Goal: Information Seeking & Learning: Learn about a topic

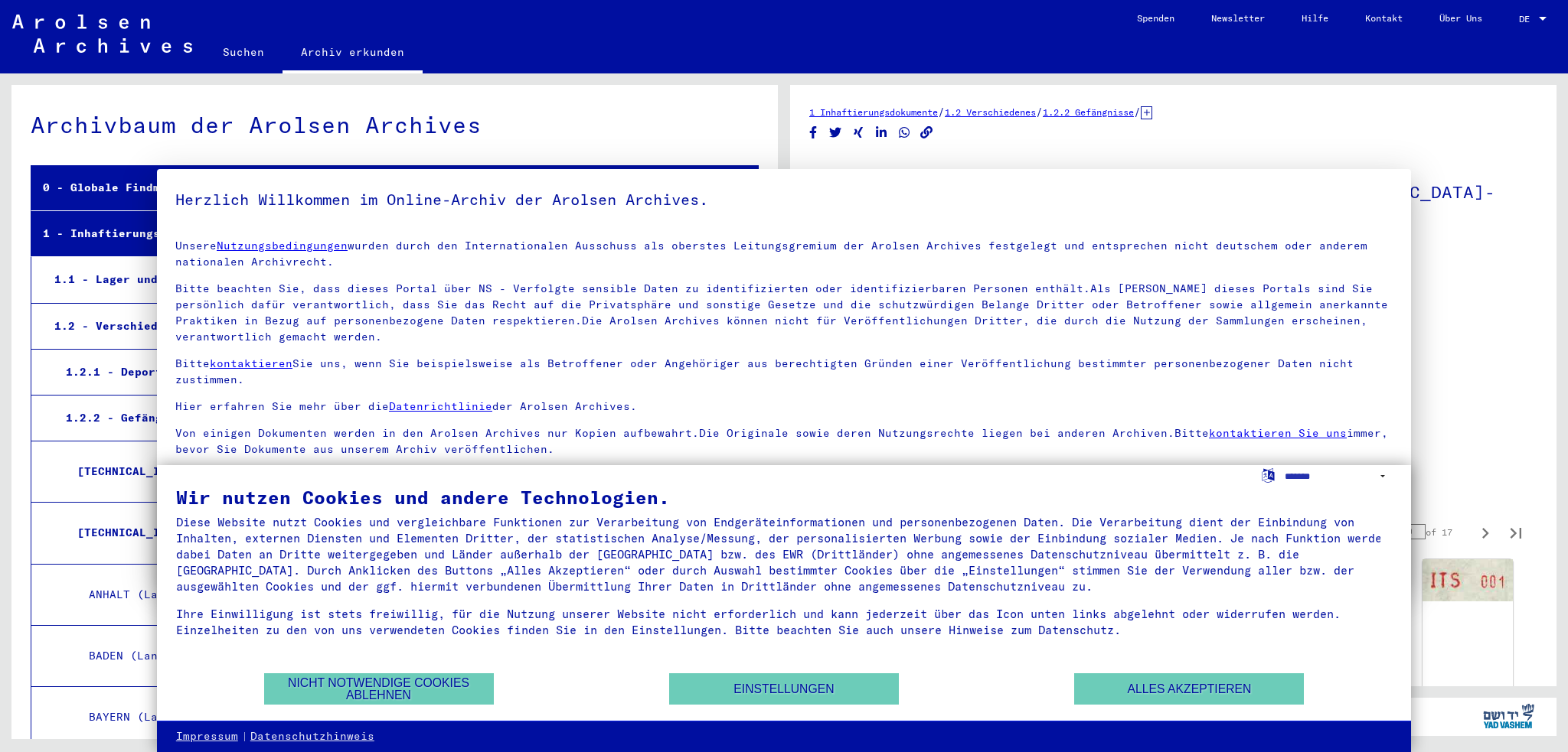
scroll to position [11125, 0]
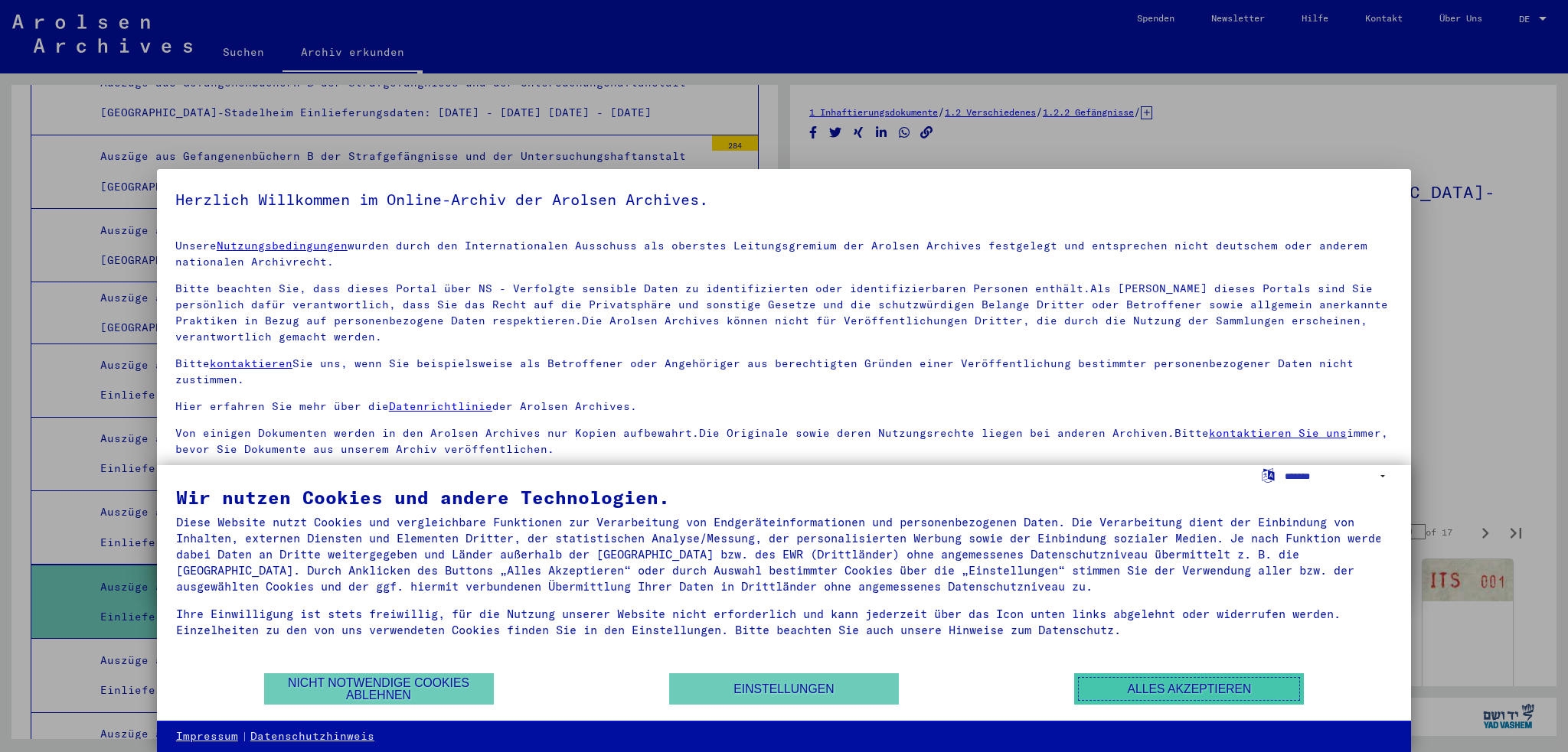
click at [1189, 683] on button "Alles akzeptieren" at bounding box center [1189, 689] width 229 height 31
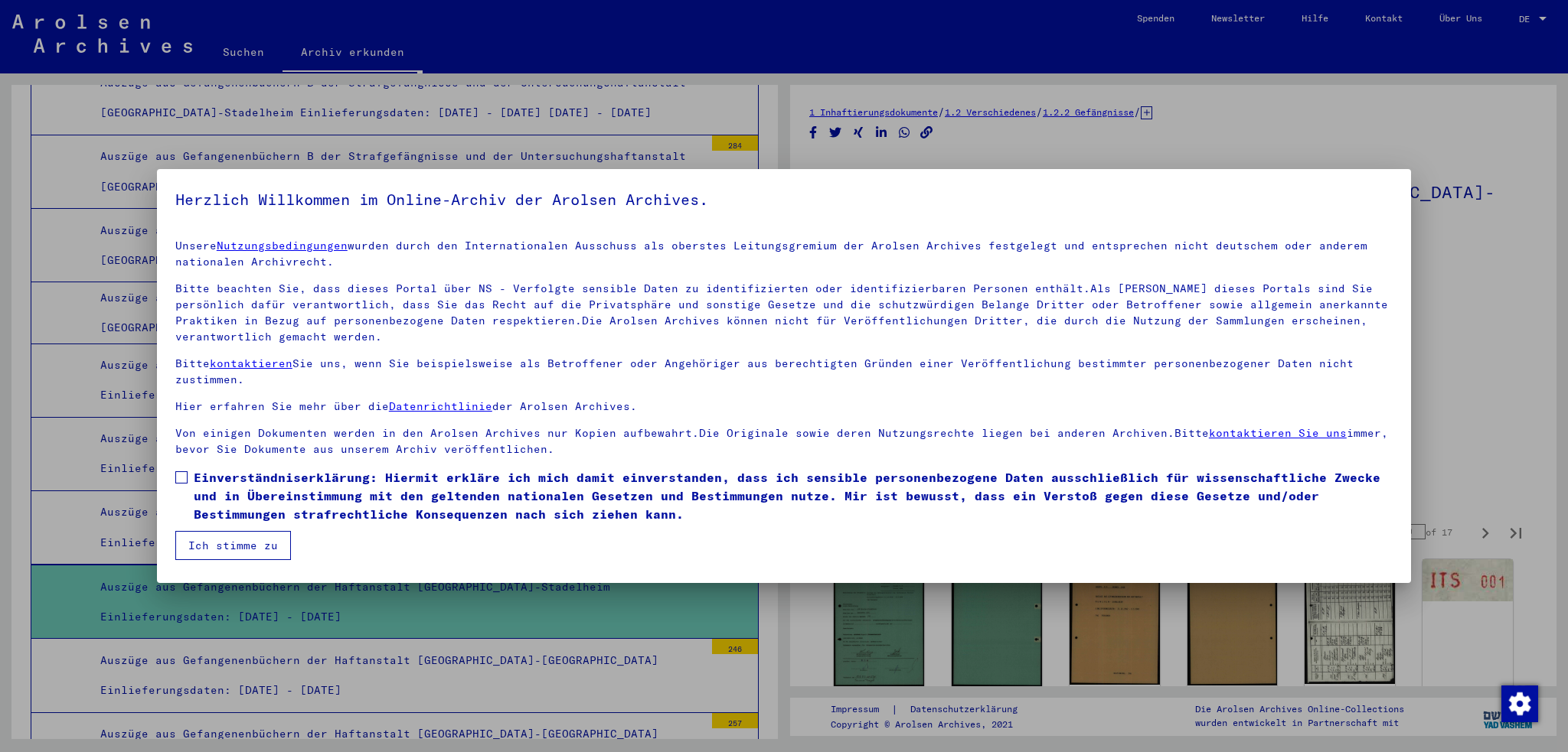
click at [182, 475] on span at bounding box center [181, 477] width 12 height 12
click at [228, 540] on button "Ich stimme zu" at bounding box center [233, 545] width 115 height 29
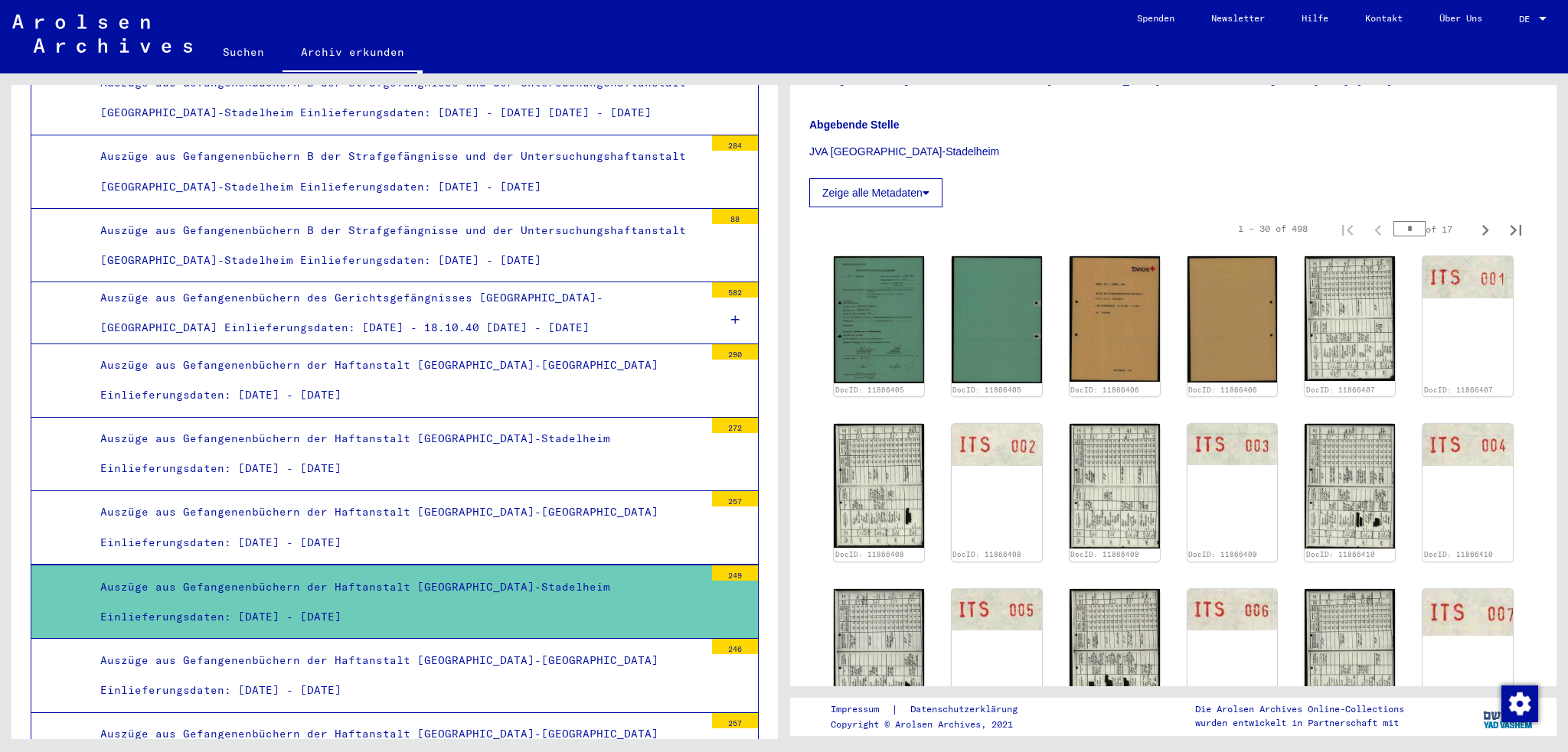
scroll to position [306, 0]
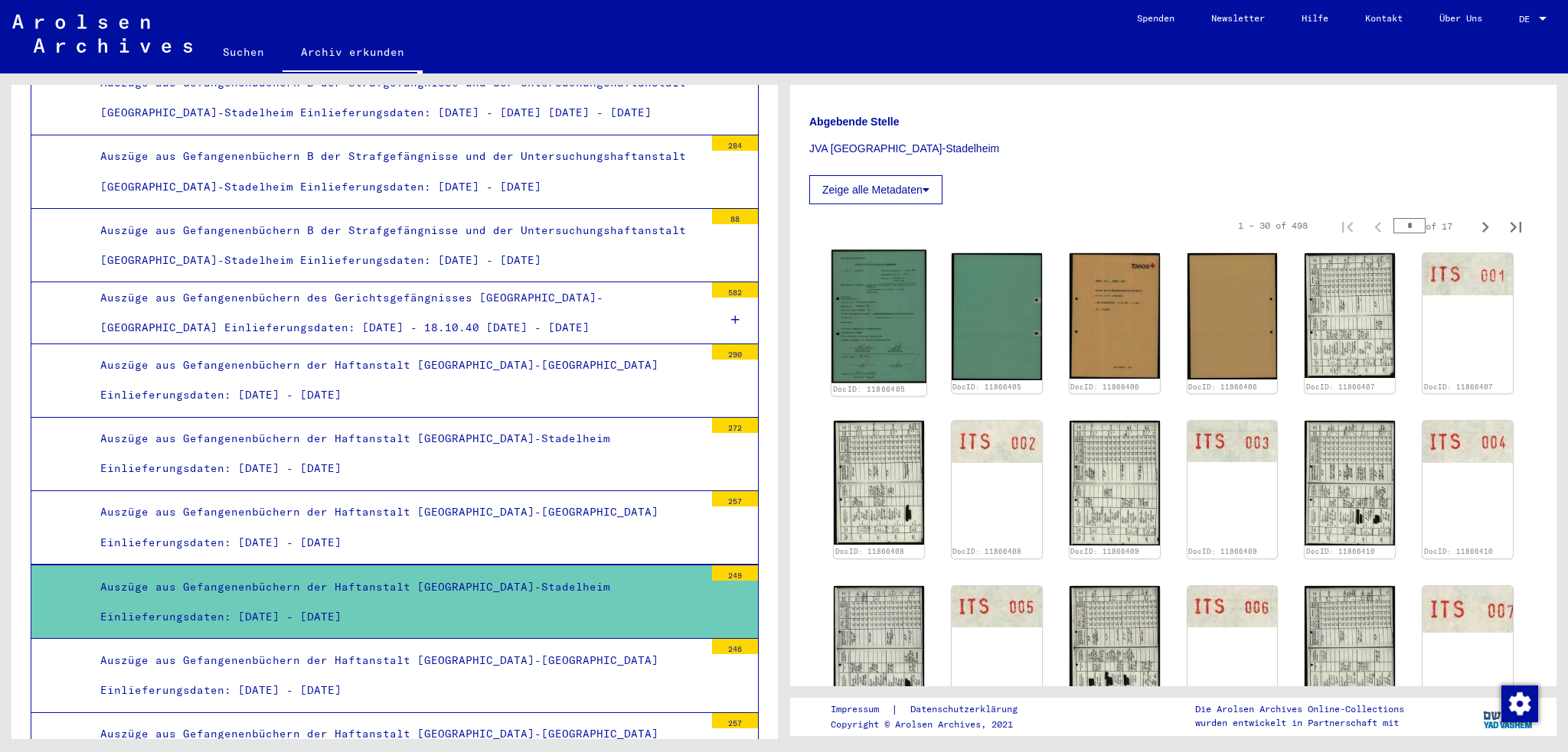
click at [882, 342] on img at bounding box center [880, 317] width 95 height 133
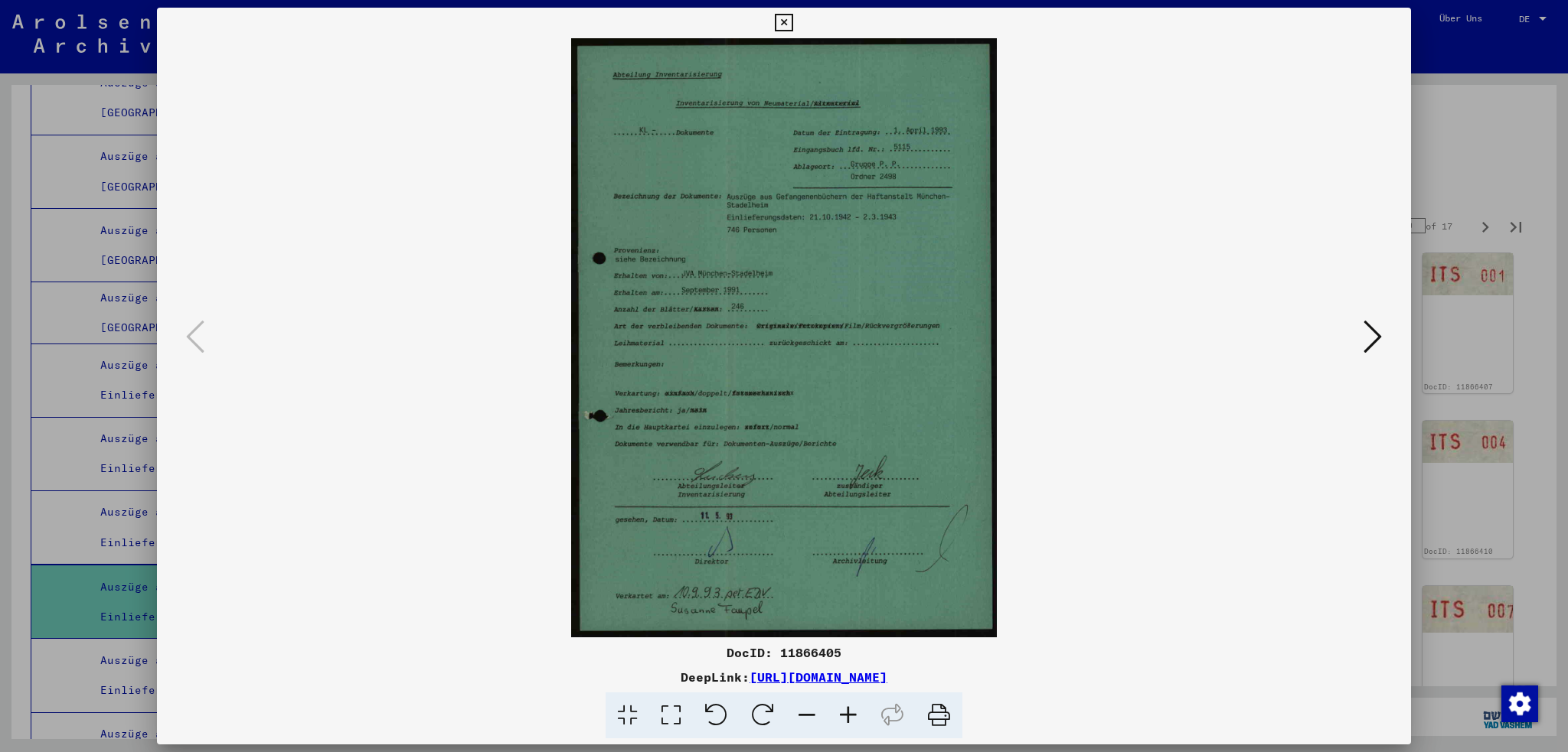
click at [1370, 336] on icon at bounding box center [1373, 336] width 18 height 37
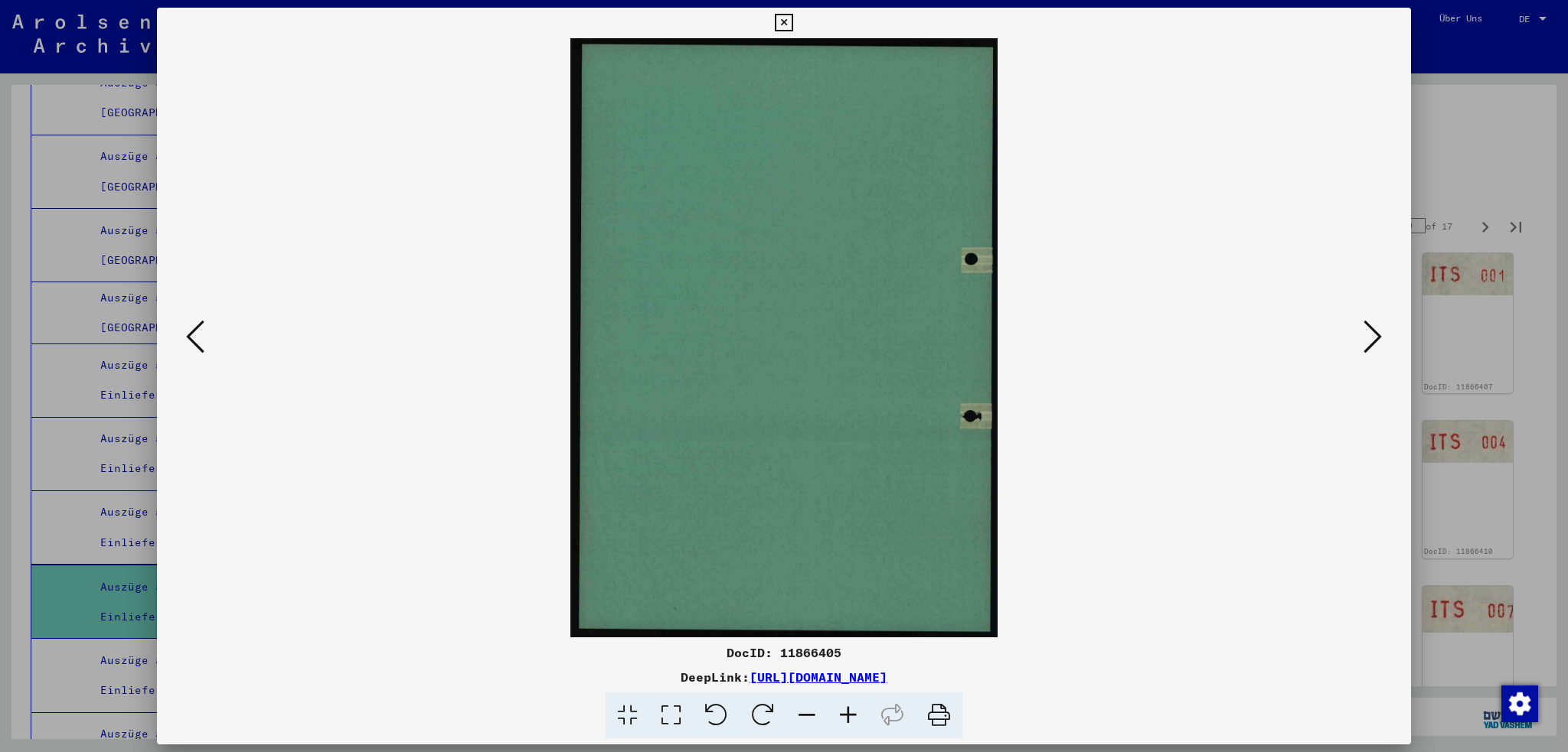
click at [1370, 336] on icon at bounding box center [1373, 336] width 18 height 37
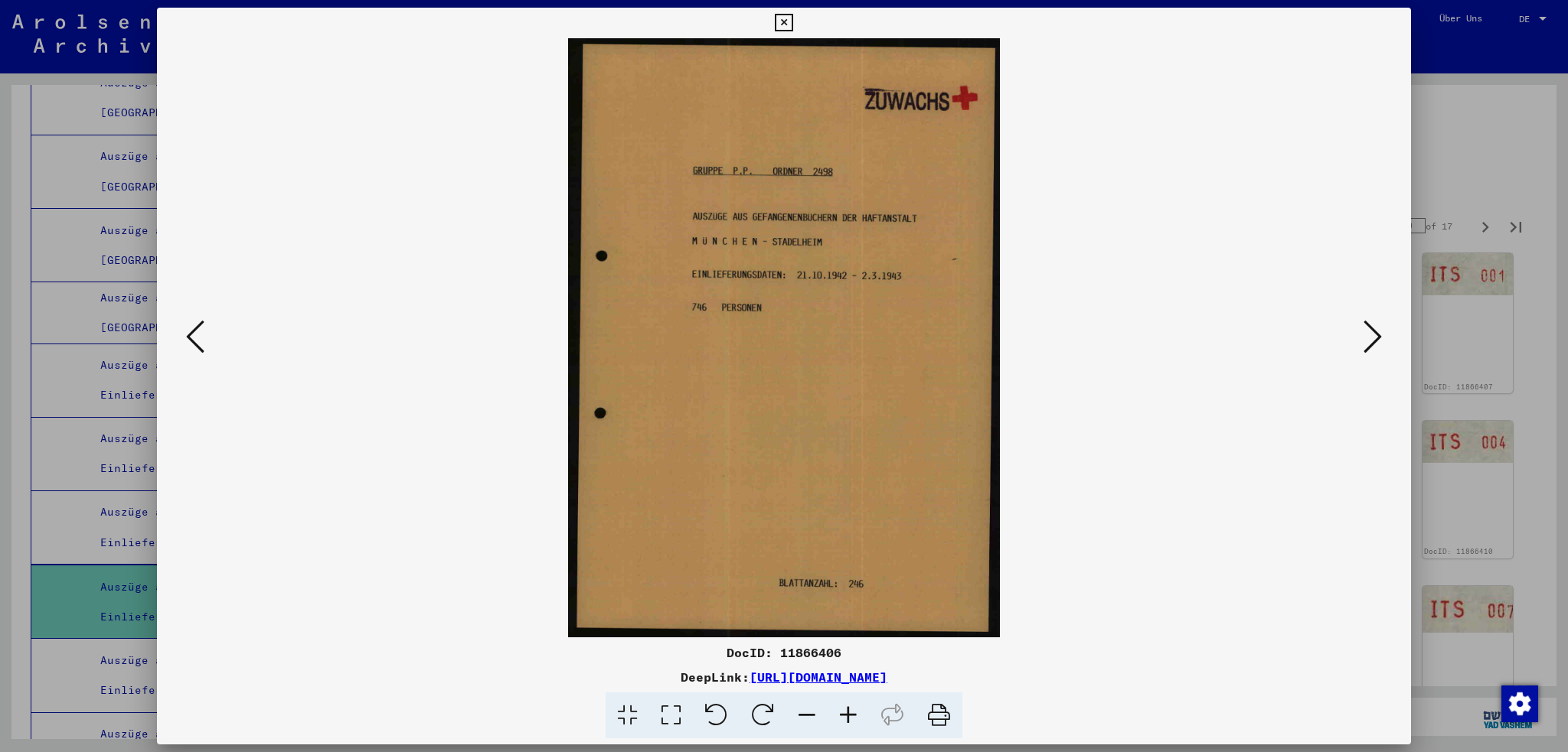
click at [1370, 336] on icon at bounding box center [1373, 336] width 18 height 37
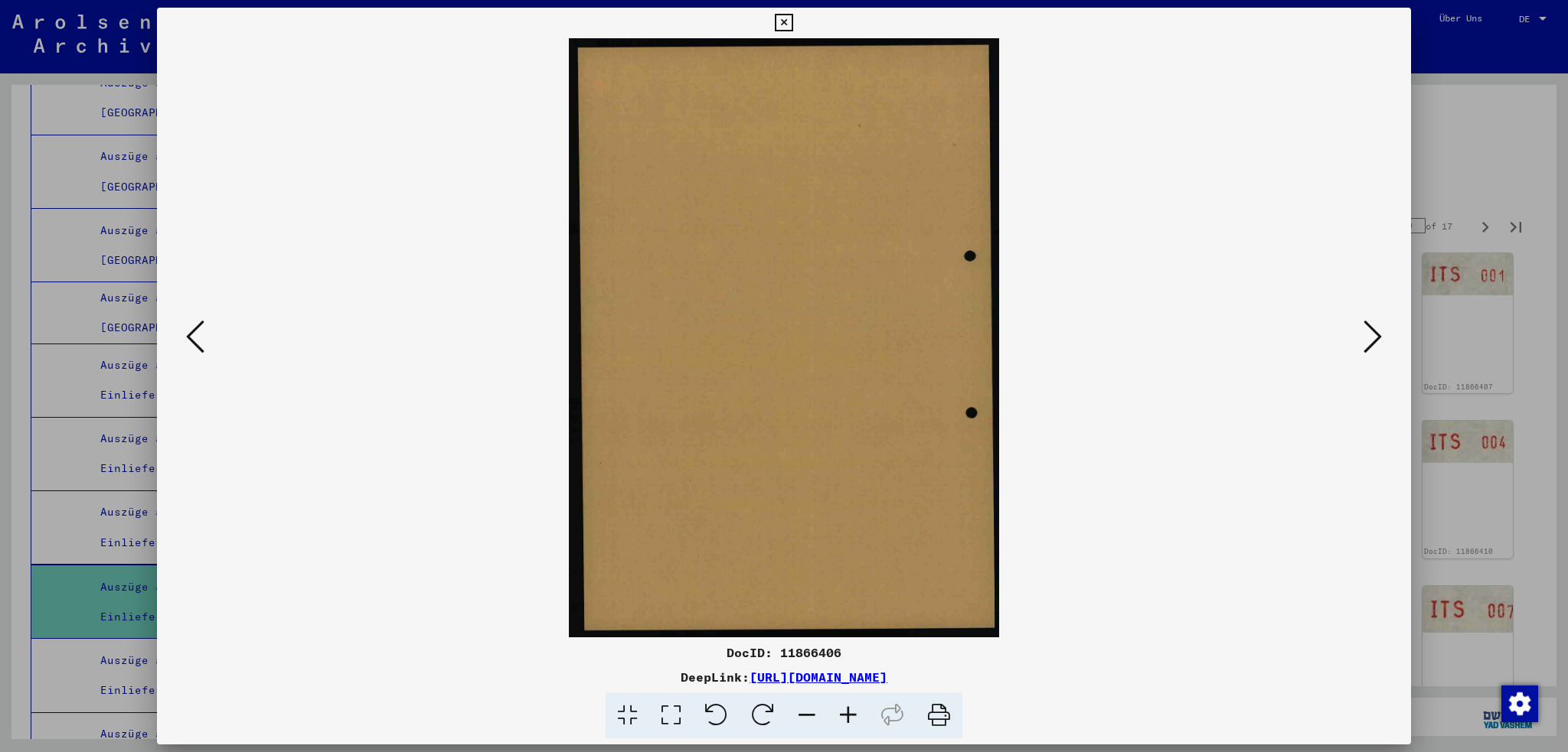
click at [1370, 336] on icon at bounding box center [1373, 336] width 18 height 37
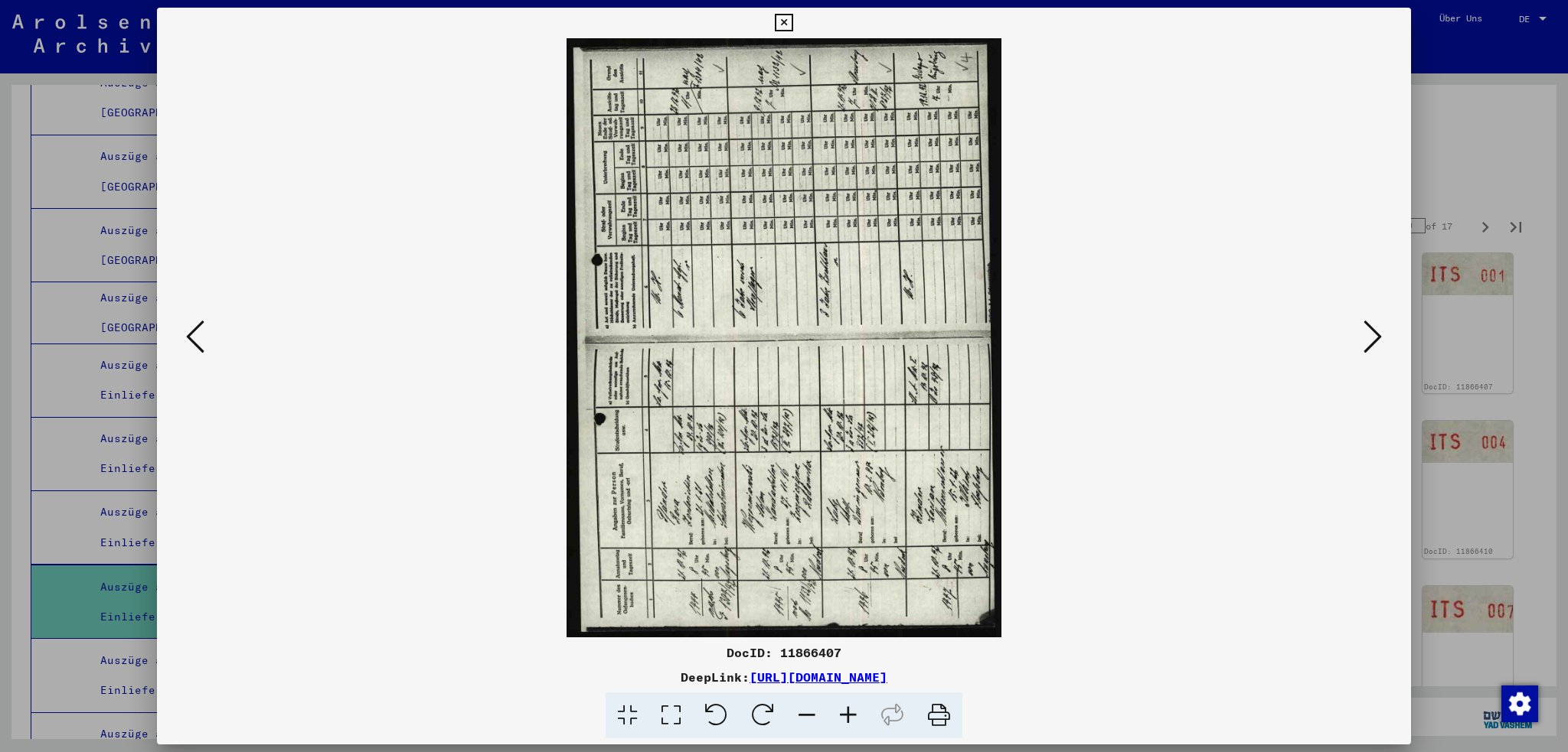
click at [1370, 336] on icon at bounding box center [1373, 336] width 18 height 37
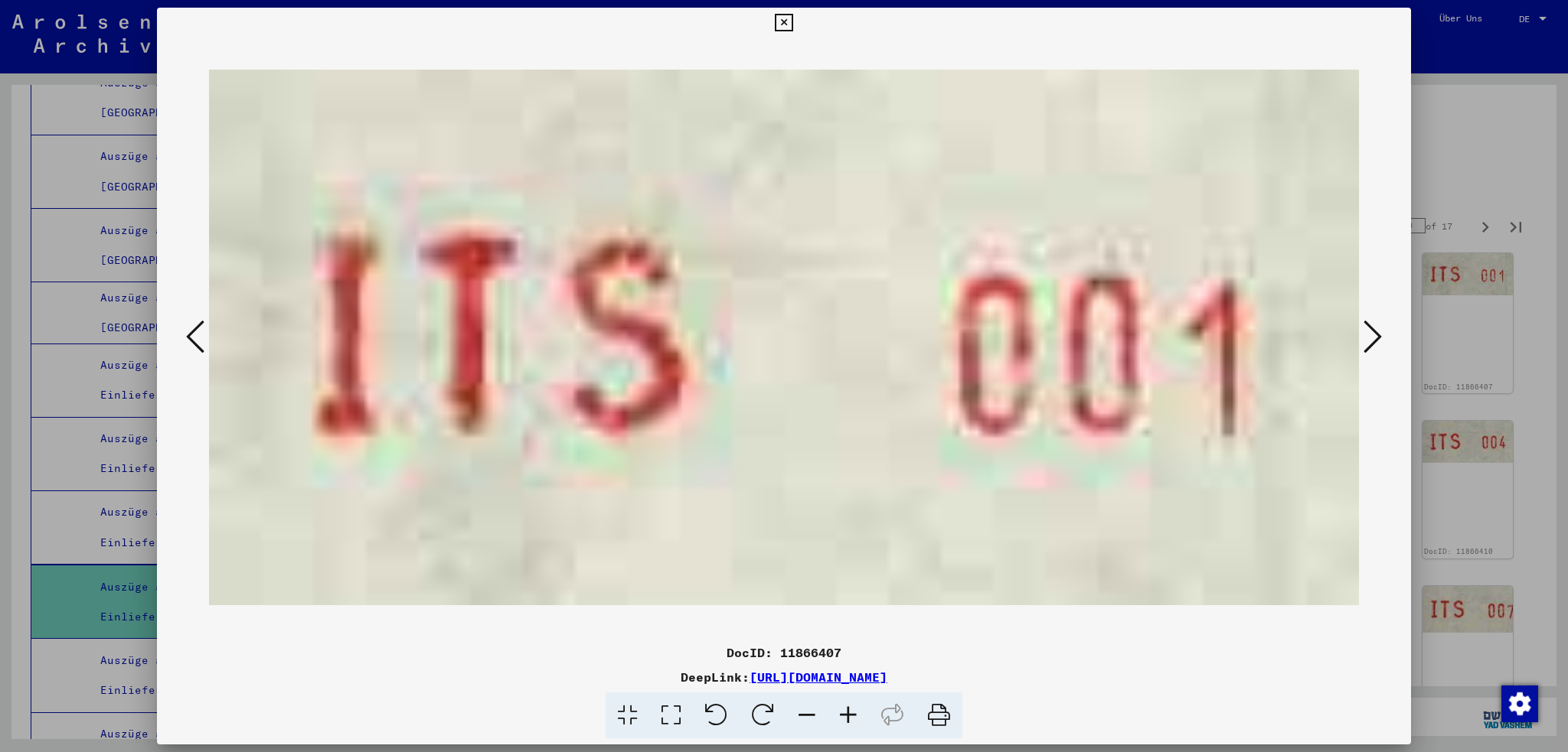
click at [1370, 336] on icon at bounding box center [1373, 336] width 18 height 37
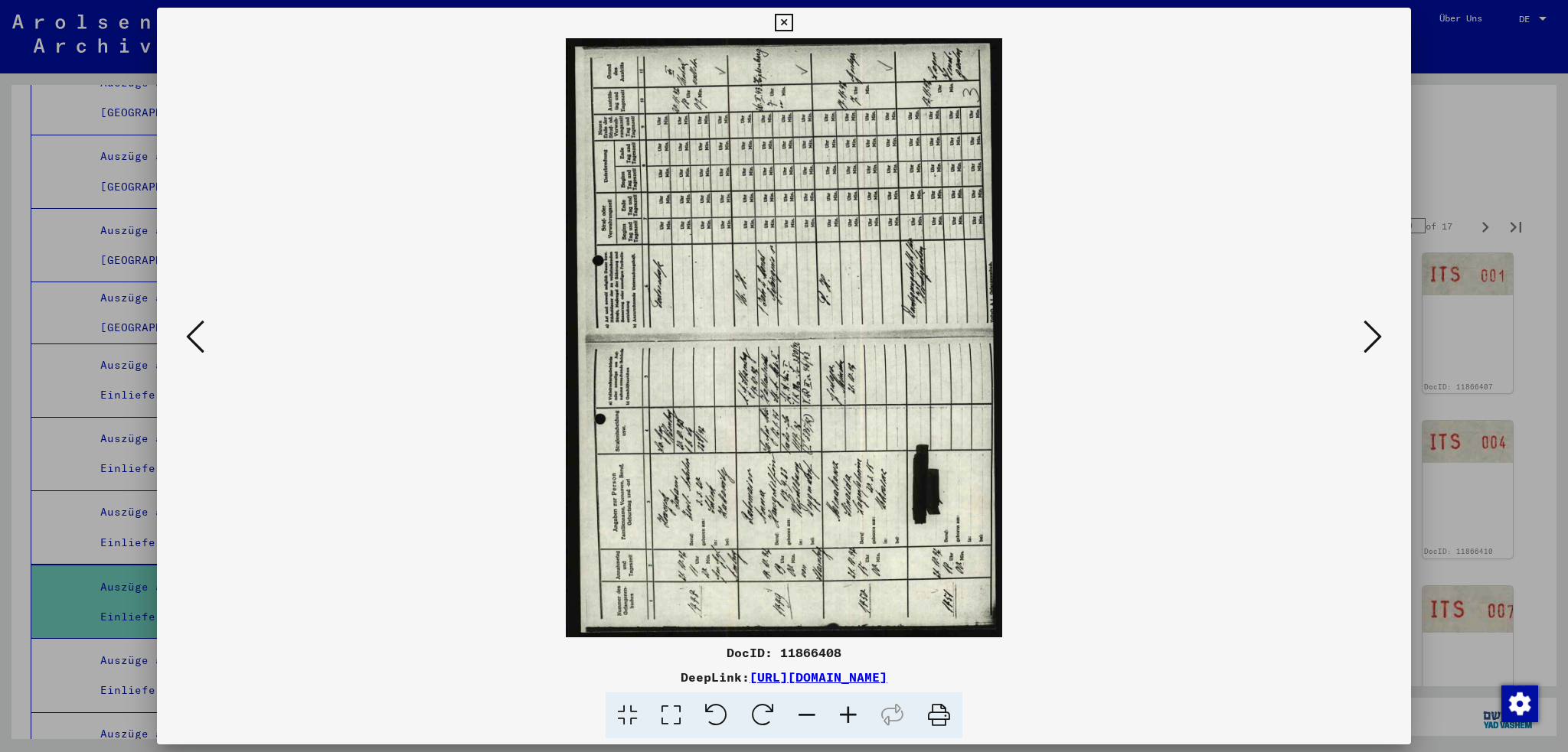
click at [848, 711] on icon at bounding box center [848, 715] width 41 height 47
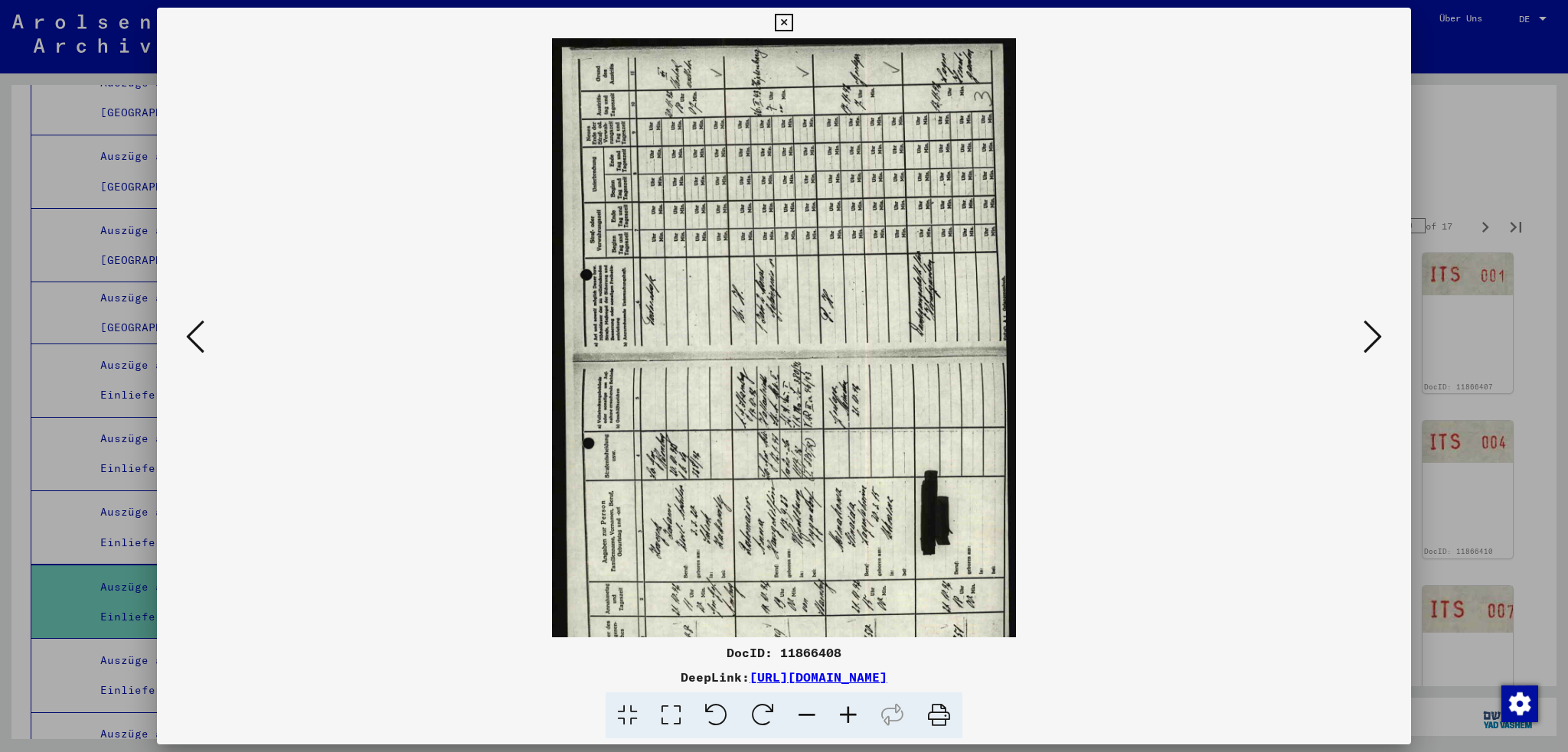
click at [762, 713] on icon at bounding box center [763, 715] width 47 height 47
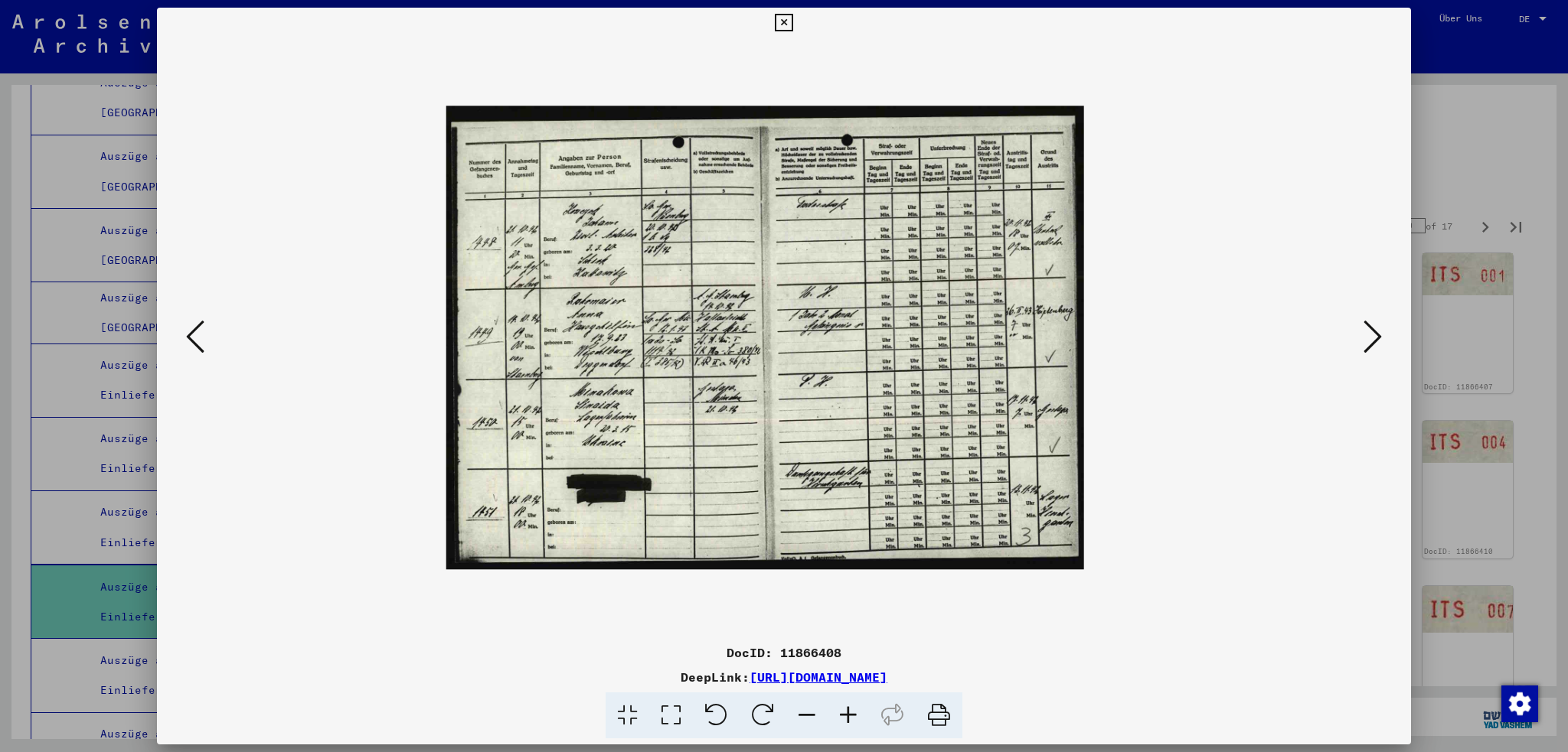
click at [848, 715] on icon at bounding box center [848, 715] width 41 height 47
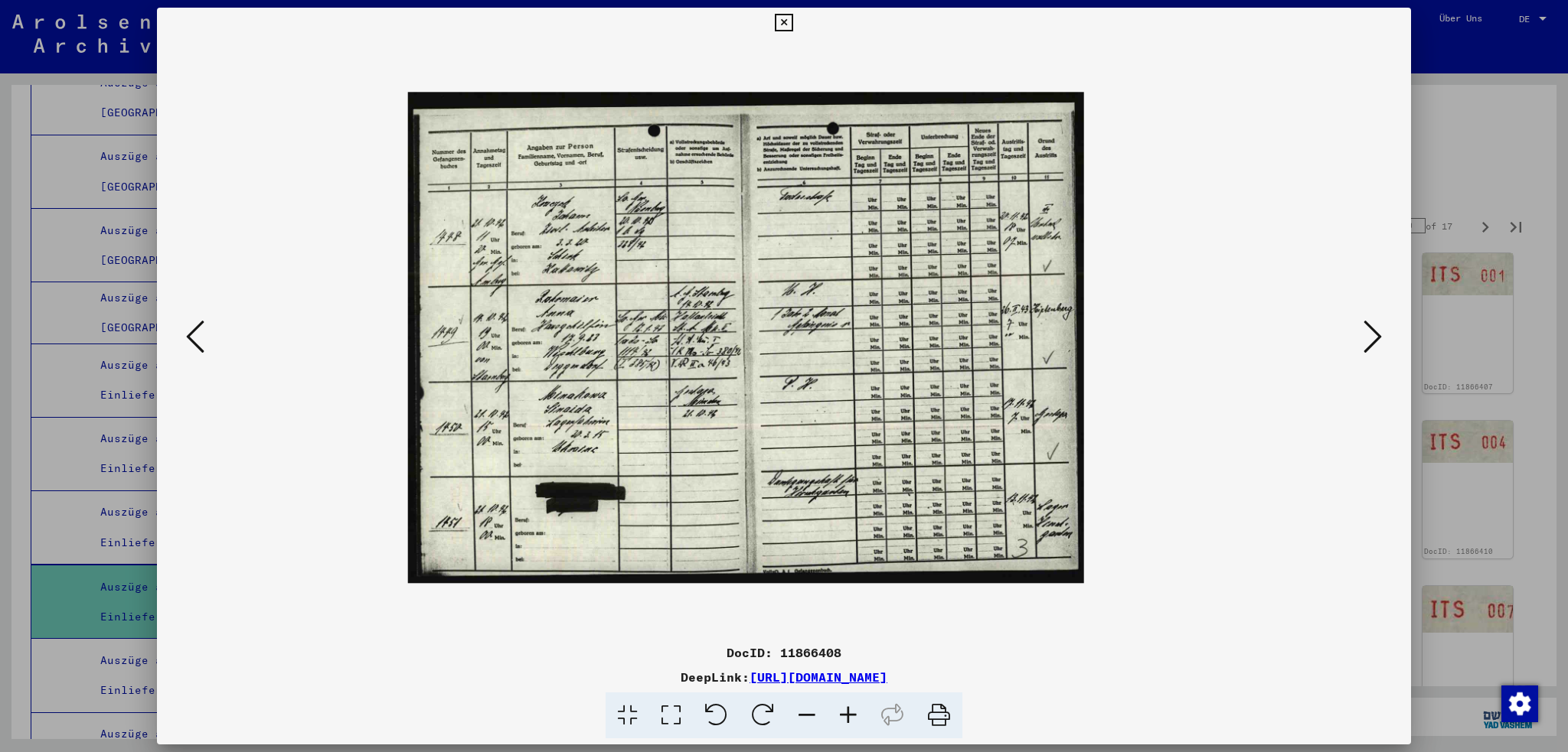
click at [848, 715] on icon at bounding box center [848, 715] width 41 height 47
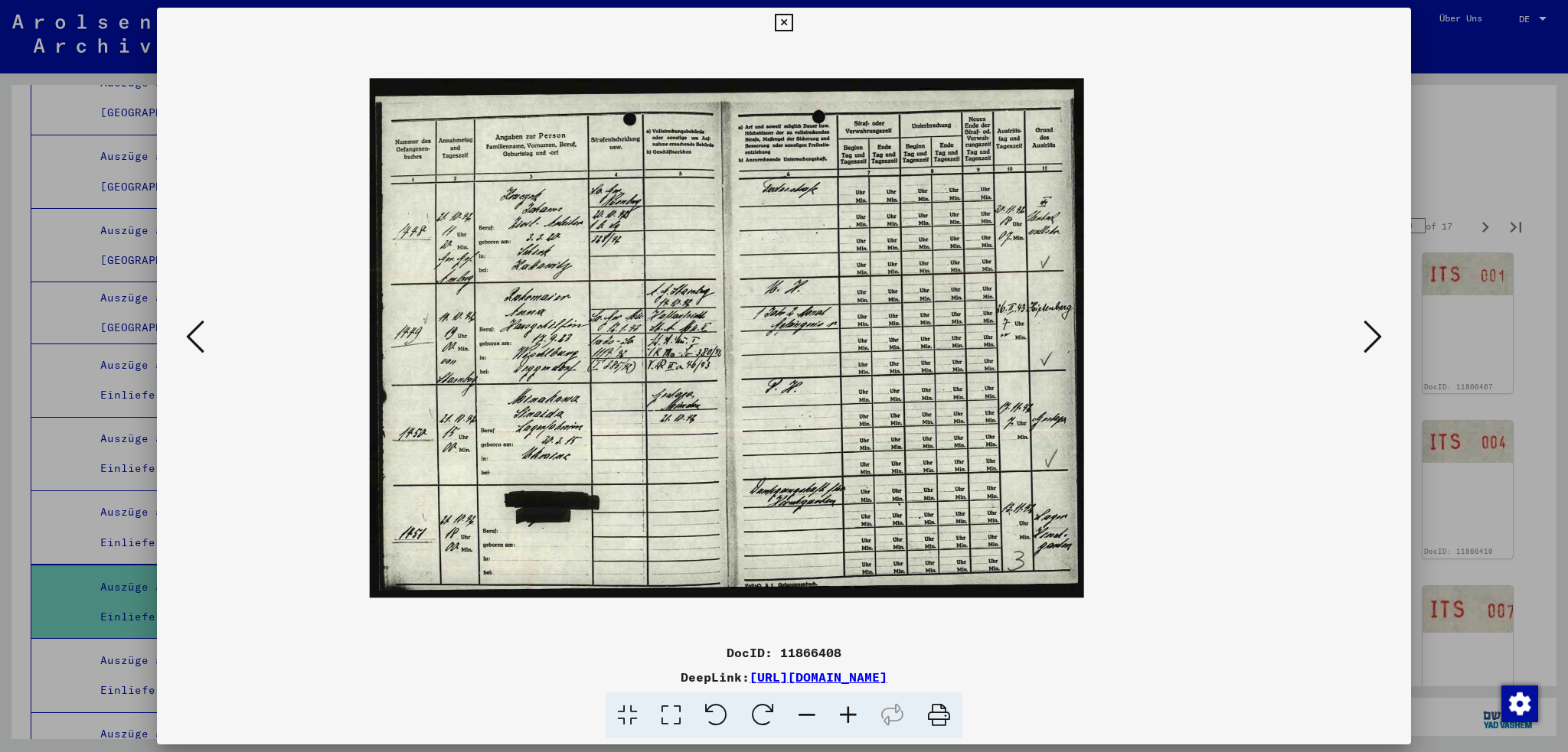
click at [848, 715] on icon at bounding box center [848, 715] width 41 height 47
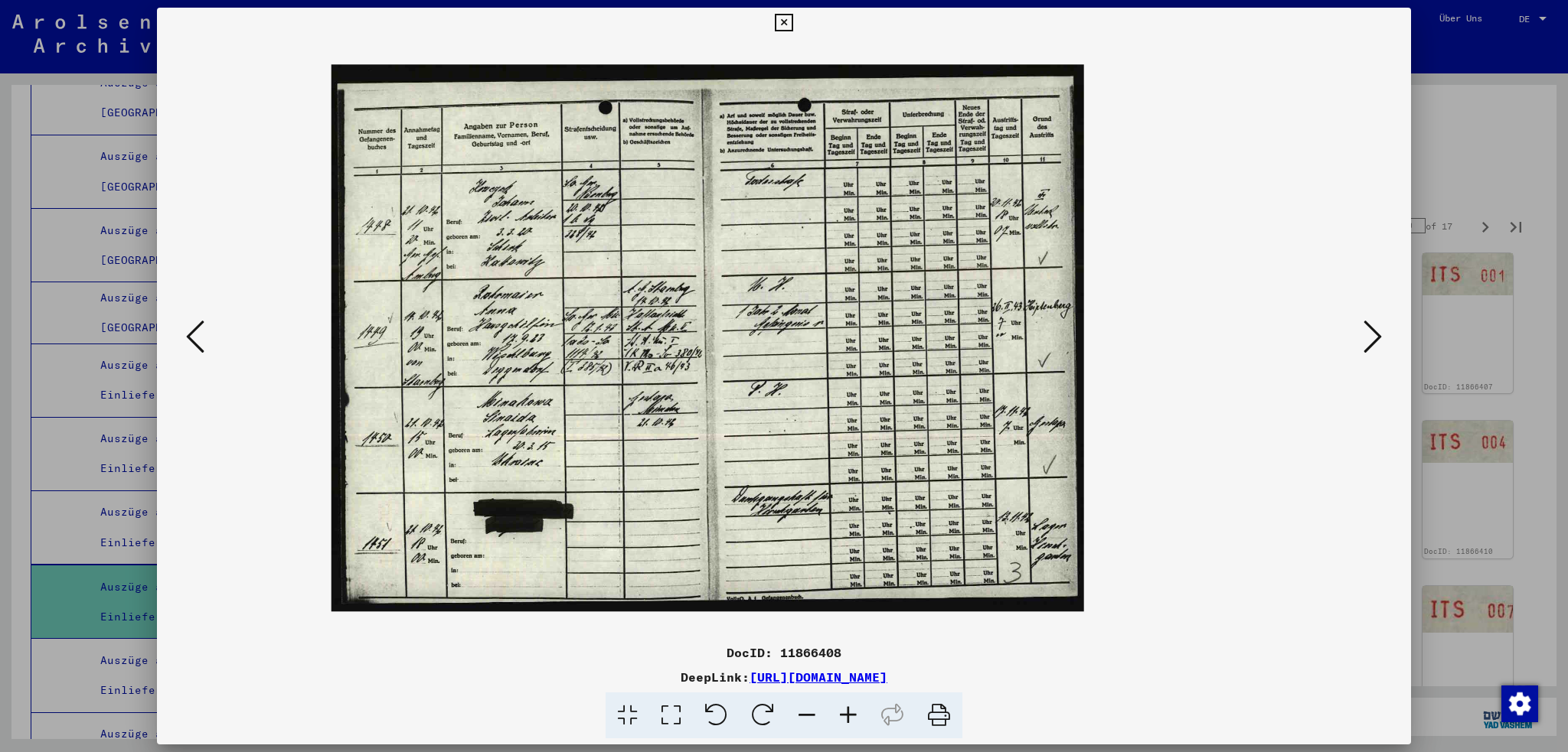
click at [848, 715] on icon at bounding box center [848, 715] width 41 height 47
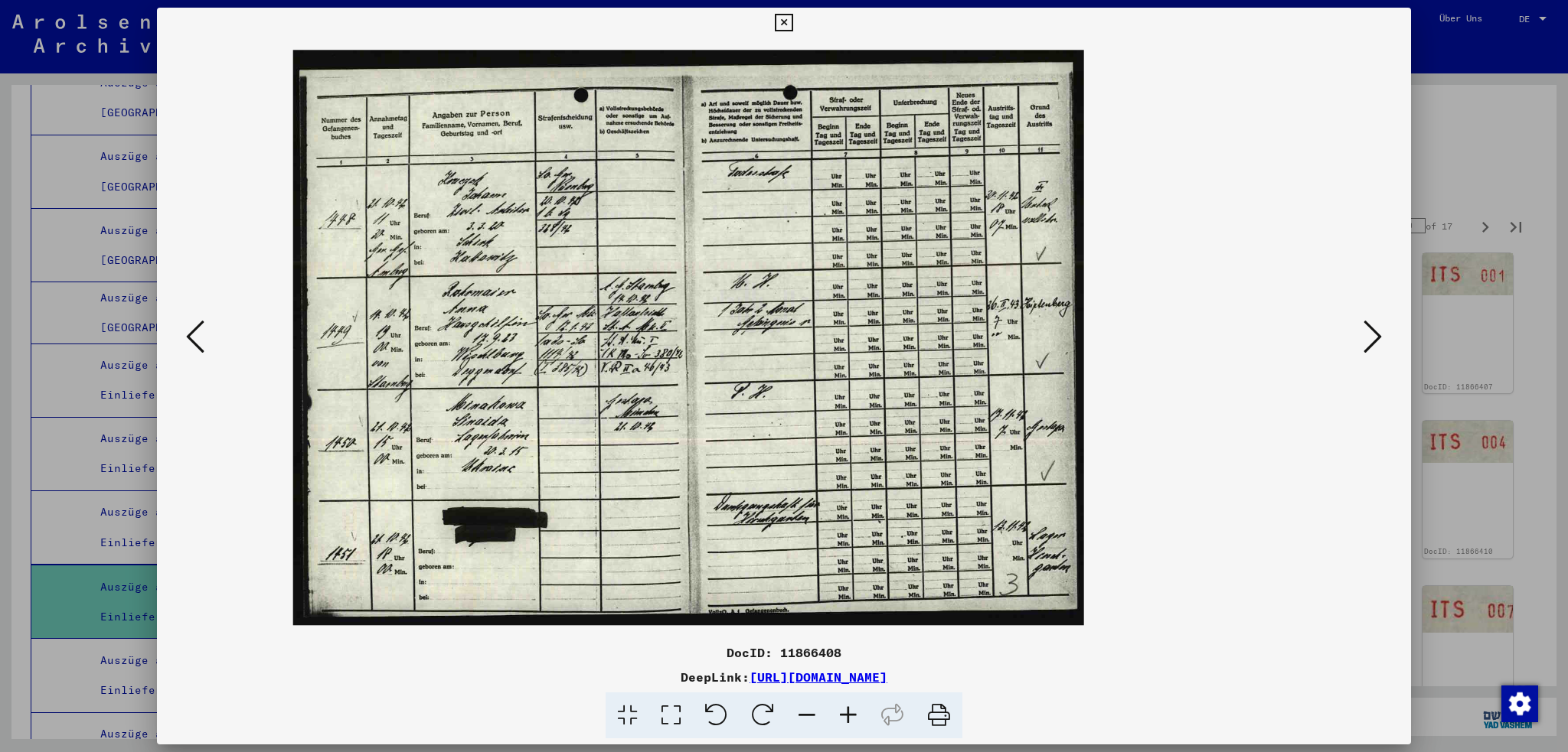
click at [848, 715] on icon at bounding box center [848, 715] width 41 height 47
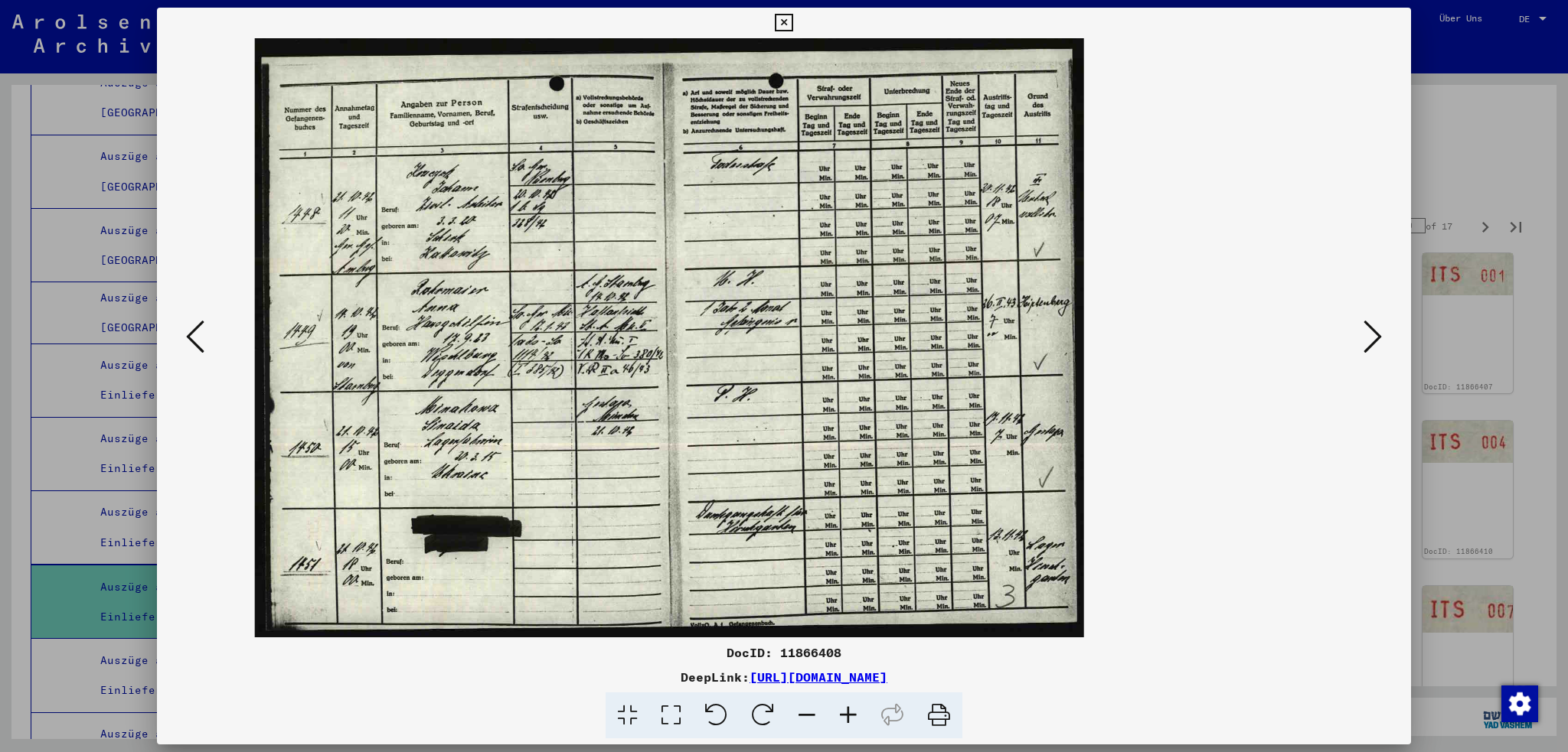
click at [1372, 334] on icon at bounding box center [1373, 336] width 18 height 37
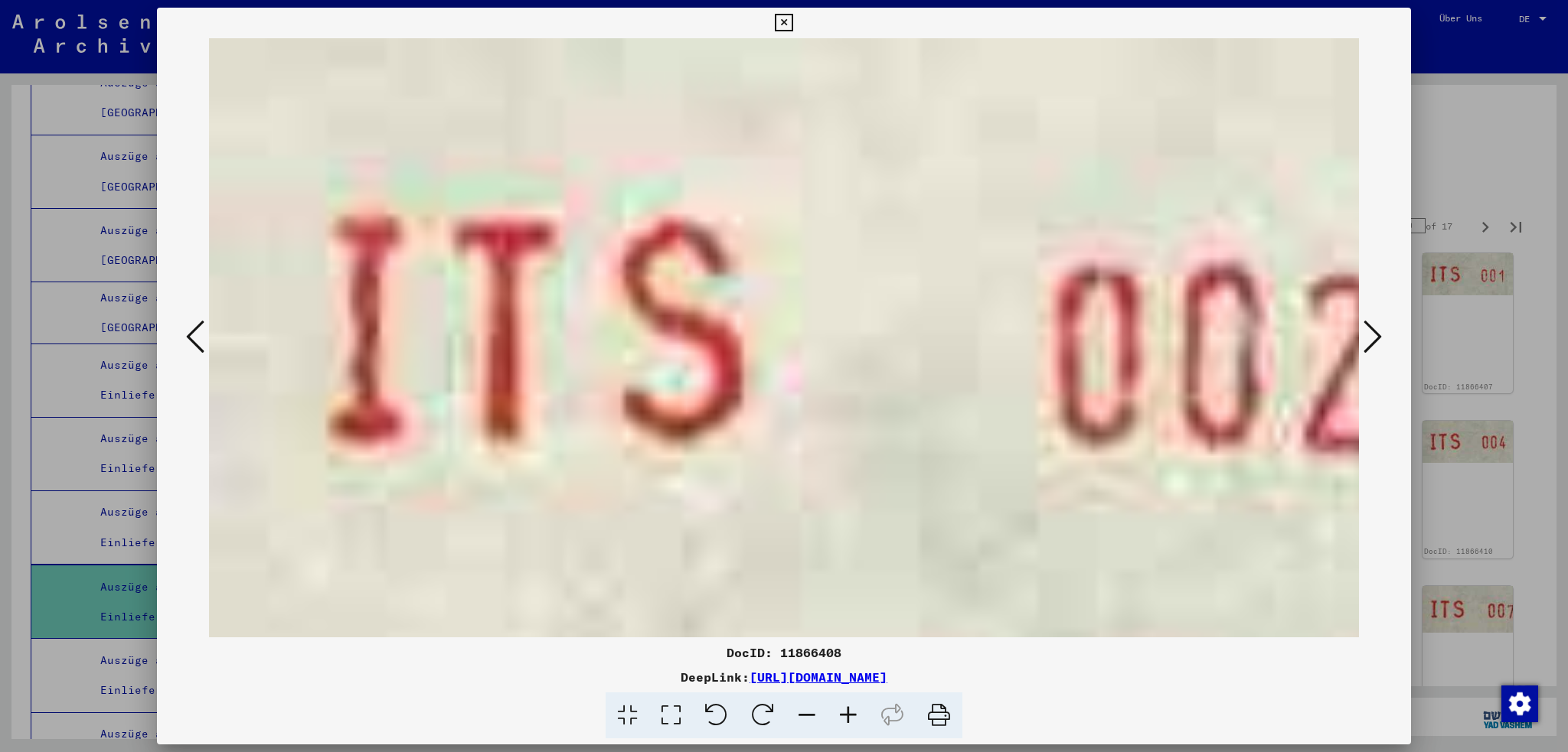
click at [1372, 334] on icon at bounding box center [1373, 336] width 18 height 37
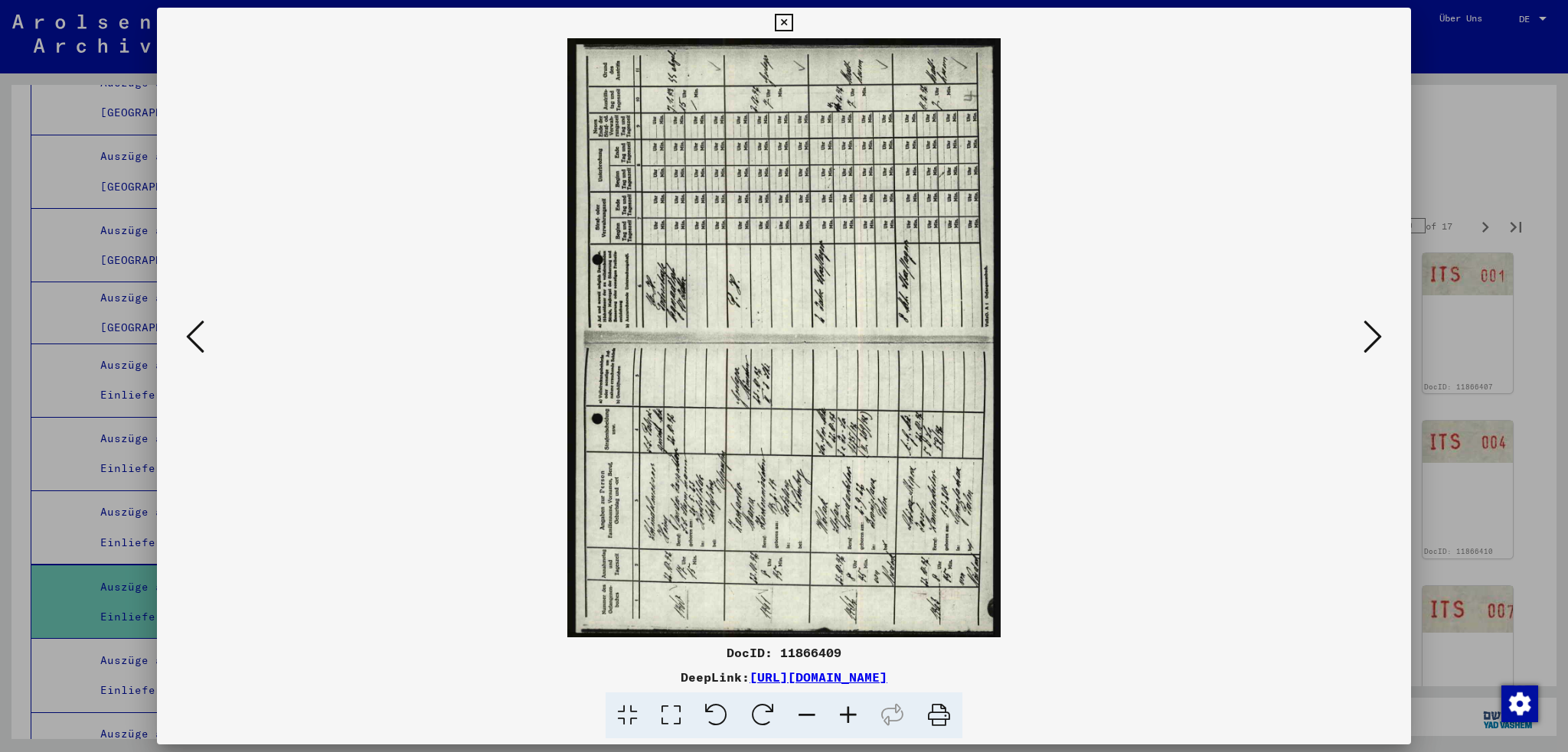
click at [189, 339] on icon at bounding box center [196, 336] width 18 height 37
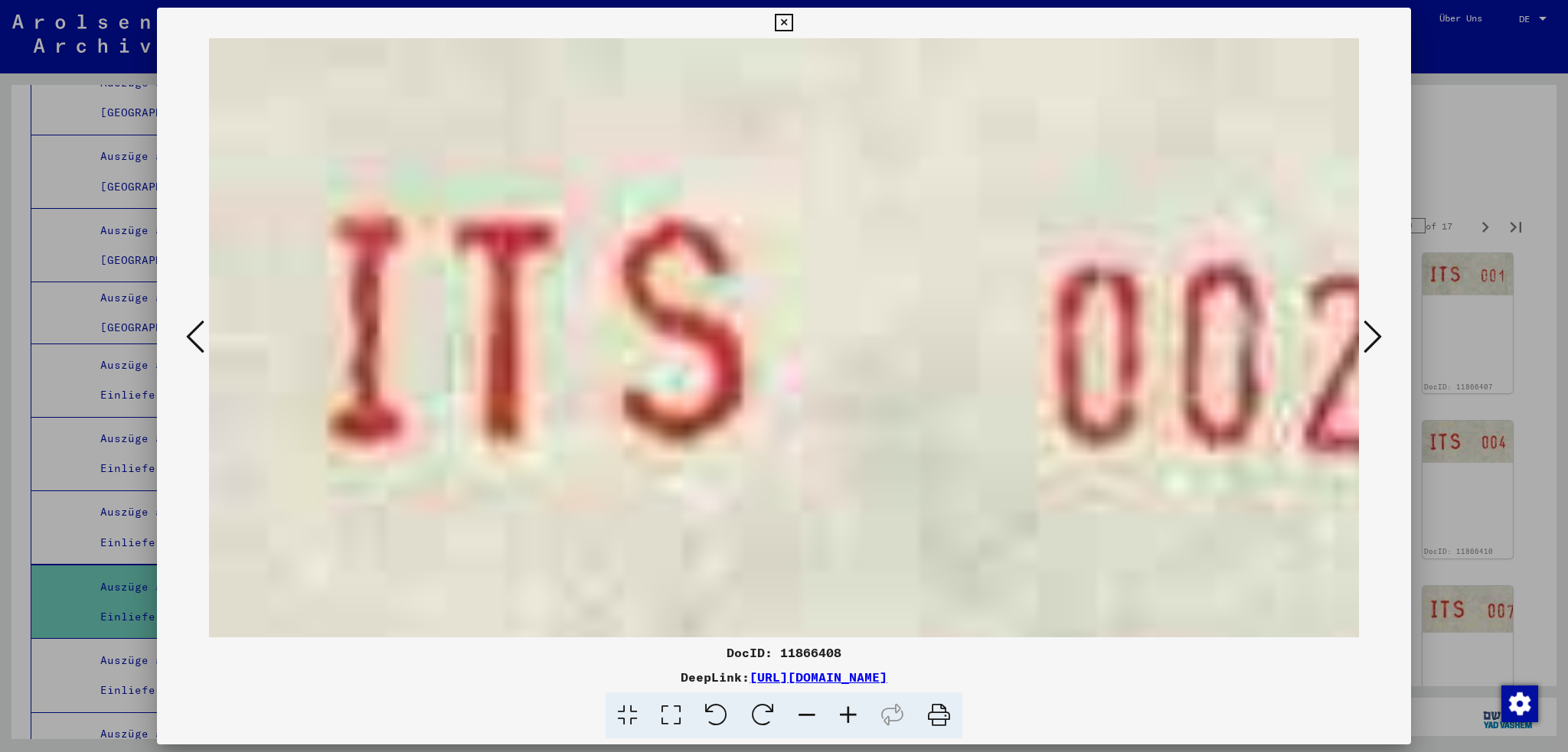
click at [189, 339] on icon at bounding box center [196, 336] width 18 height 37
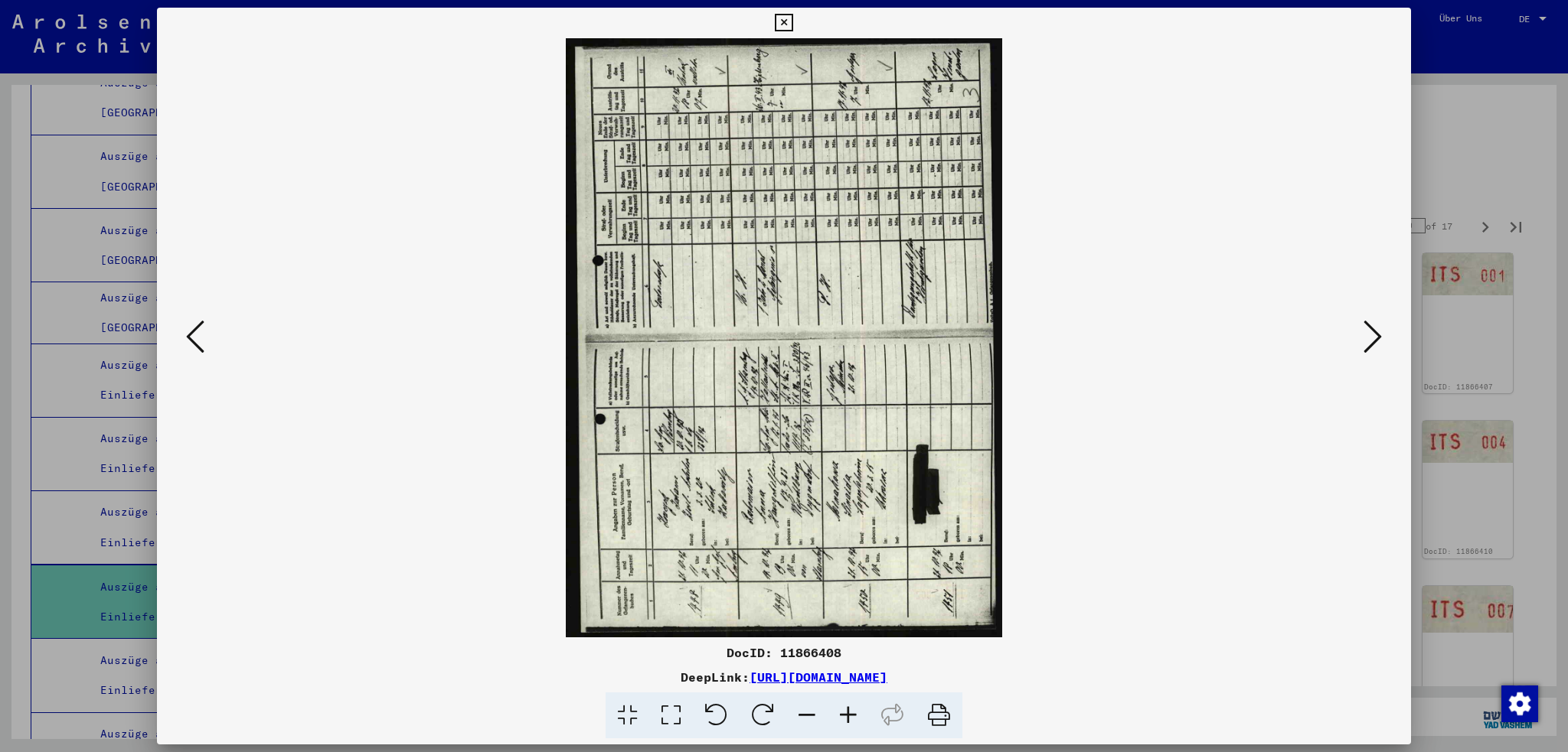
click at [773, 709] on icon at bounding box center [763, 715] width 47 height 47
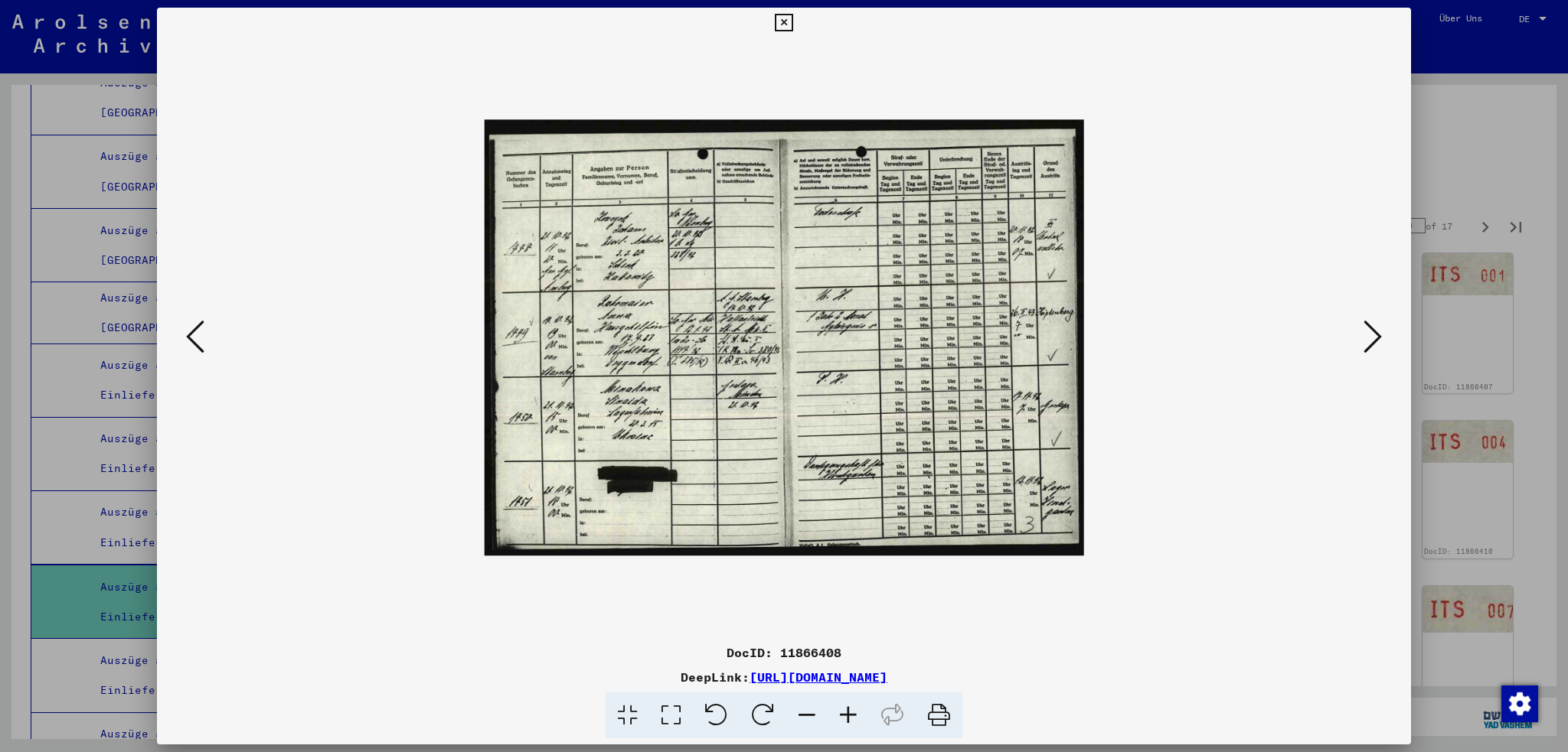
click at [848, 713] on icon at bounding box center [848, 715] width 41 height 47
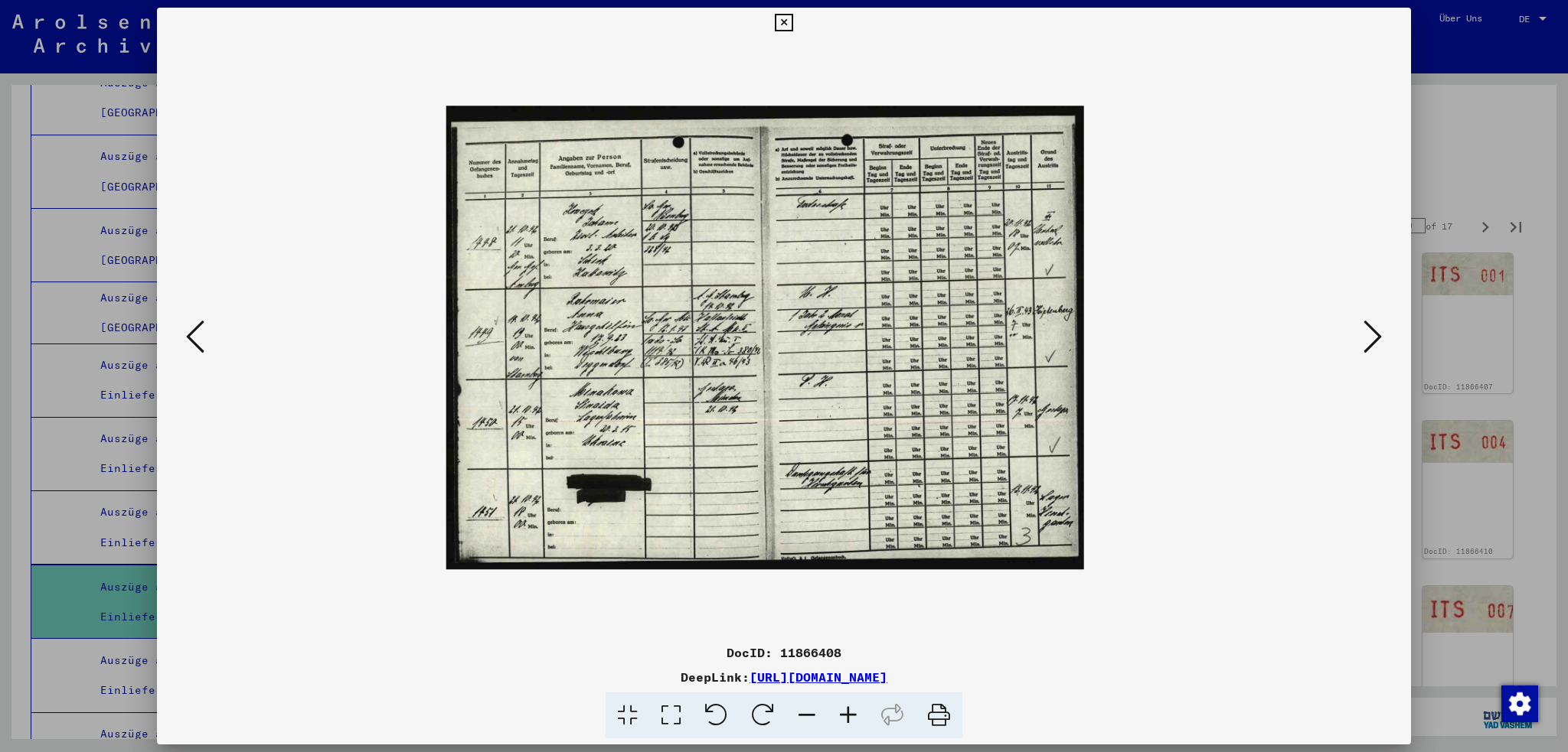
click at [848, 710] on icon at bounding box center [848, 715] width 41 height 47
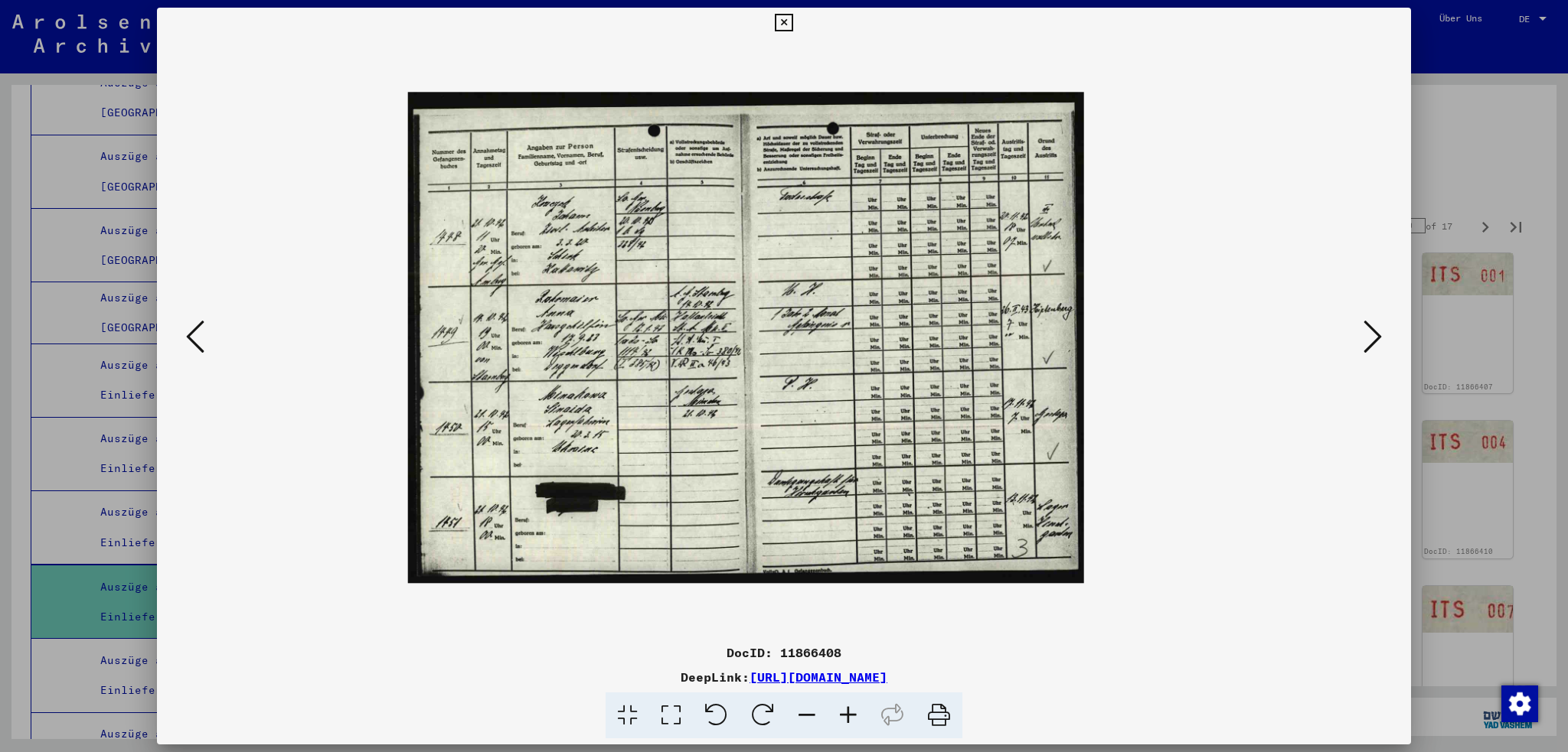
click at [848, 710] on icon at bounding box center [848, 715] width 41 height 47
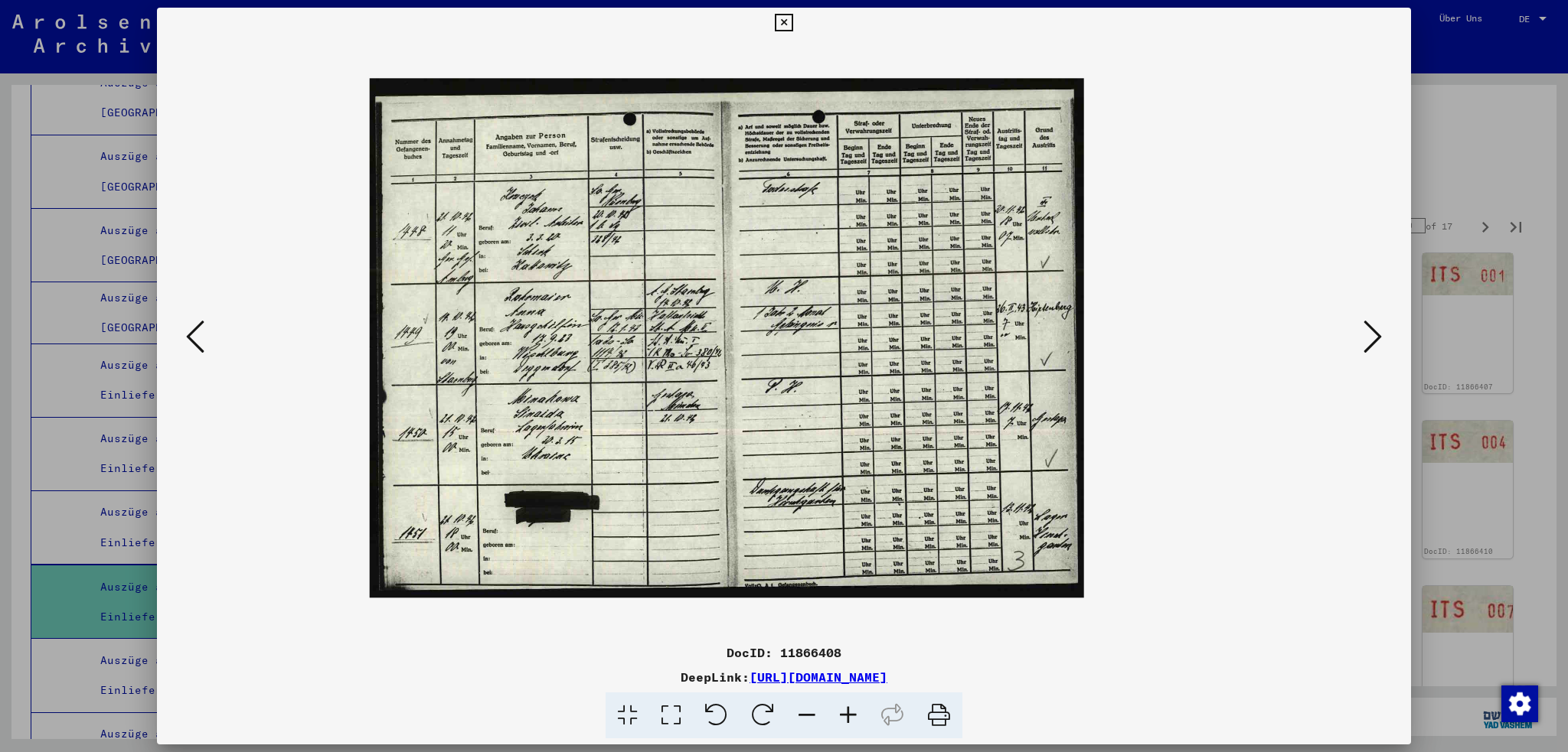
click at [848, 710] on icon at bounding box center [848, 715] width 41 height 47
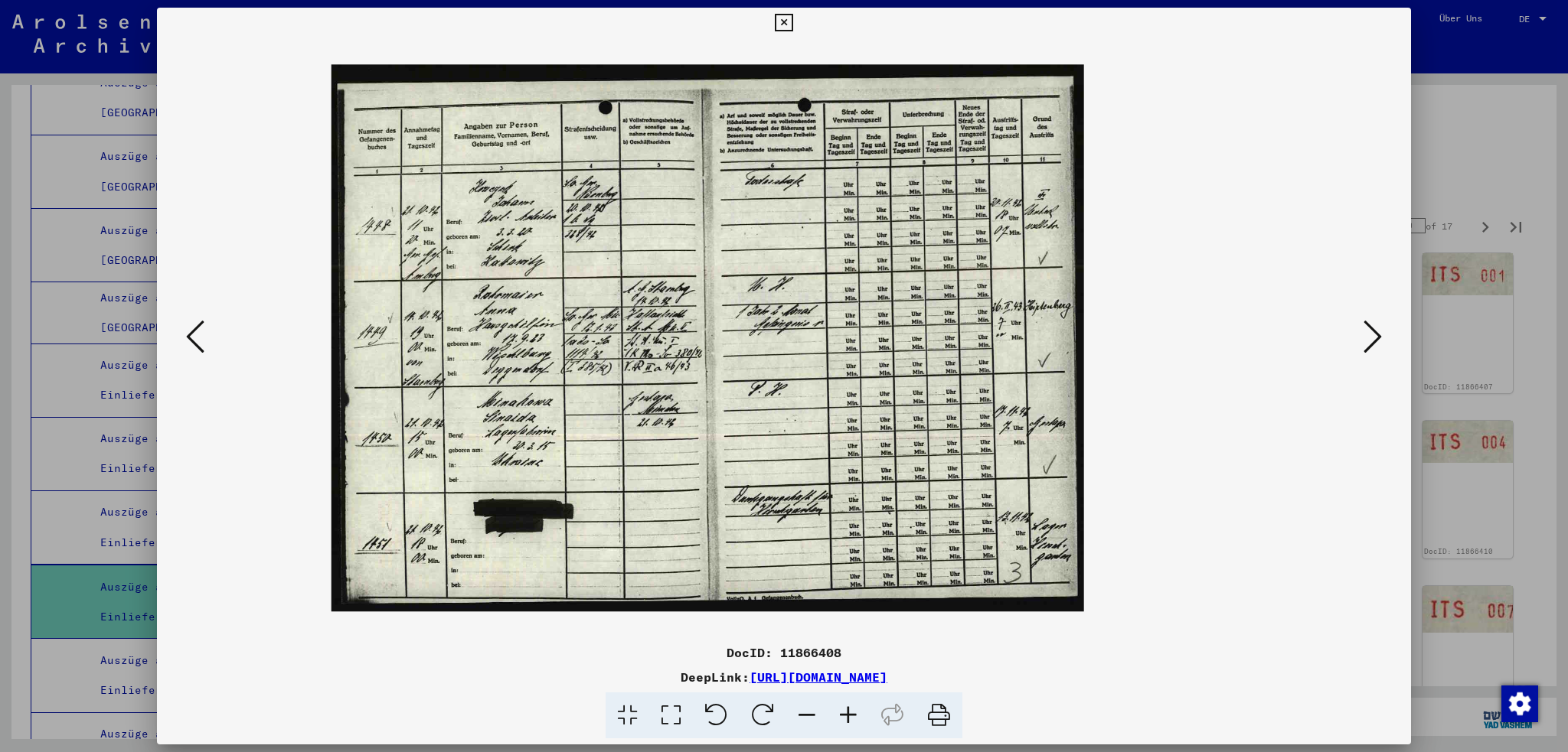
click at [848, 710] on icon at bounding box center [848, 715] width 41 height 47
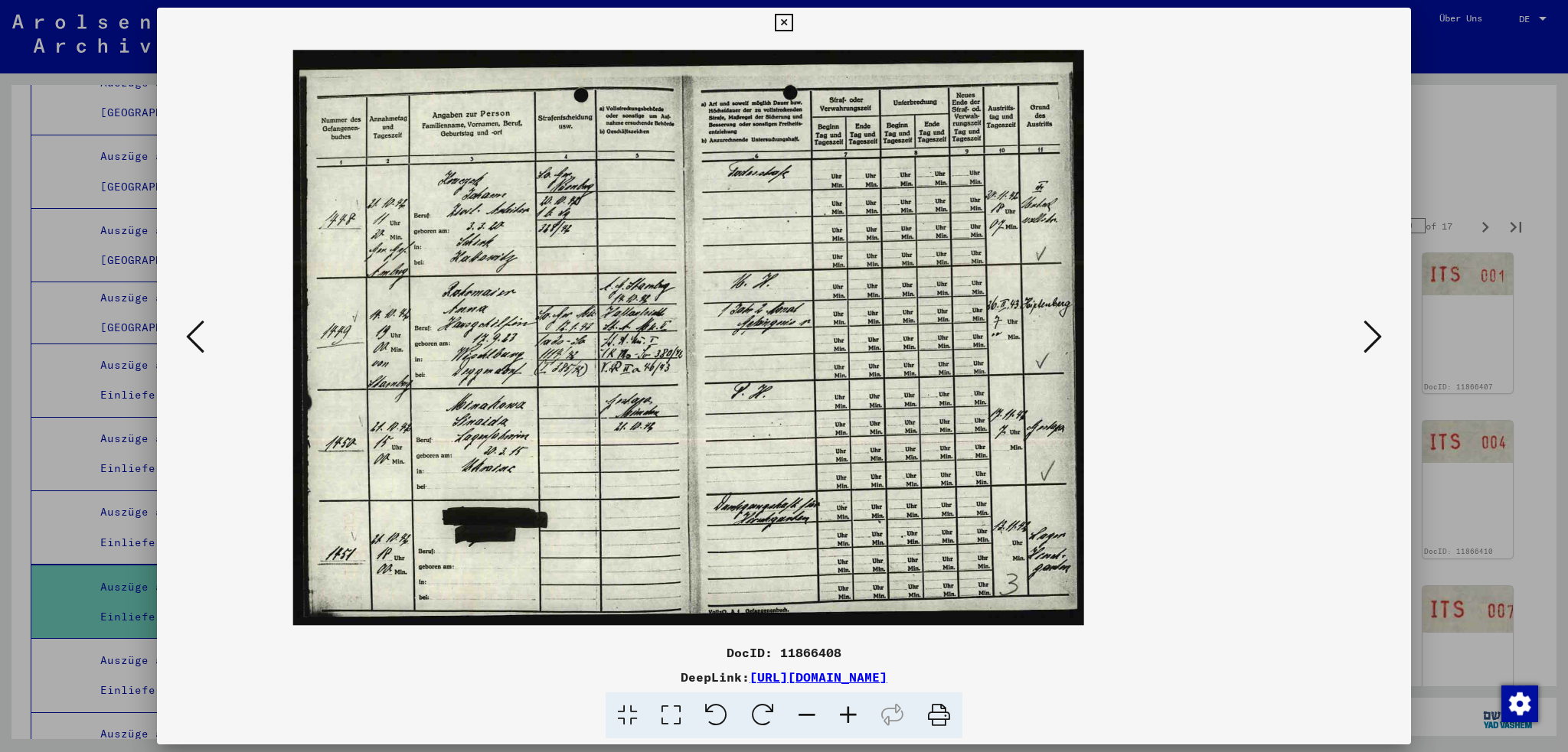
click at [848, 709] on icon at bounding box center [848, 715] width 41 height 47
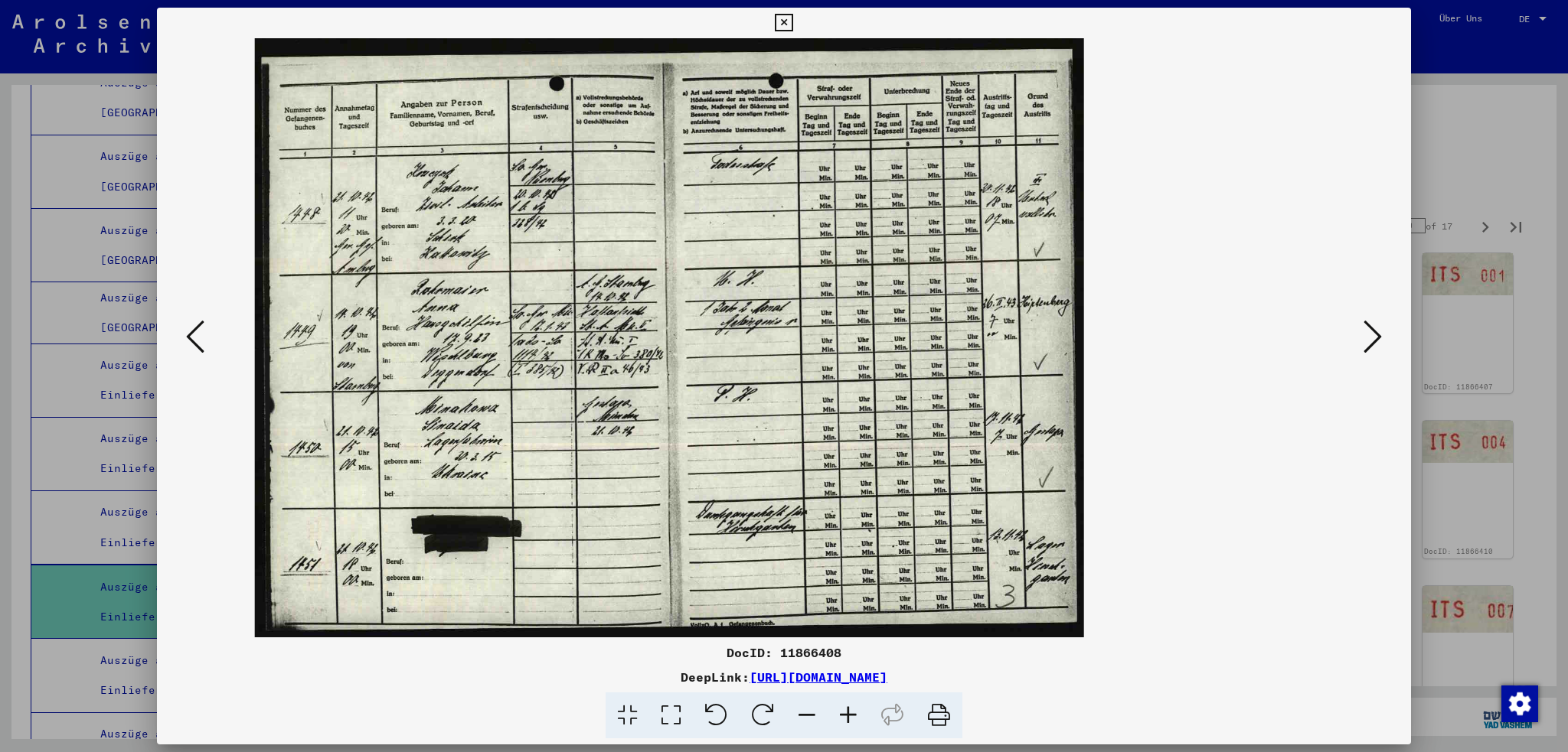
click at [568, 337] on img at bounding box center [668, 337] width 829 height 603
click at [1375, 333] on icon at bounding box center [1373, 336] width 18 height 37
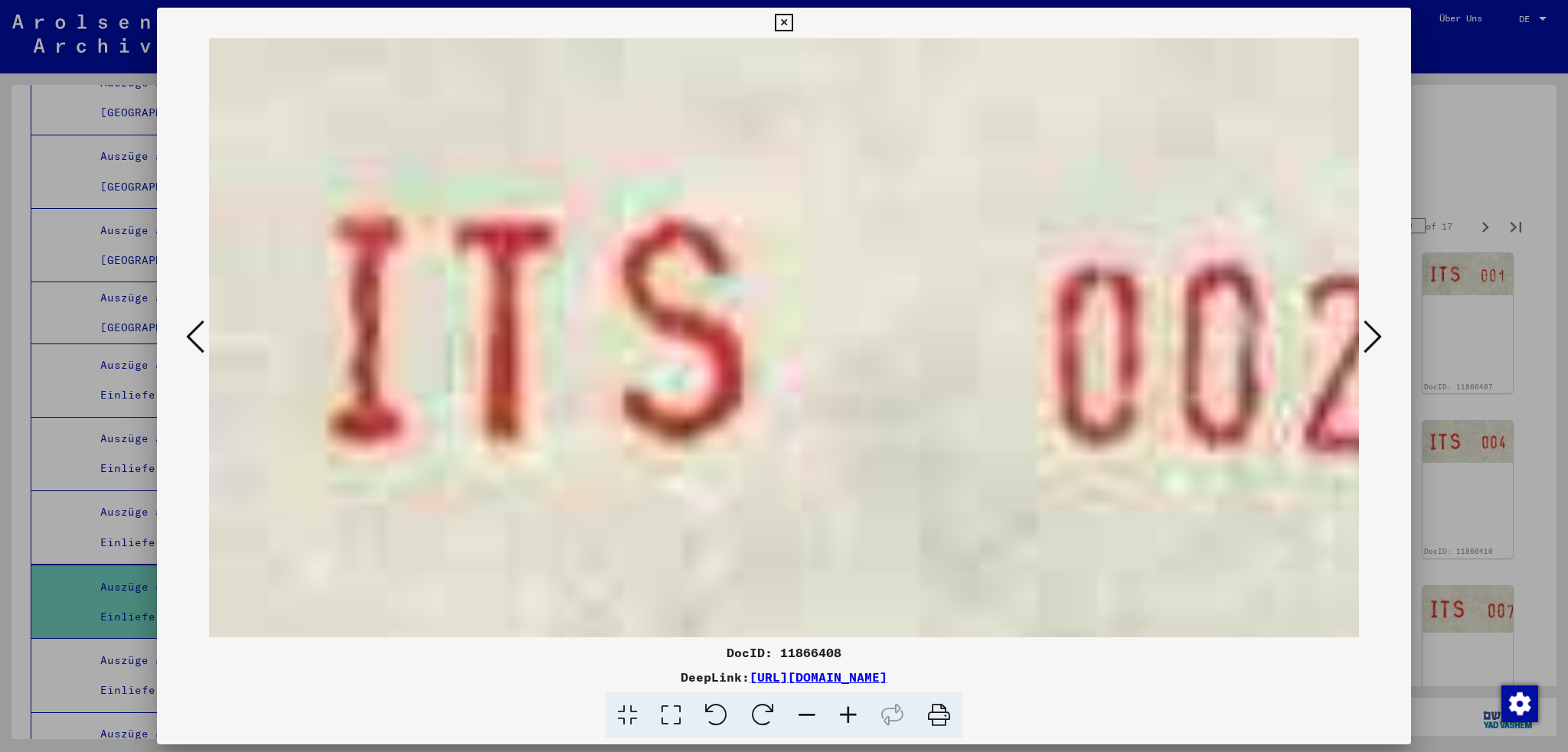
click at [1375, 333] on icon at bounding box center [1373, 336] width 18 height 37
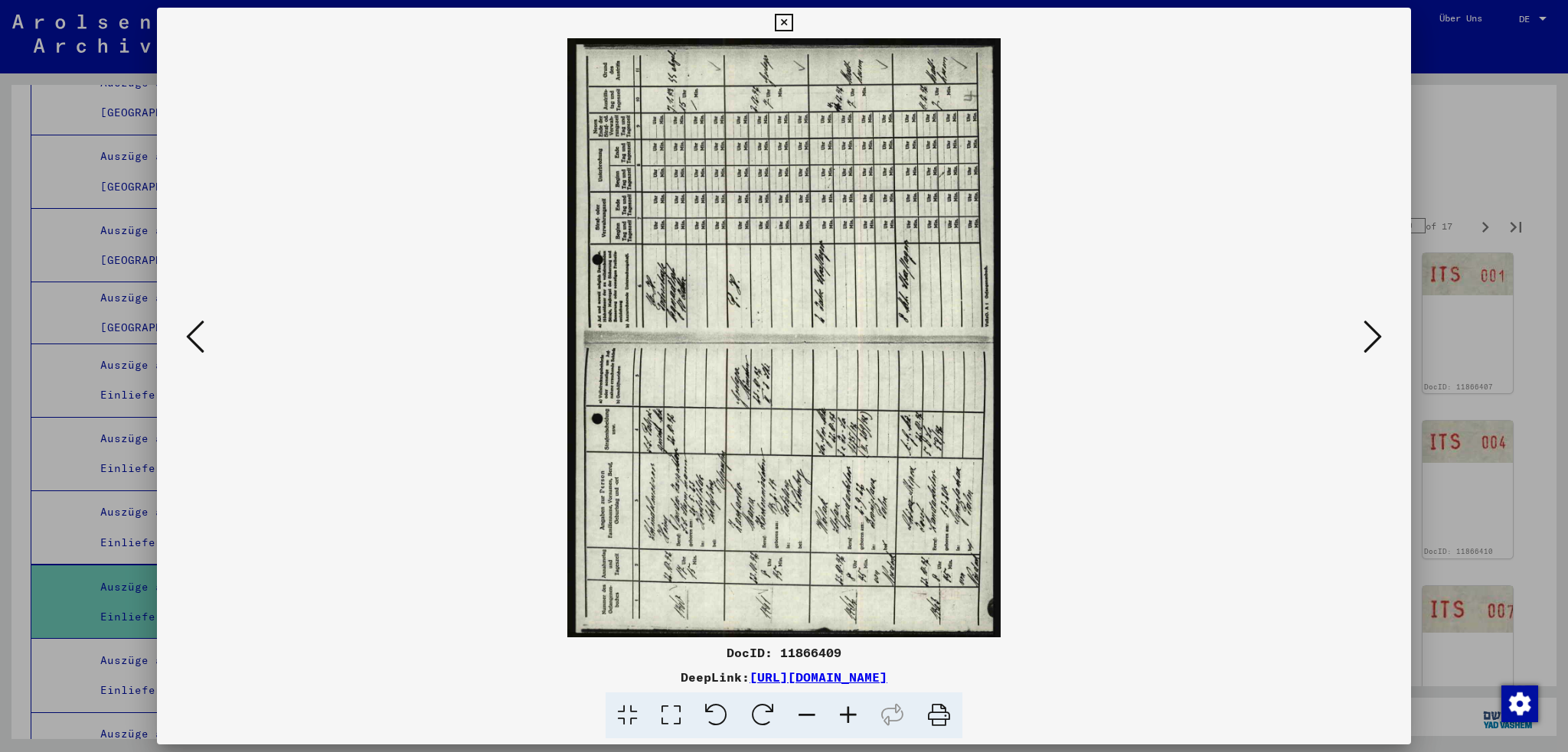
click at [762, 704] on icon at bounding box center [763, 715] width 47 height 47
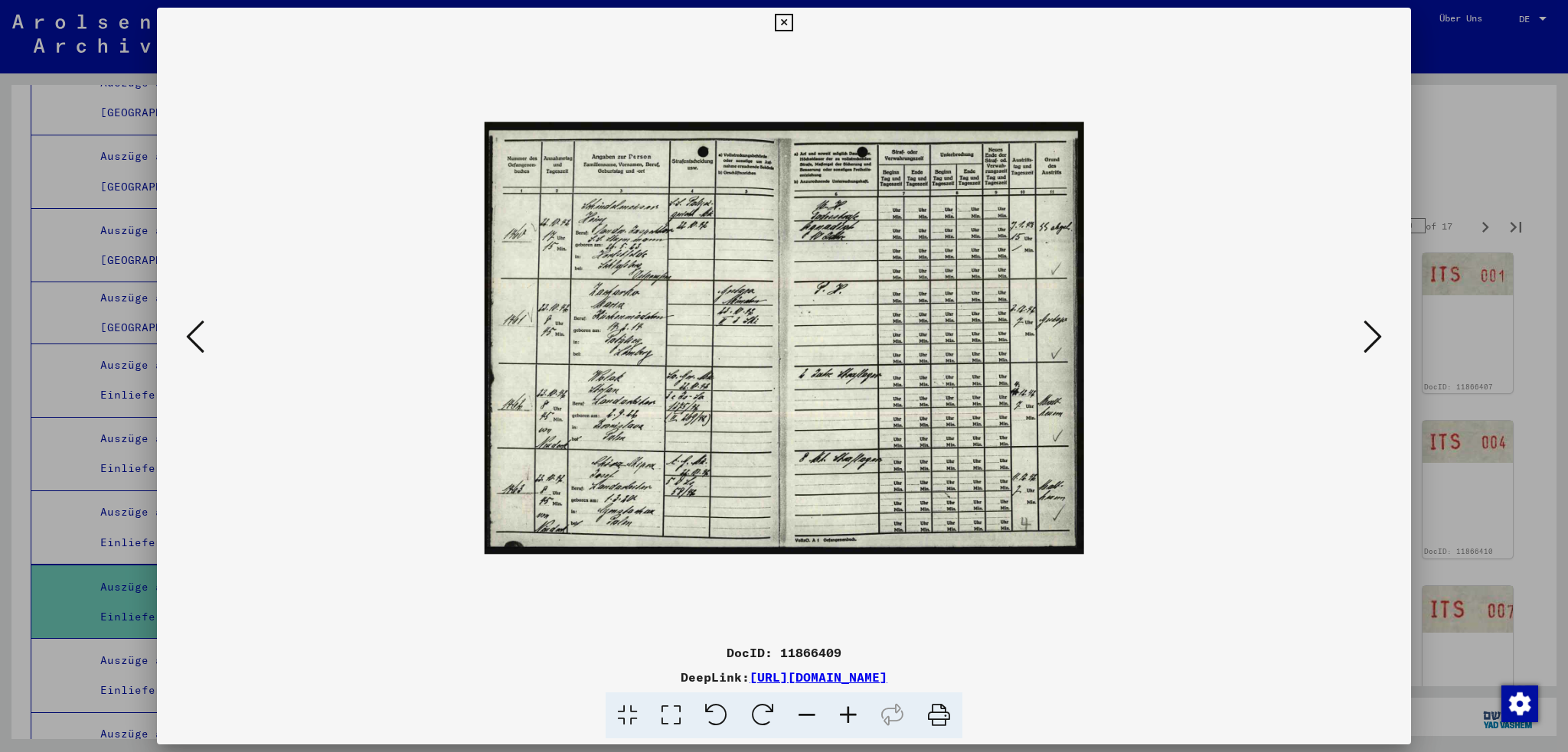
click at [851, 712] on icon at bounding box center [848, 715] width 41 height 47
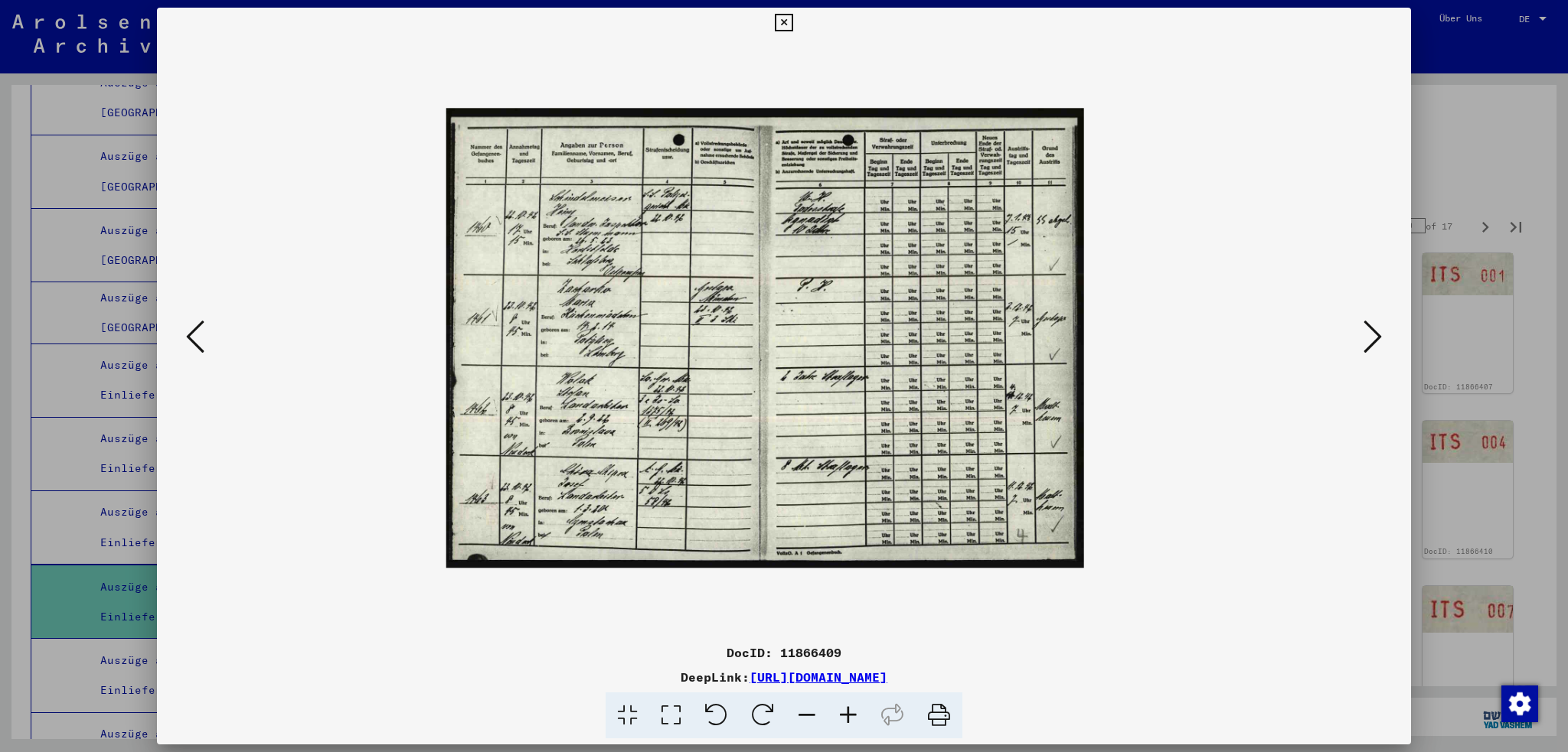
click at [851, 712] on icon at bounding box center [848, 715] width 41 height 47
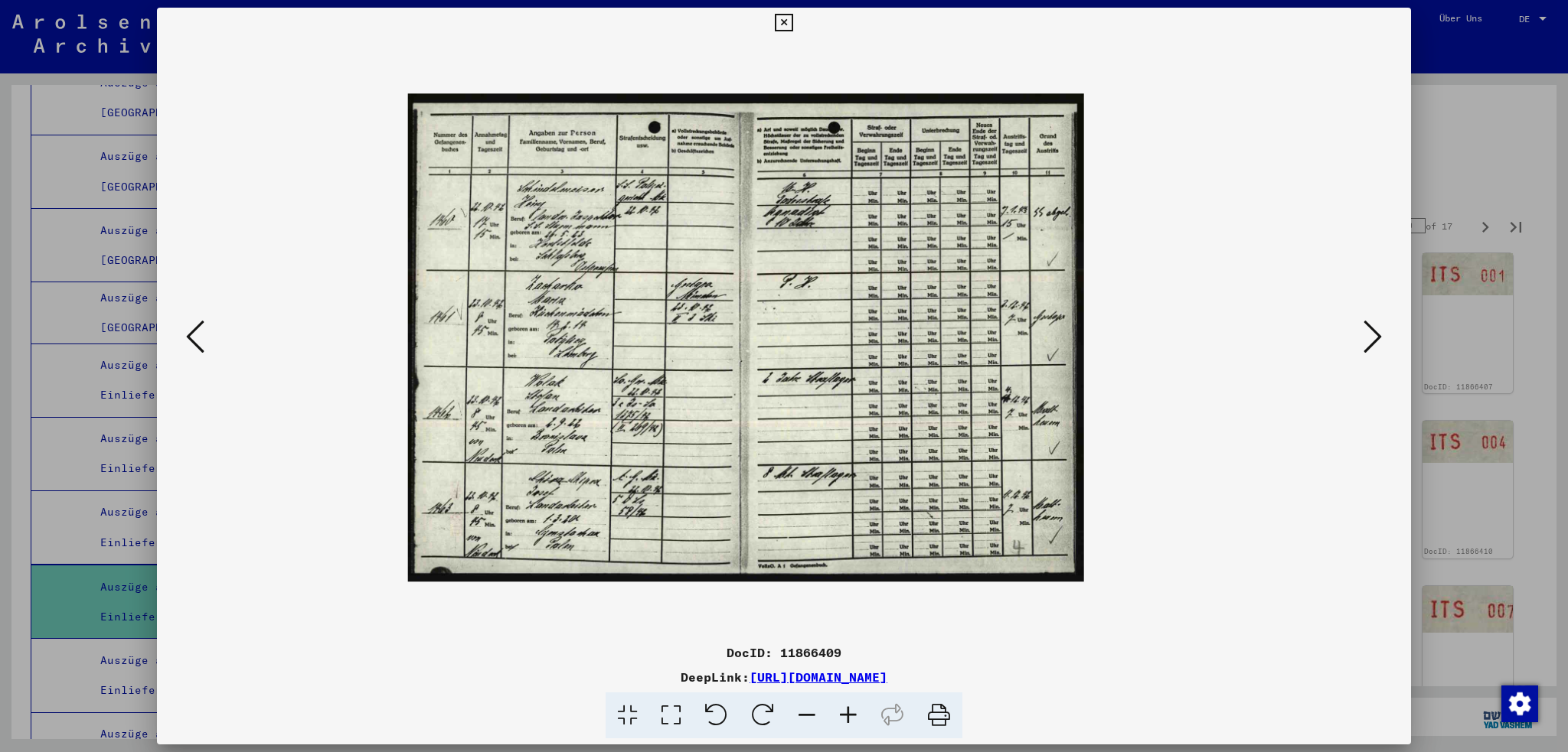
click at [851, 712] on icon at bounding box center [848, 715] width 41 height 47
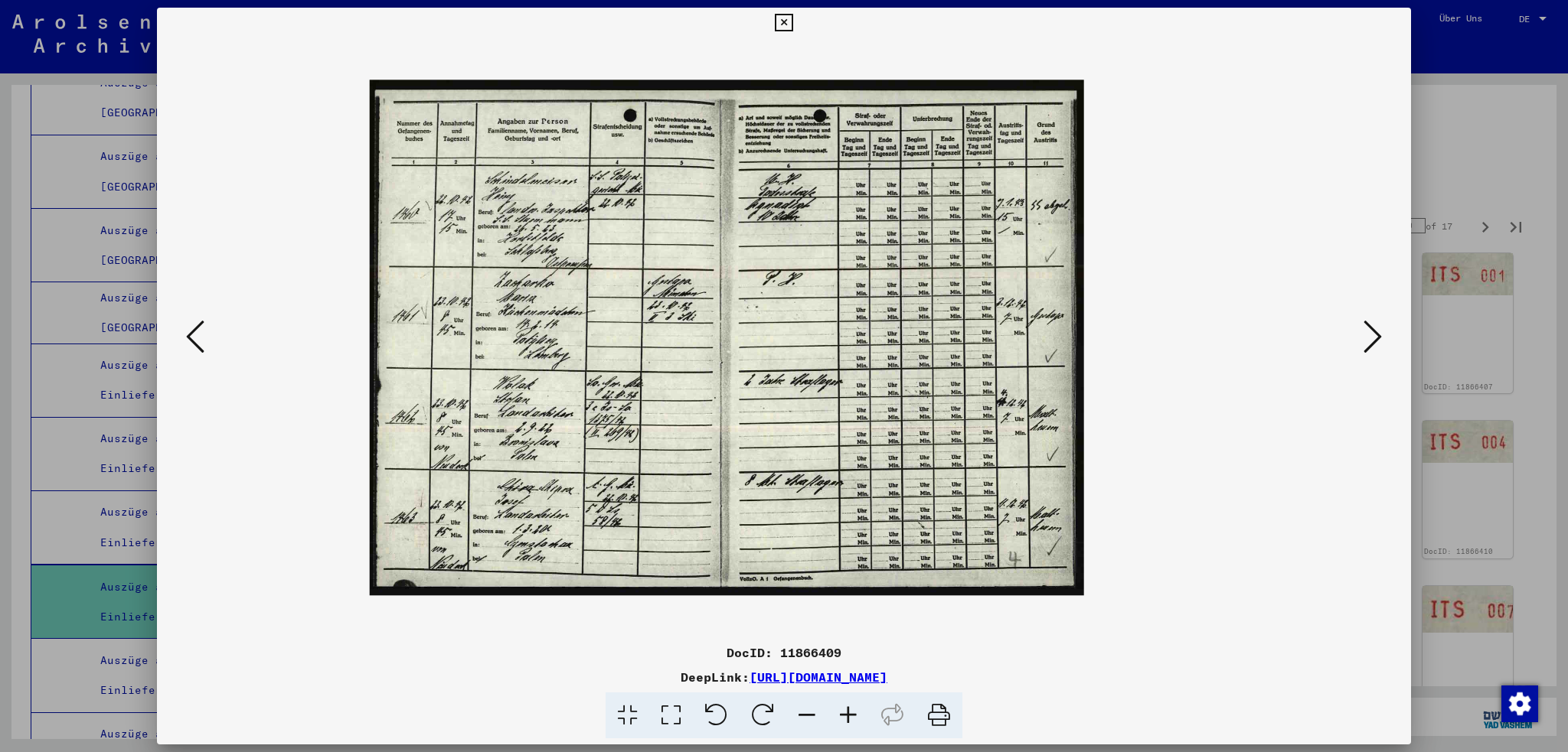
click at [851, 712] on icon at bounding box center [848, 715] width 41 height 47
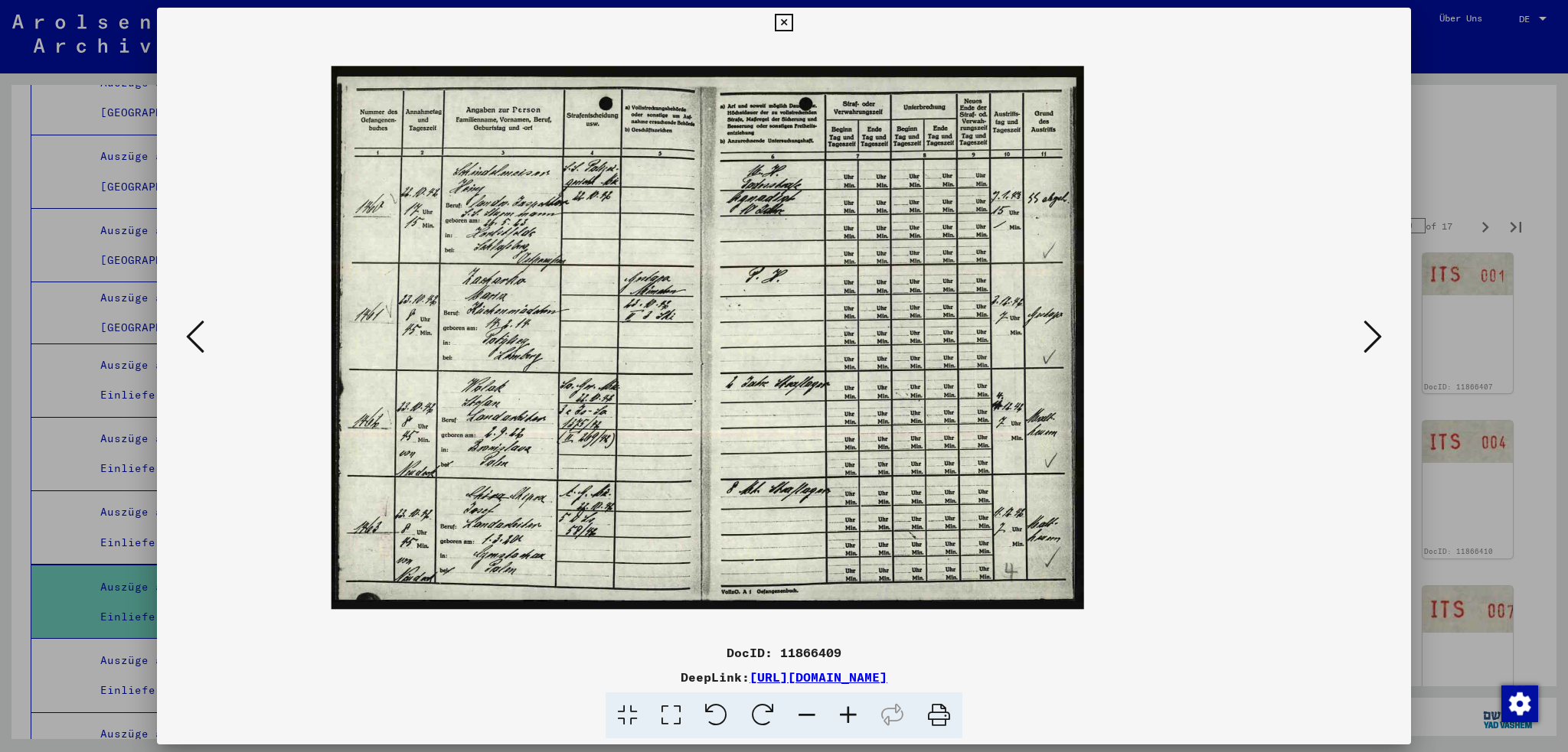
click at [851, 712] on icon at bounding box center [848, 715] width 41 height 47
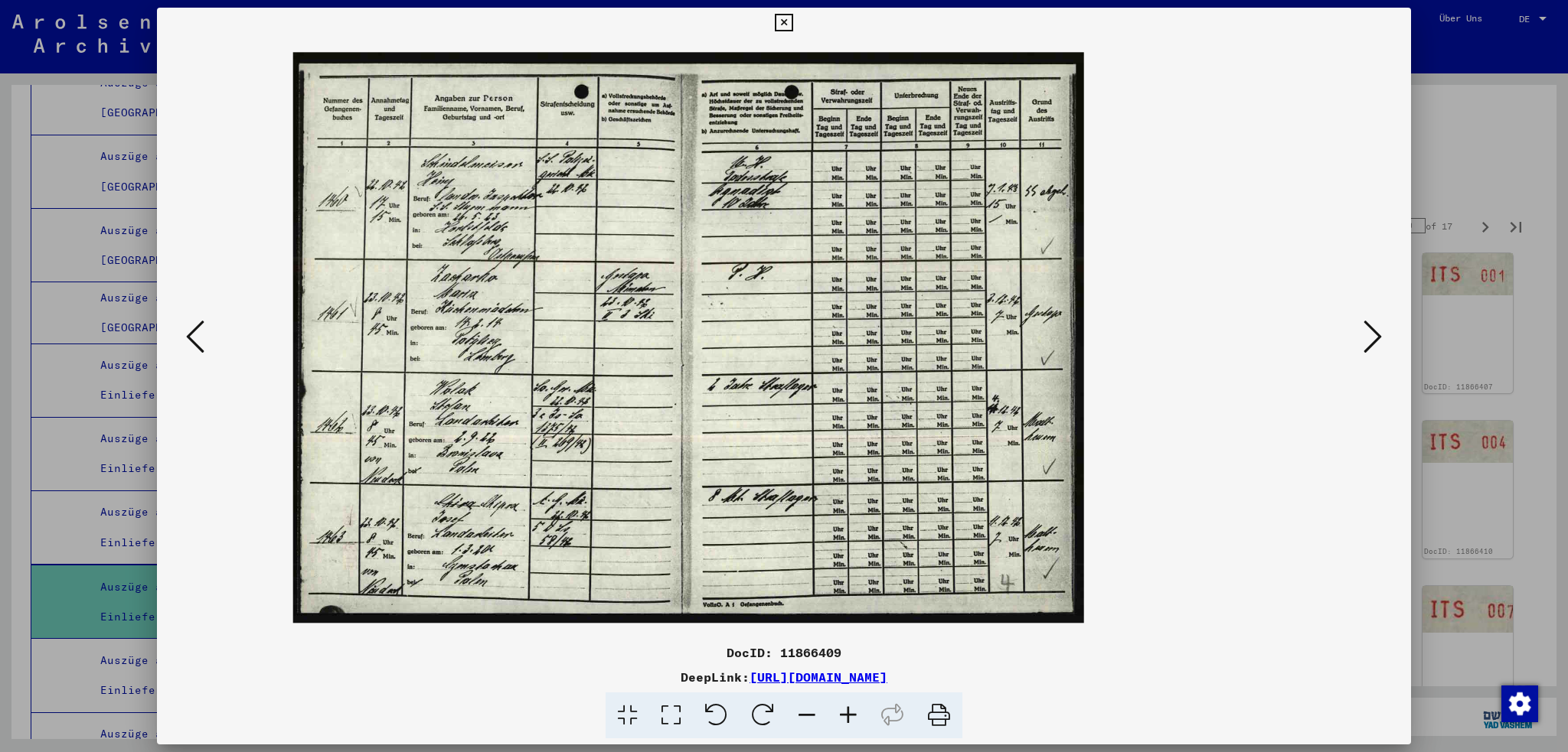
click at [851, 712] on icon at bounding box center [848, 715] width 41 height 47
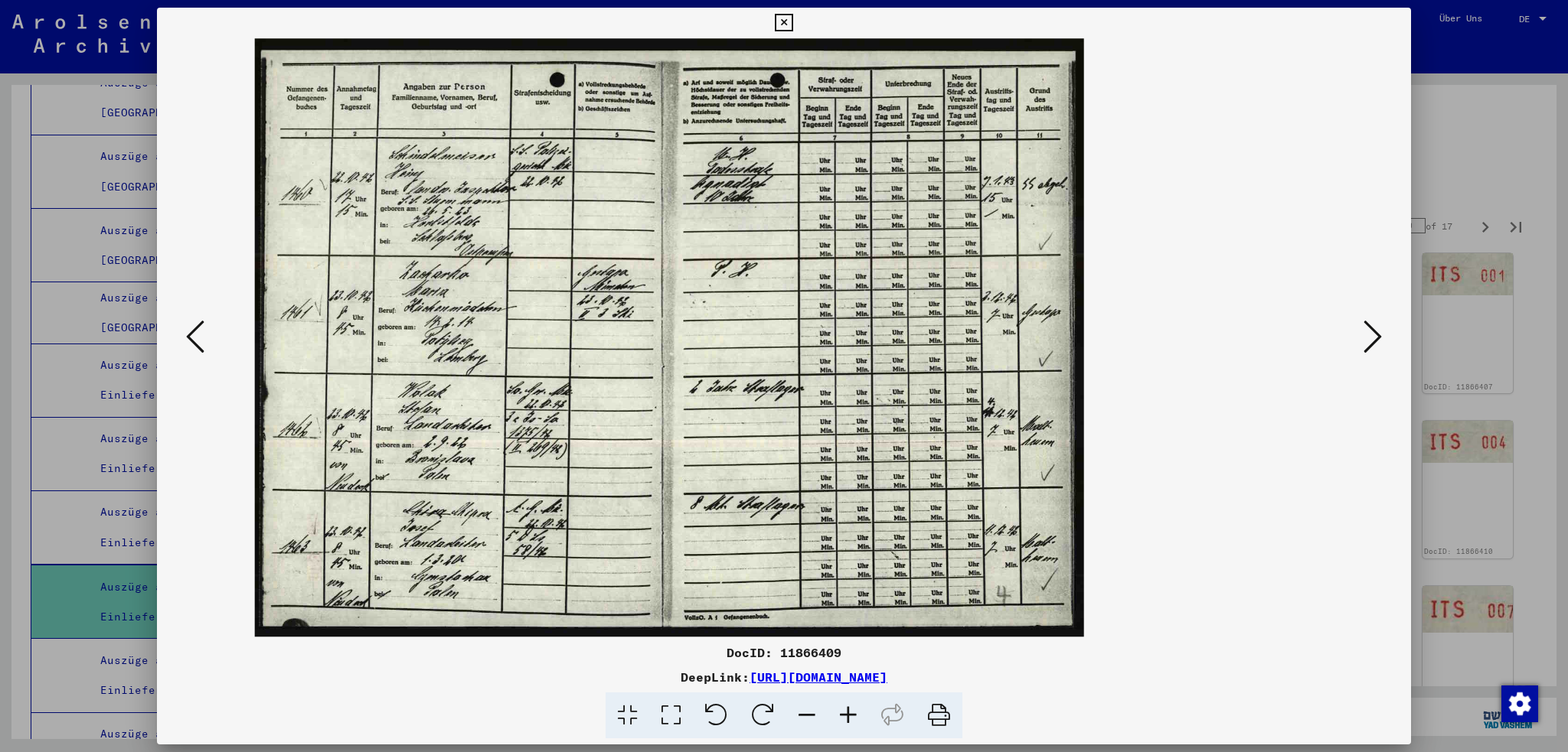
click at [851, 712] on icon at bounding box center [848, 715] width 41 height 47
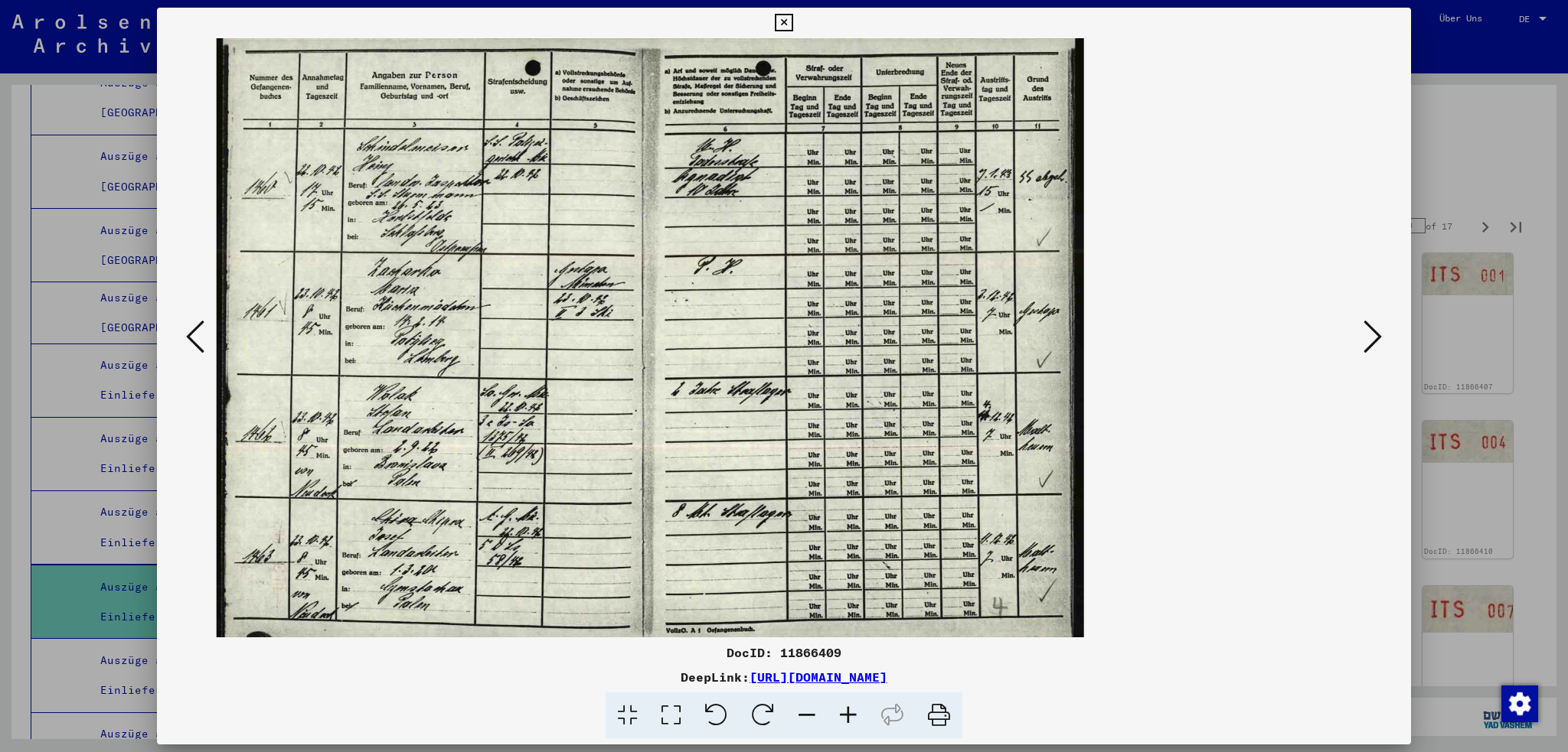
click at [1380, 337] on icon at bounding box center [1373, 336] width 18 height 37
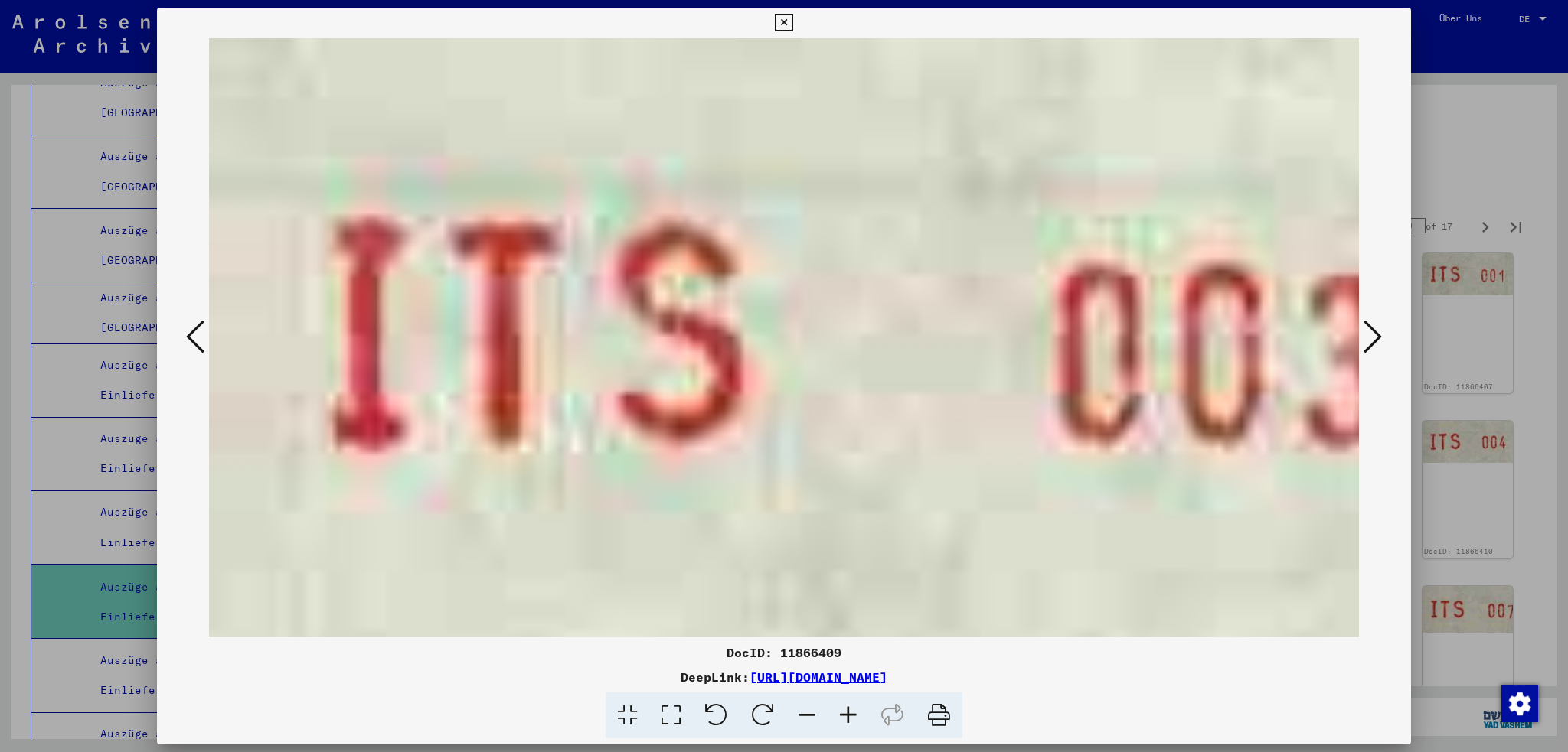
click at [1380, 337] on icon at bounding box center [1373, 336] width 18 height 37
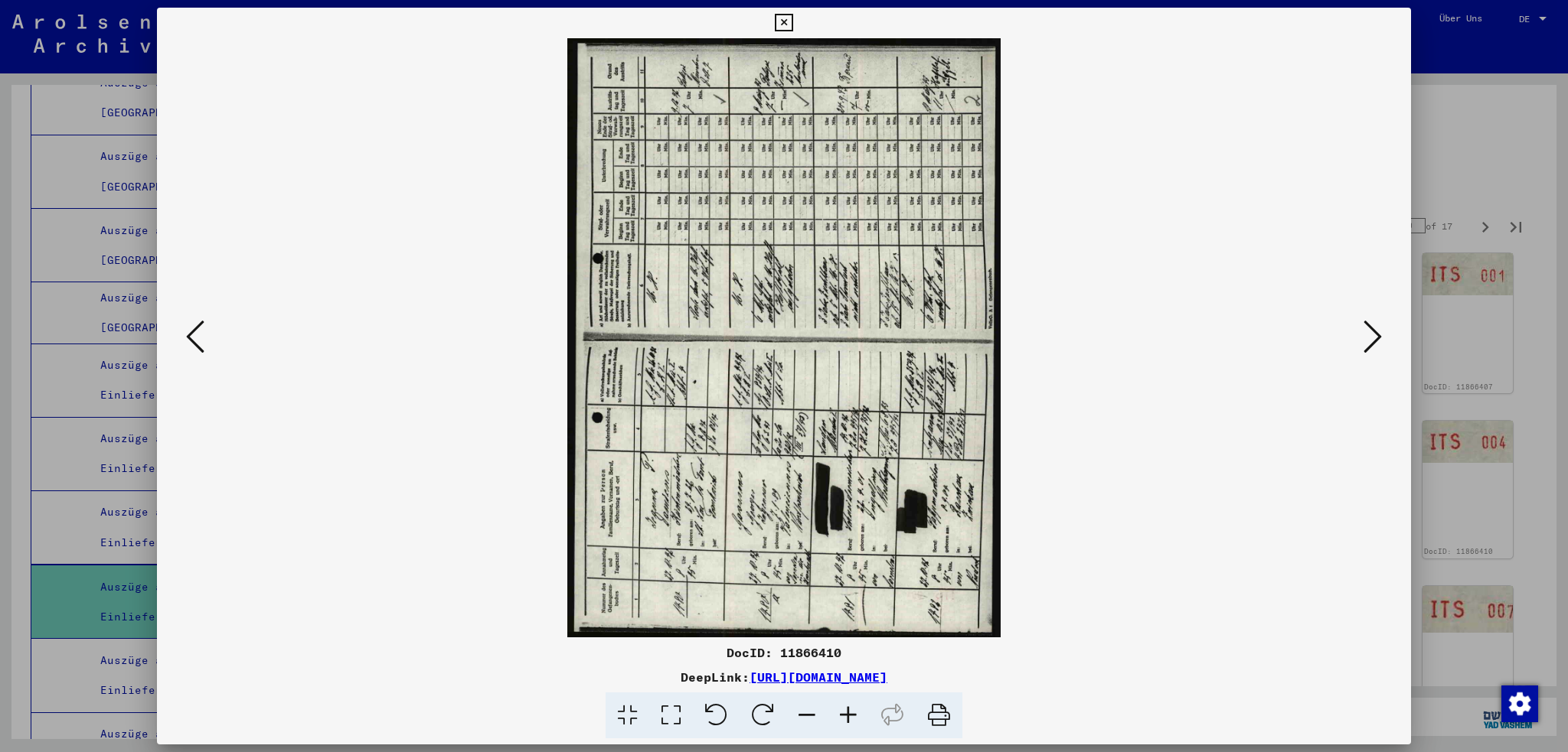
click at [1380, 337] on icon at bounding box center [1373, 336] width 18 height 37
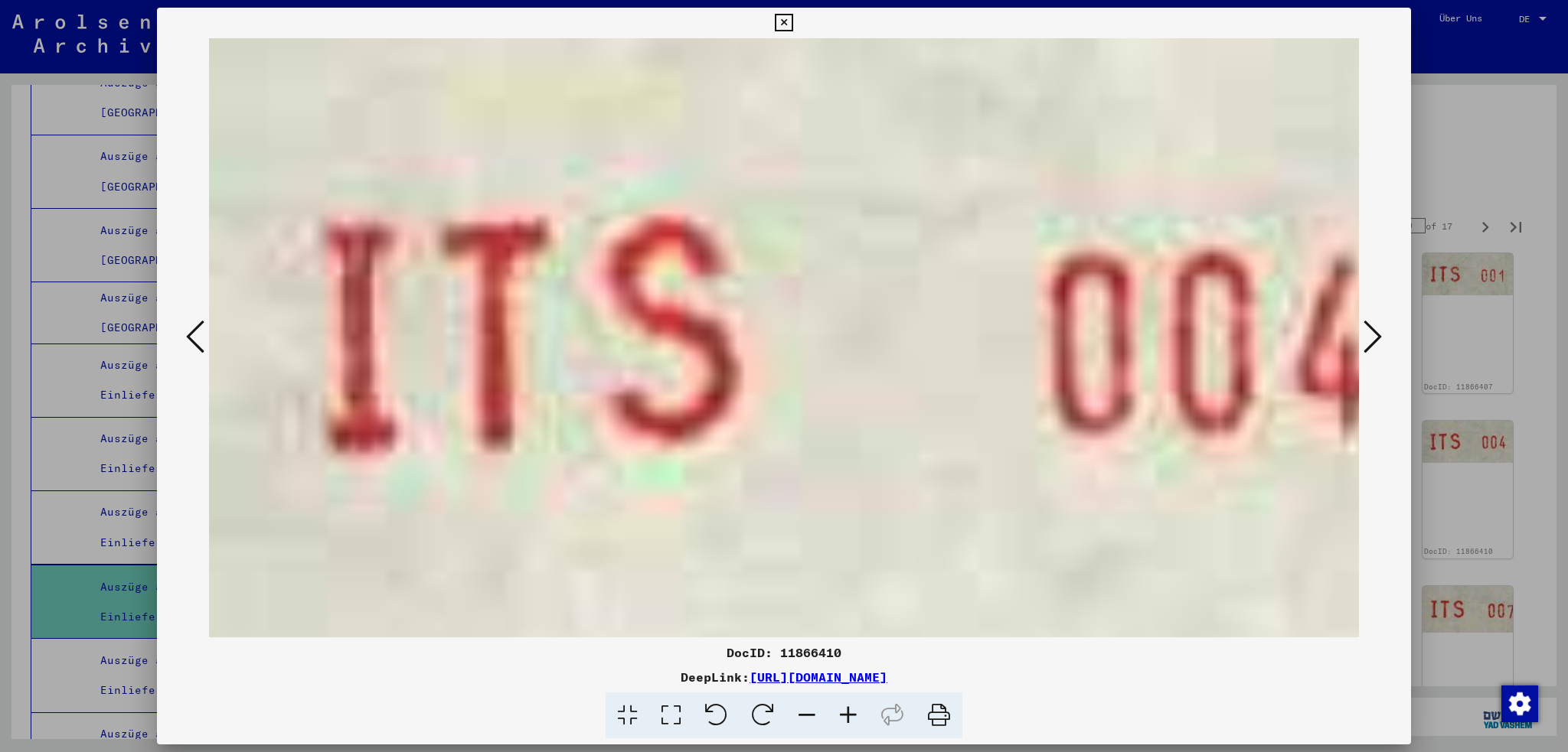
click at [1380, 337] on icon at bounding box center [1373, 336] width 18 height 37
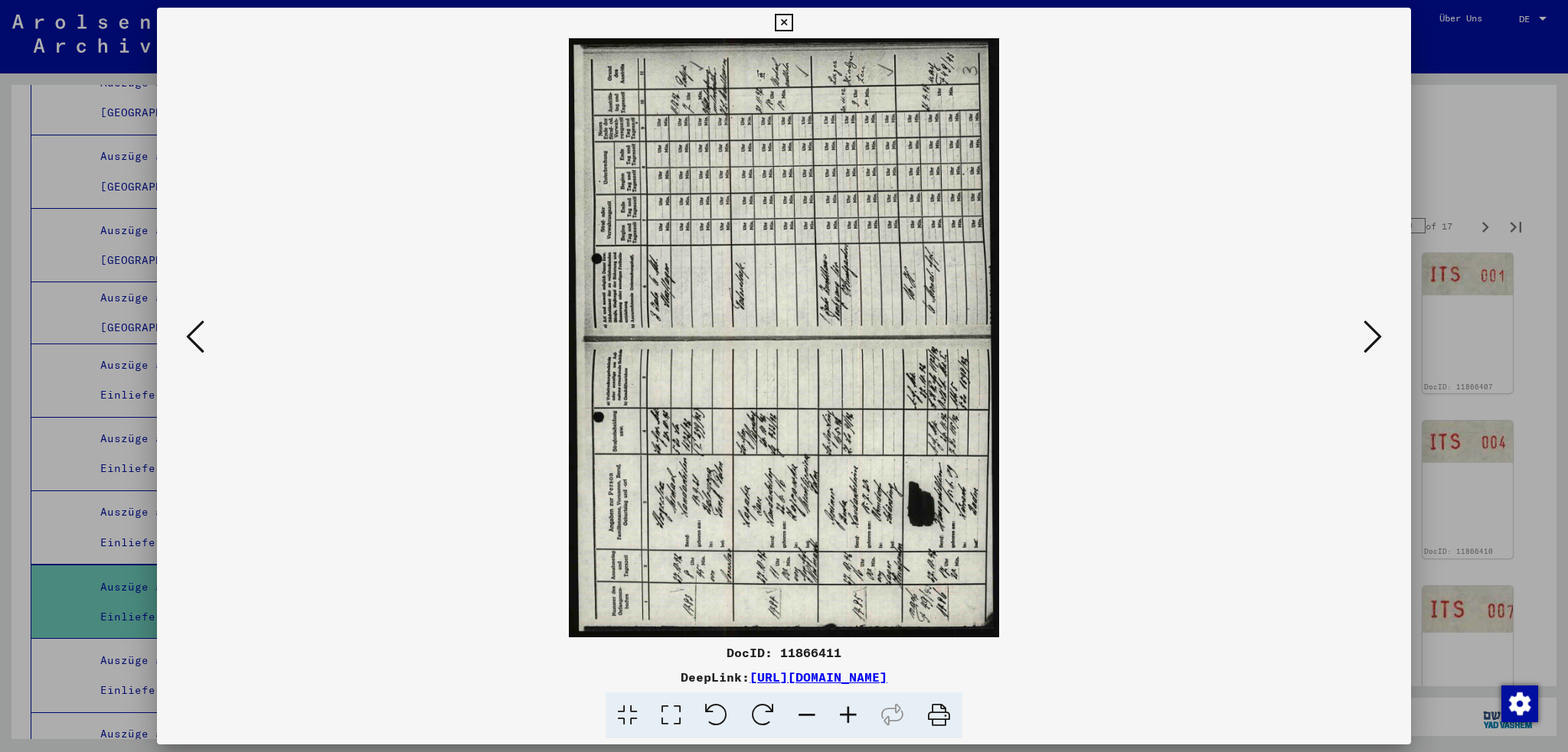
click at [1377, 336] on icon at bounding box center [1373, 336] width 18 height 37
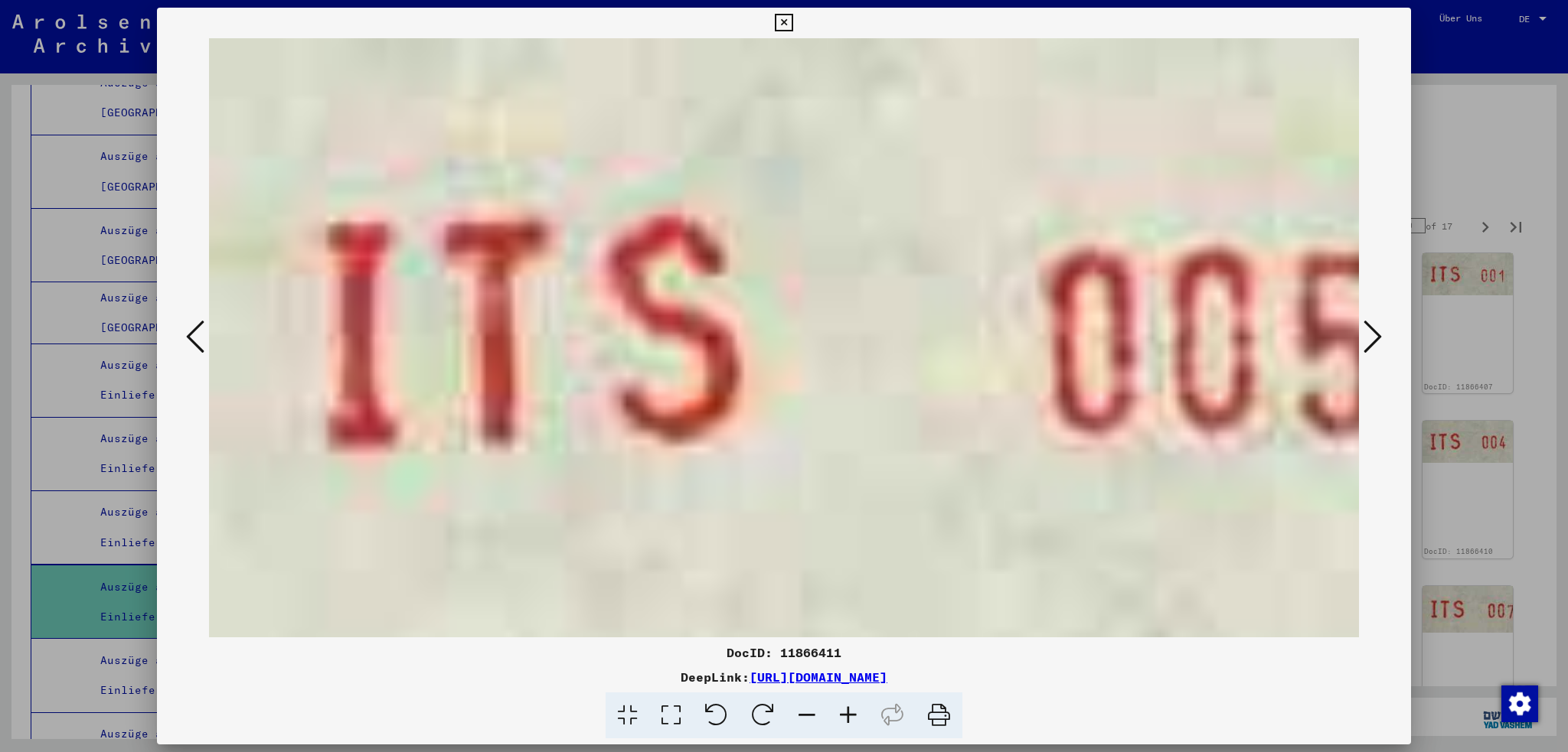
click at [1377, 336] on icon at bounding box center [1373, 336] width 18 height 37
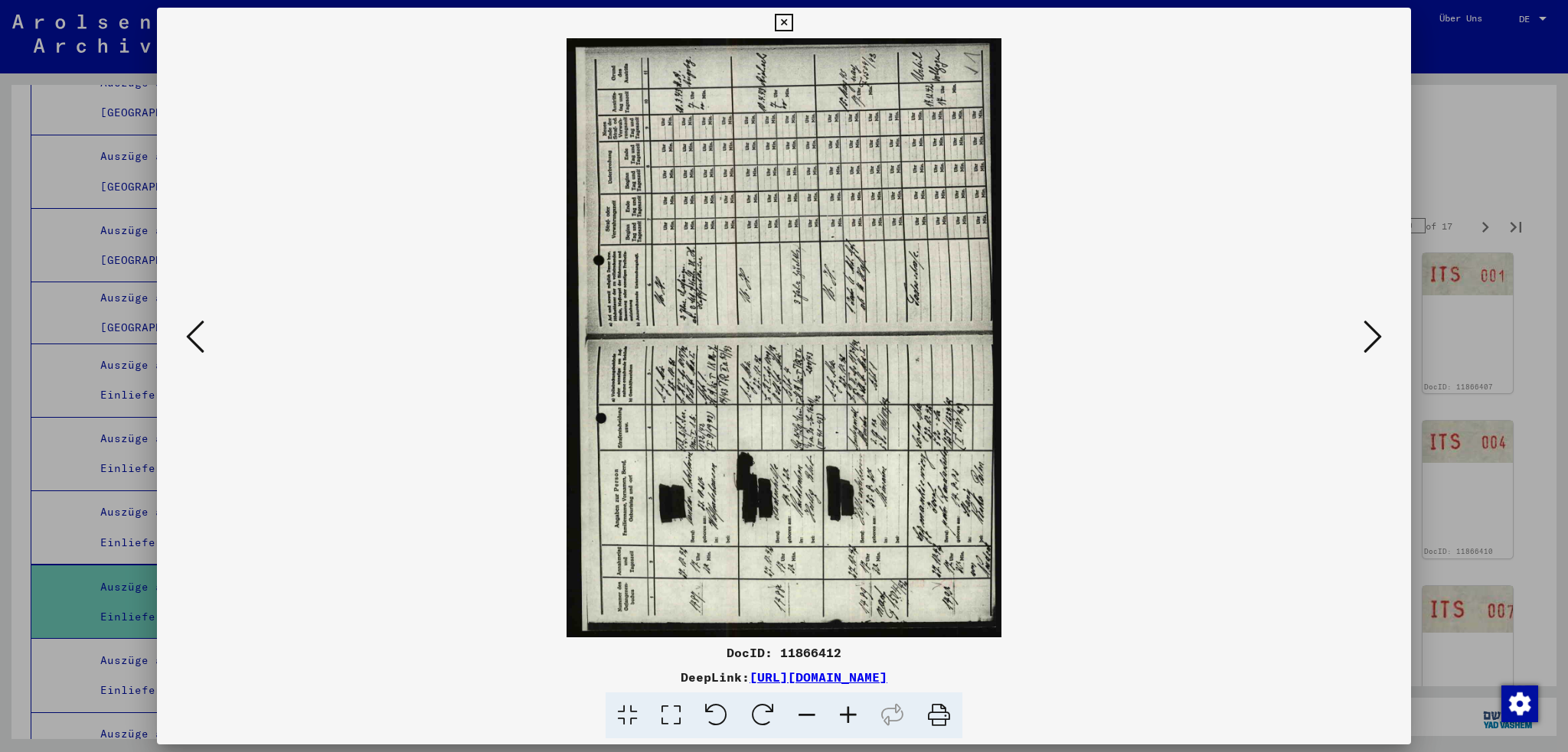
click at [1377, 336] on icon at bounding box center [1373, 336] width 18 height 37
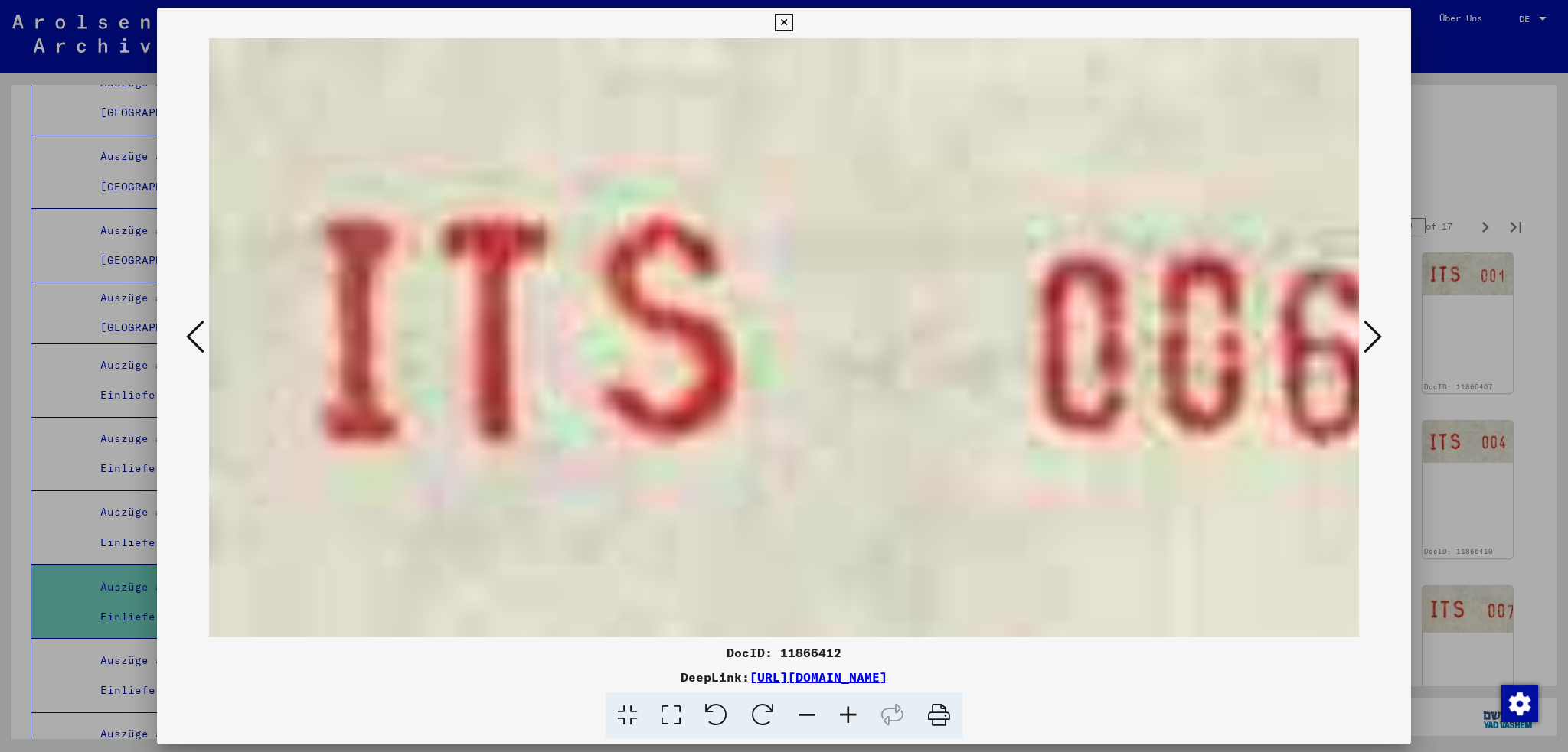
click at [1377, 336] on icon at bounding box center [1373, 336] width 18 height 37
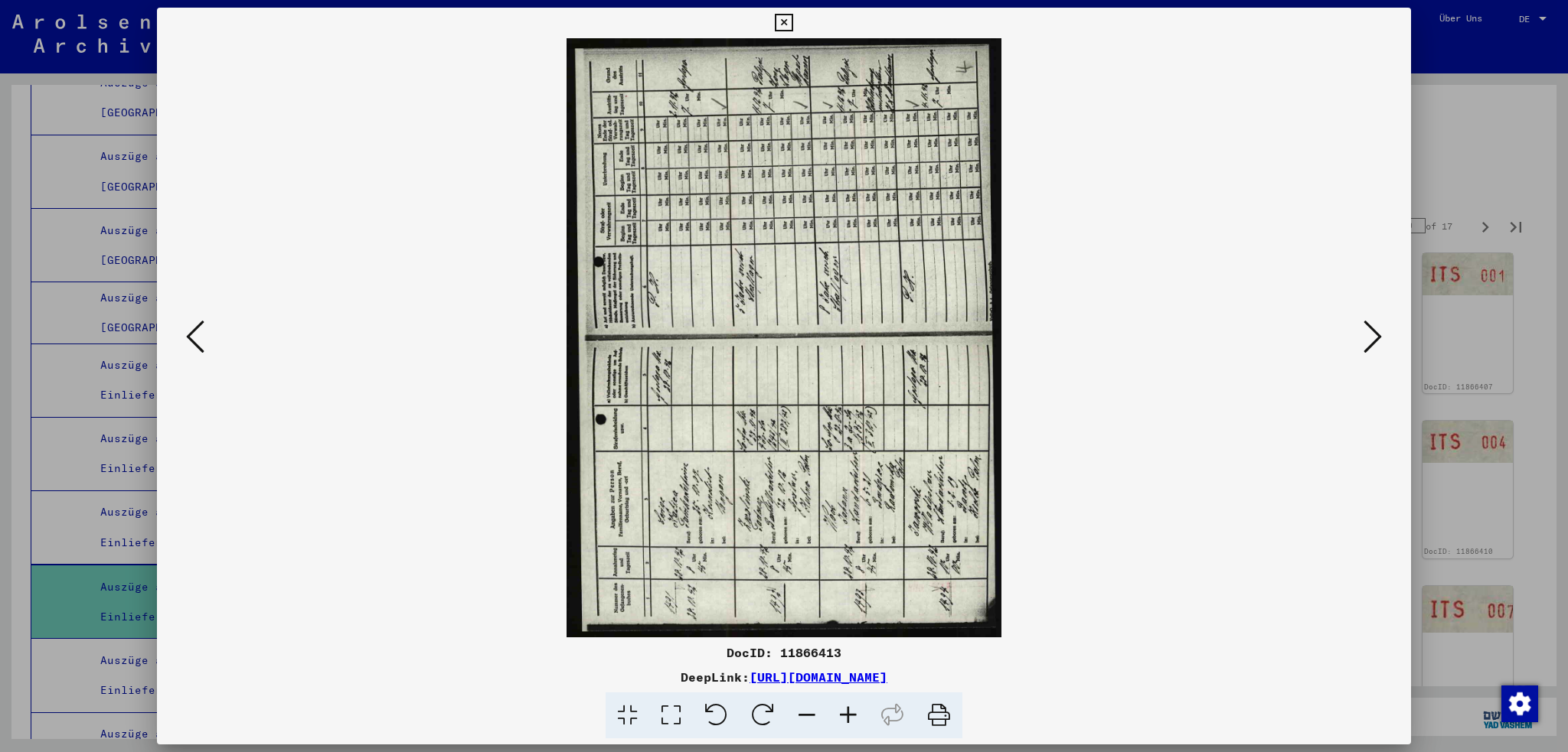
click at [1375, 336] on icon at bounding box center [1373, 336] width 18 height 37
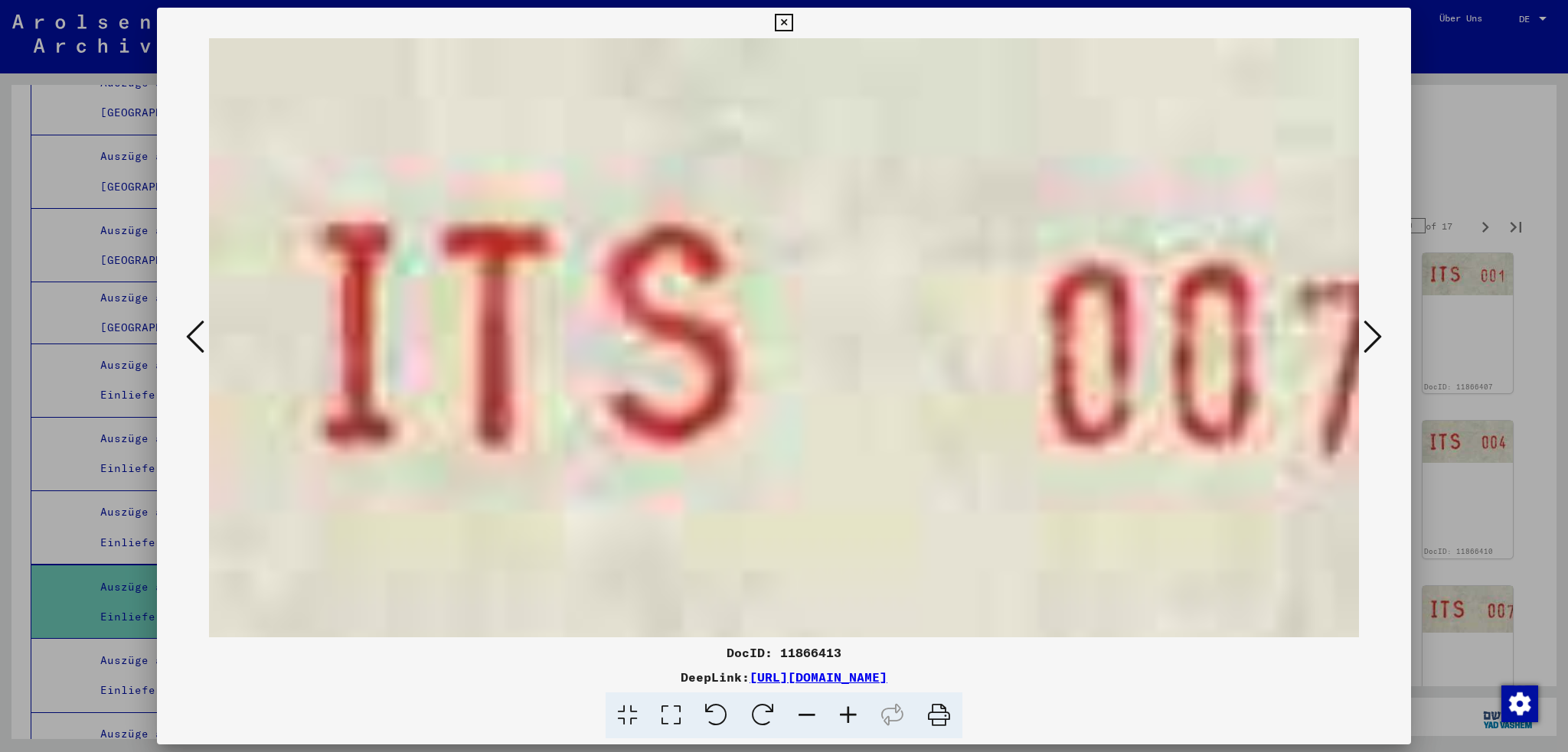
click at [1371, 334] on icon at bounding box center [1373, 336] width 18 height 37
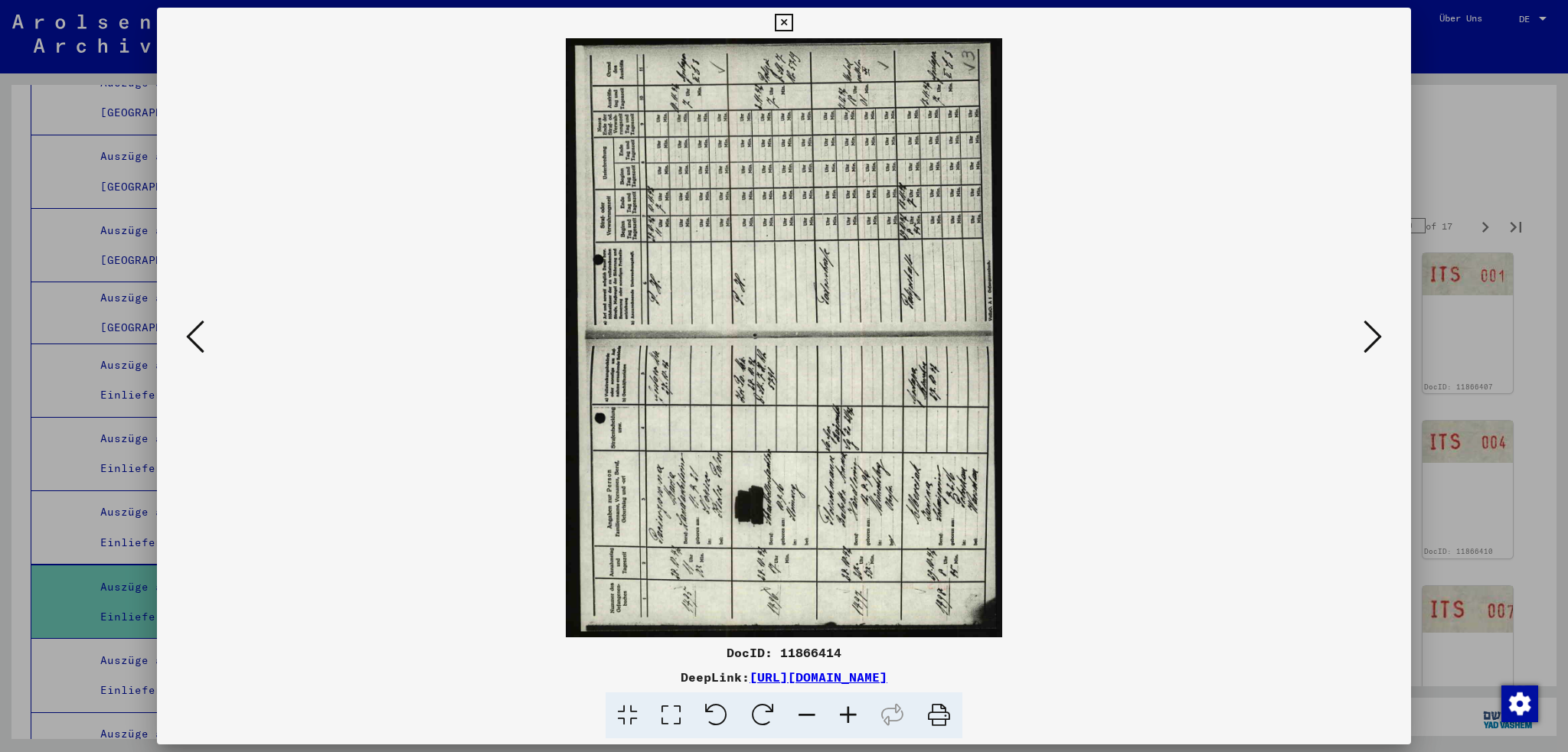
click at [1371, 334] on icon at bounding box center [1373, 336] width 18 height 37
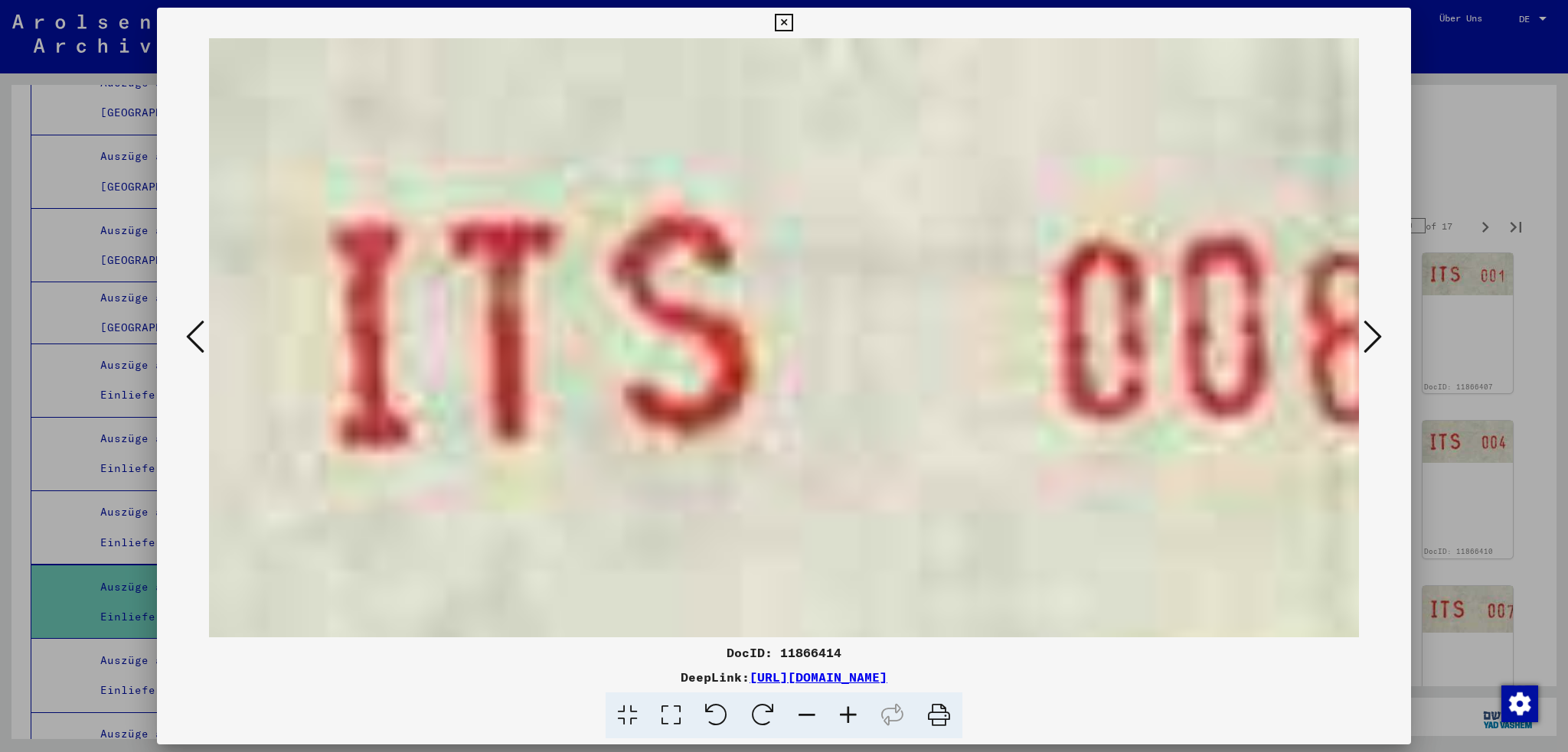
click at [1371, 334] on icon at bounding box center [1373, 336] width 18 height 37
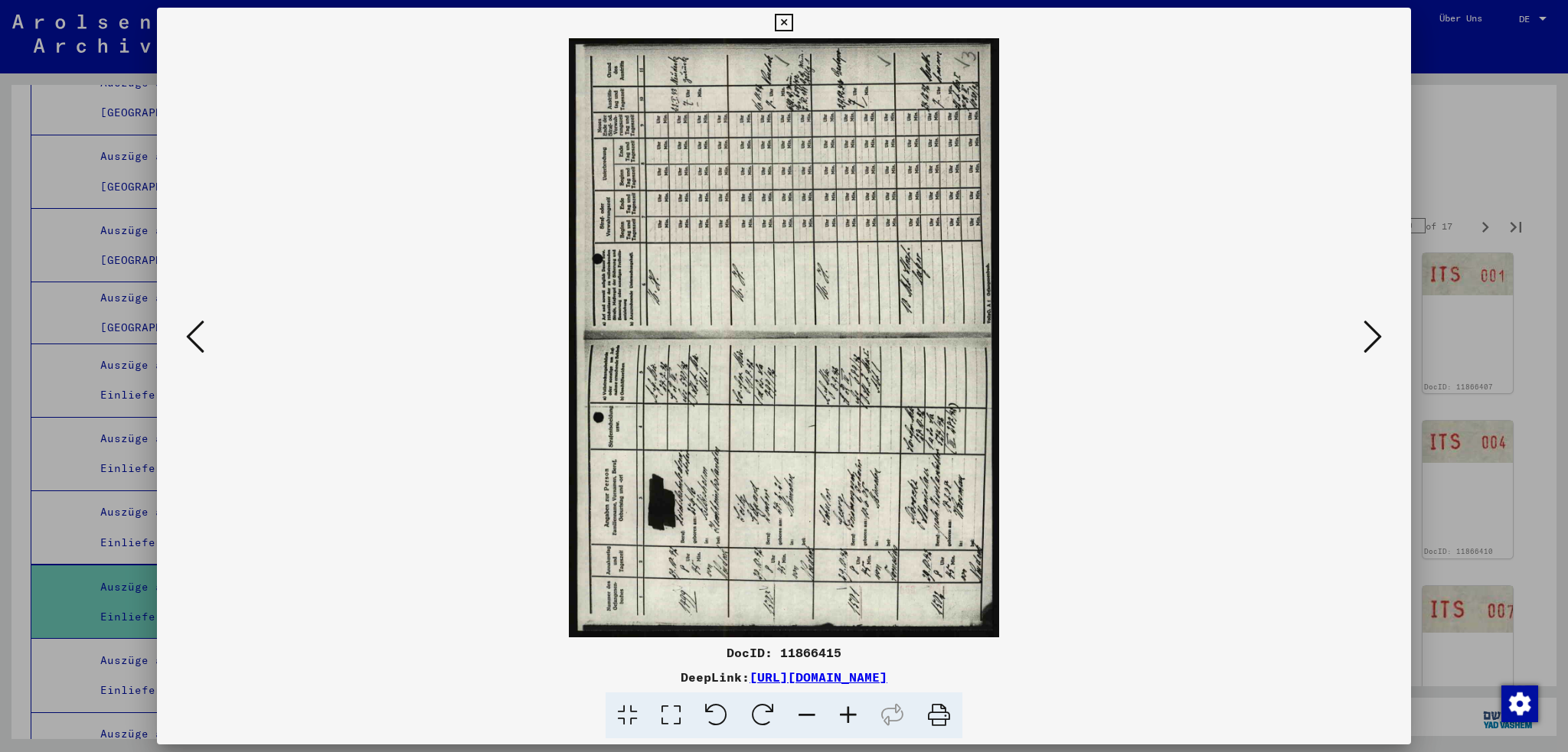
click at [40, 82] on div at bounding box center [784, 376] width 1568 height 752
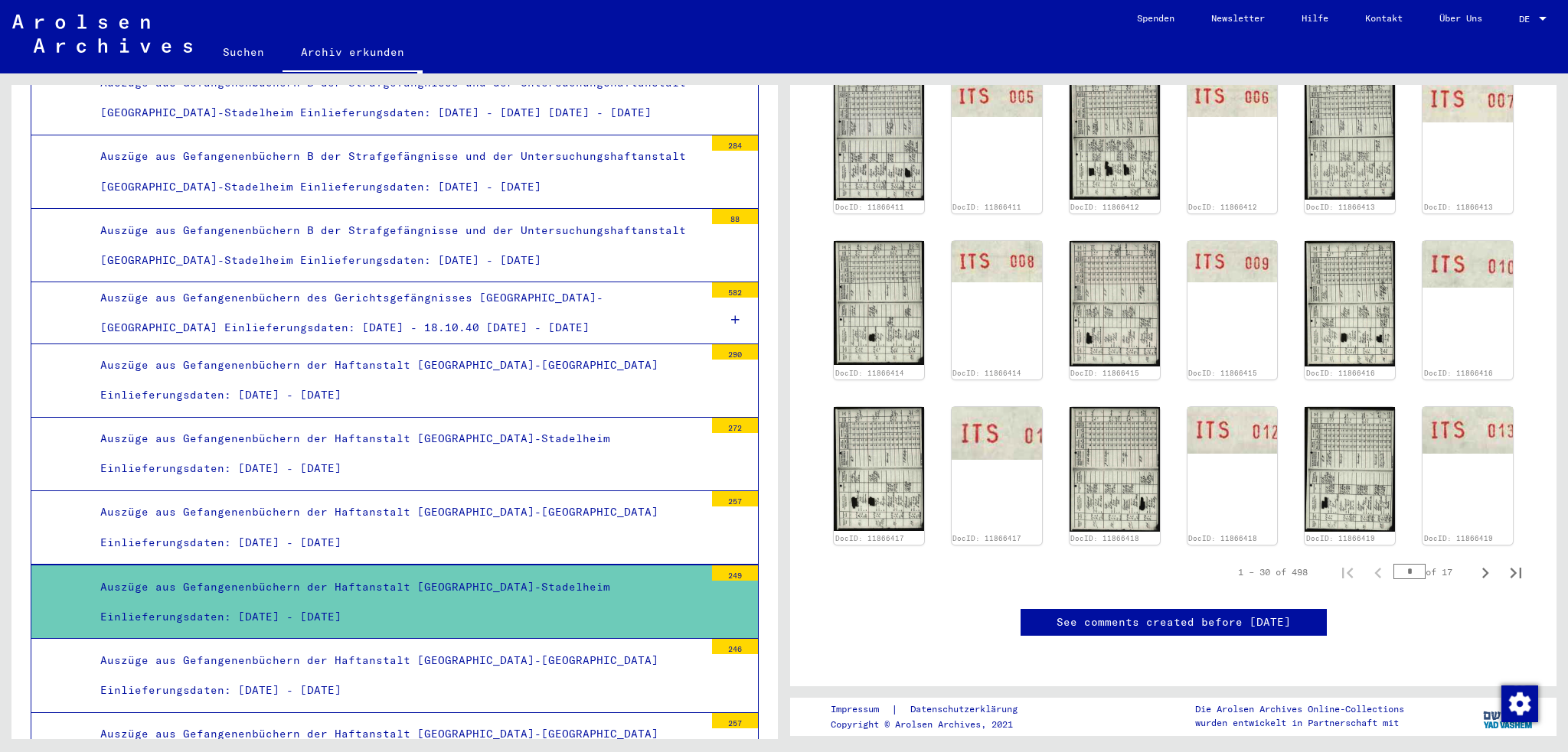
scroll to position [1072, 0]
click at [1475, 563] on icon "Next page" at bounding box center [1485, 573] width 21 height 21
type input "*"
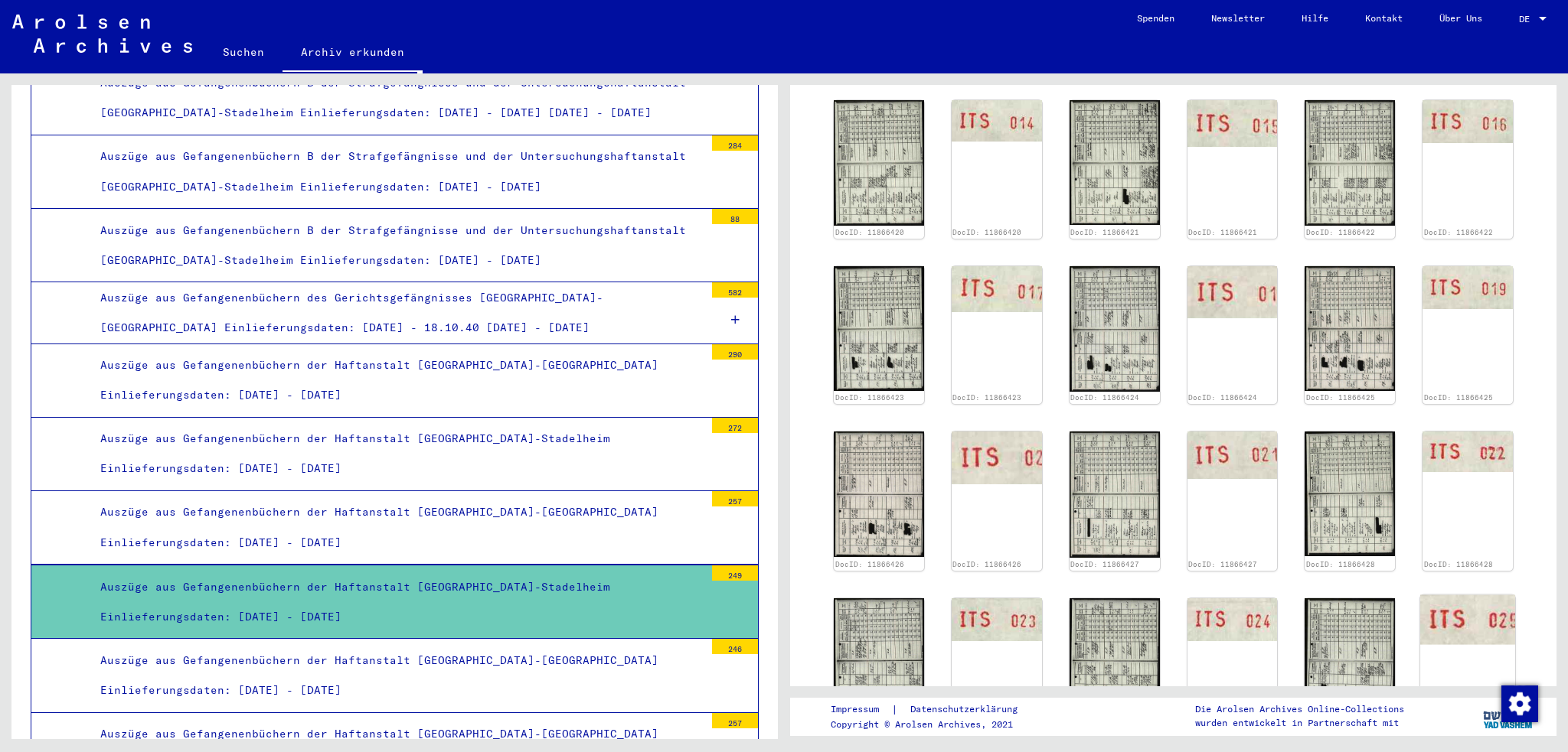
scroll to position [918, 0]
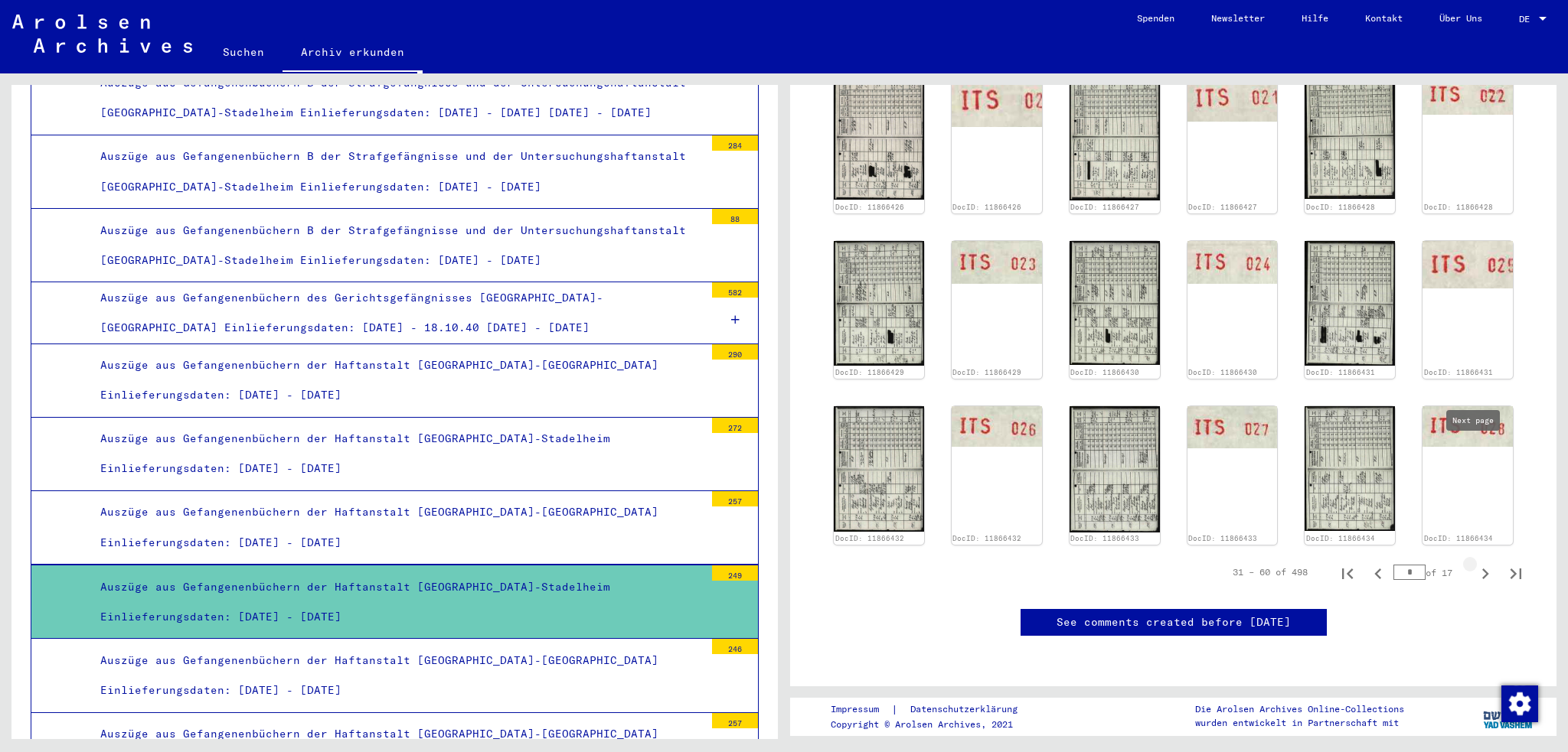
click at [1477, 563] on icon "Next page" at bounding box center [1485, 573] width 21 height 21
type input "*"
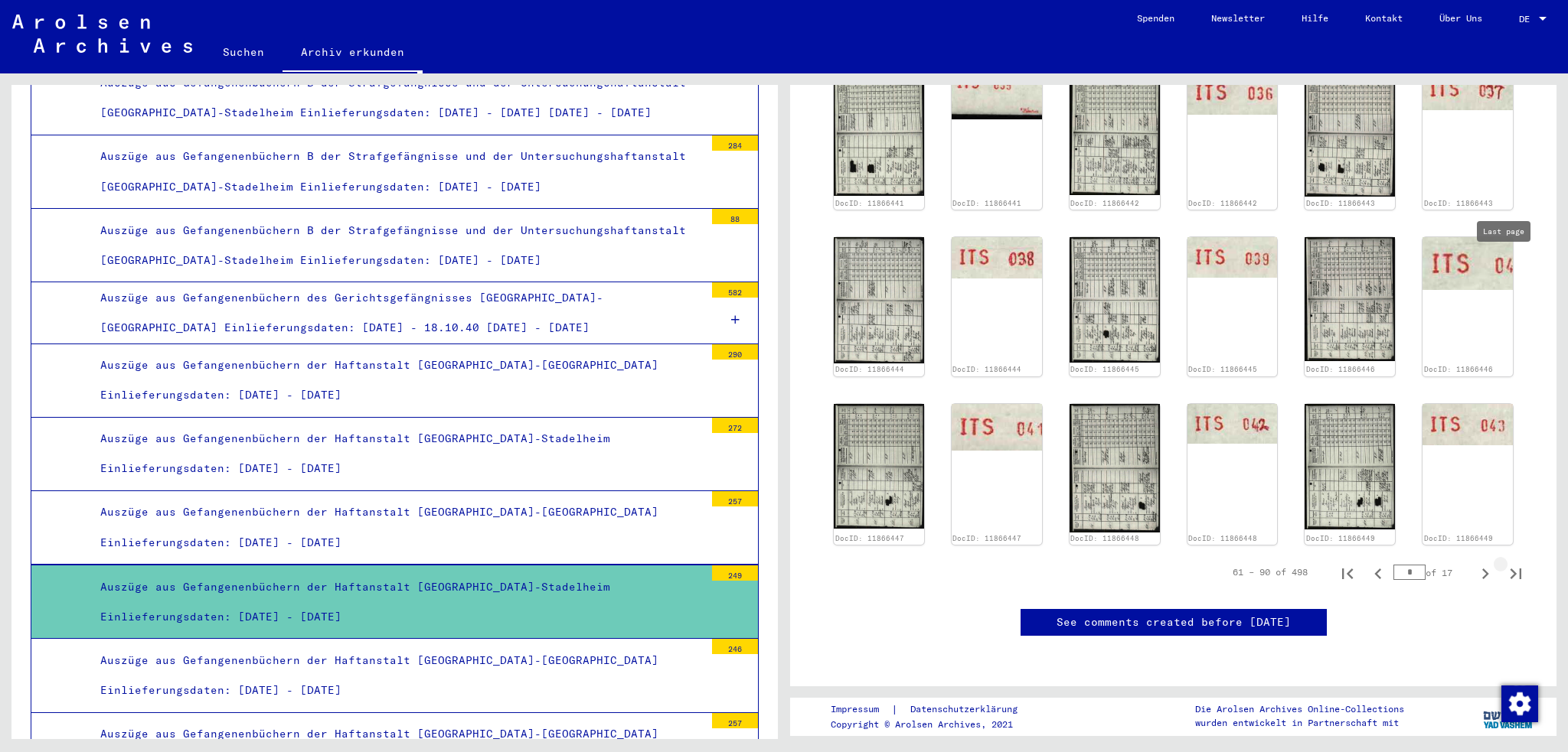
click at [1506, 563] on icon "Last page" at bounding box center [1516, 573] width 21 height 21
type input "**"
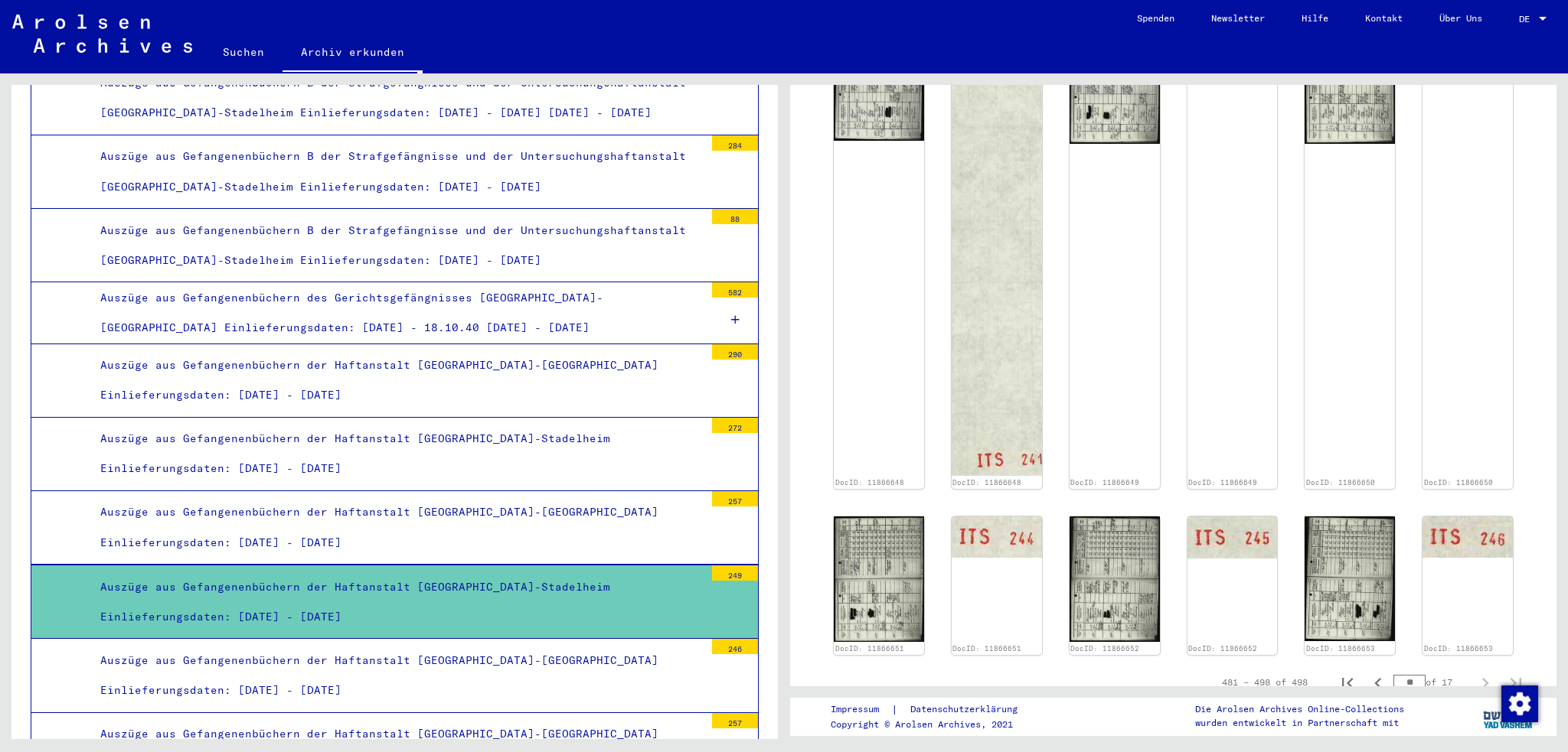
scroll to position [909, 0]
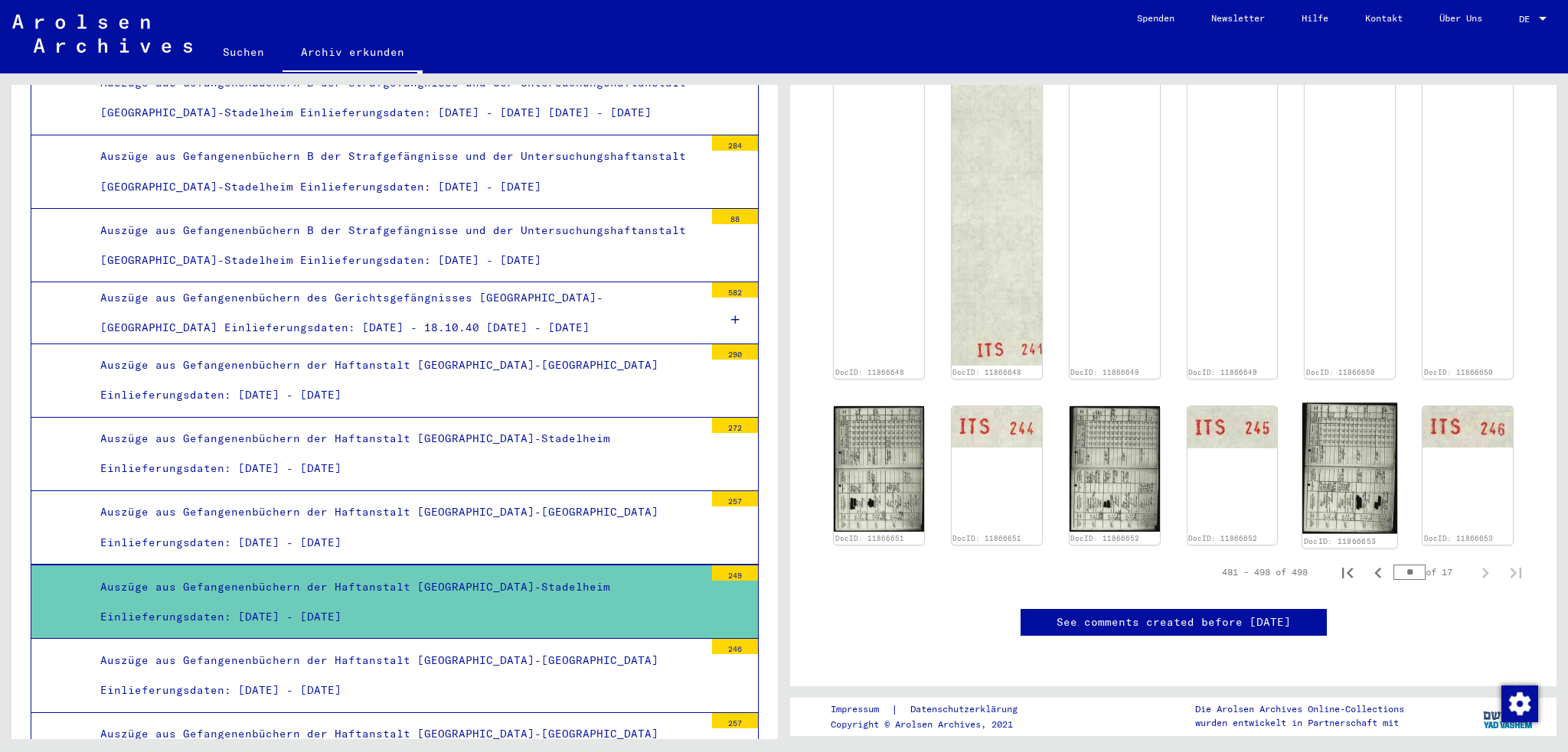
click at [1349, 403] on img at bounding box center [1350, 468] width 95 height 131
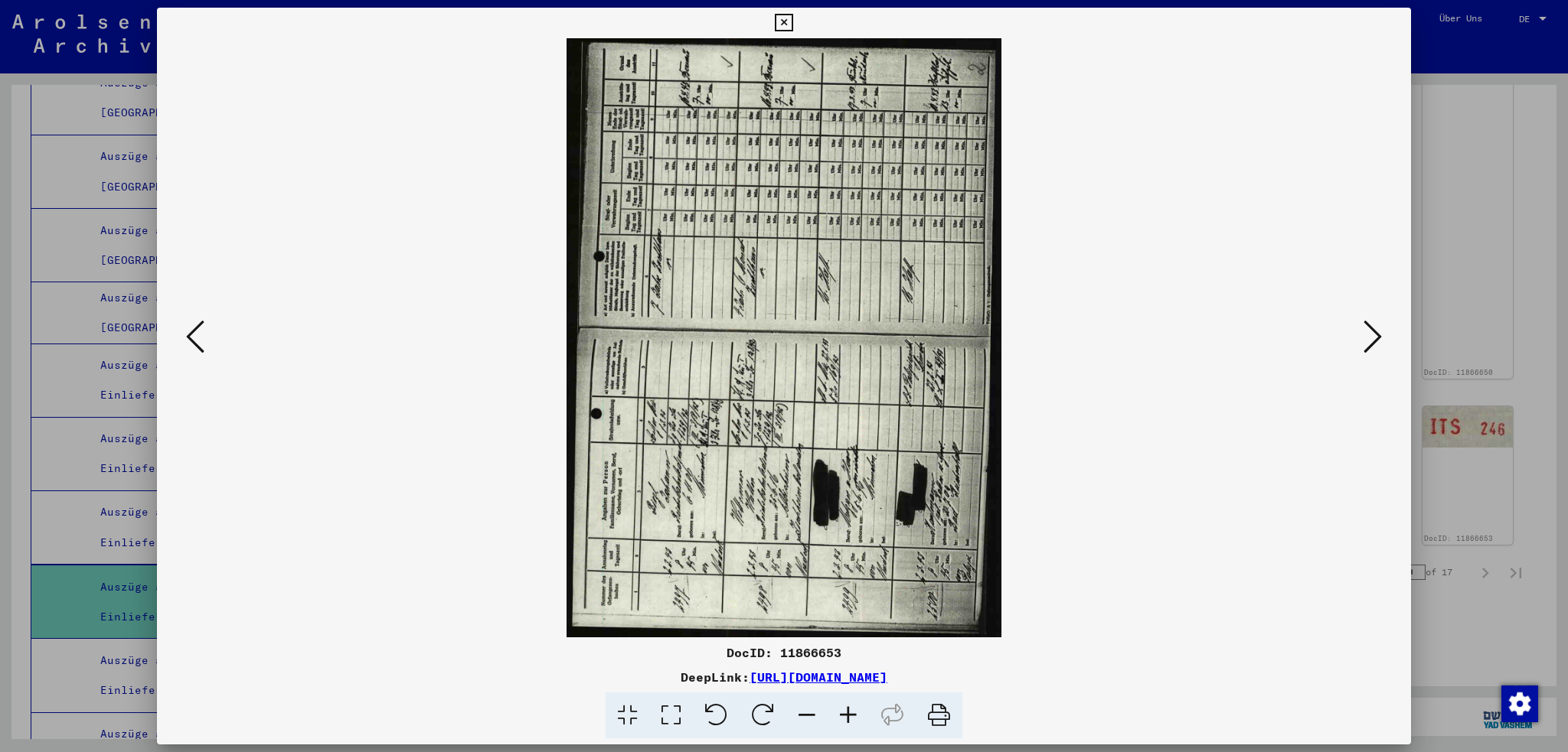
click at [766, 709] on icon at bounding box center [763, 715] width 47 height 47
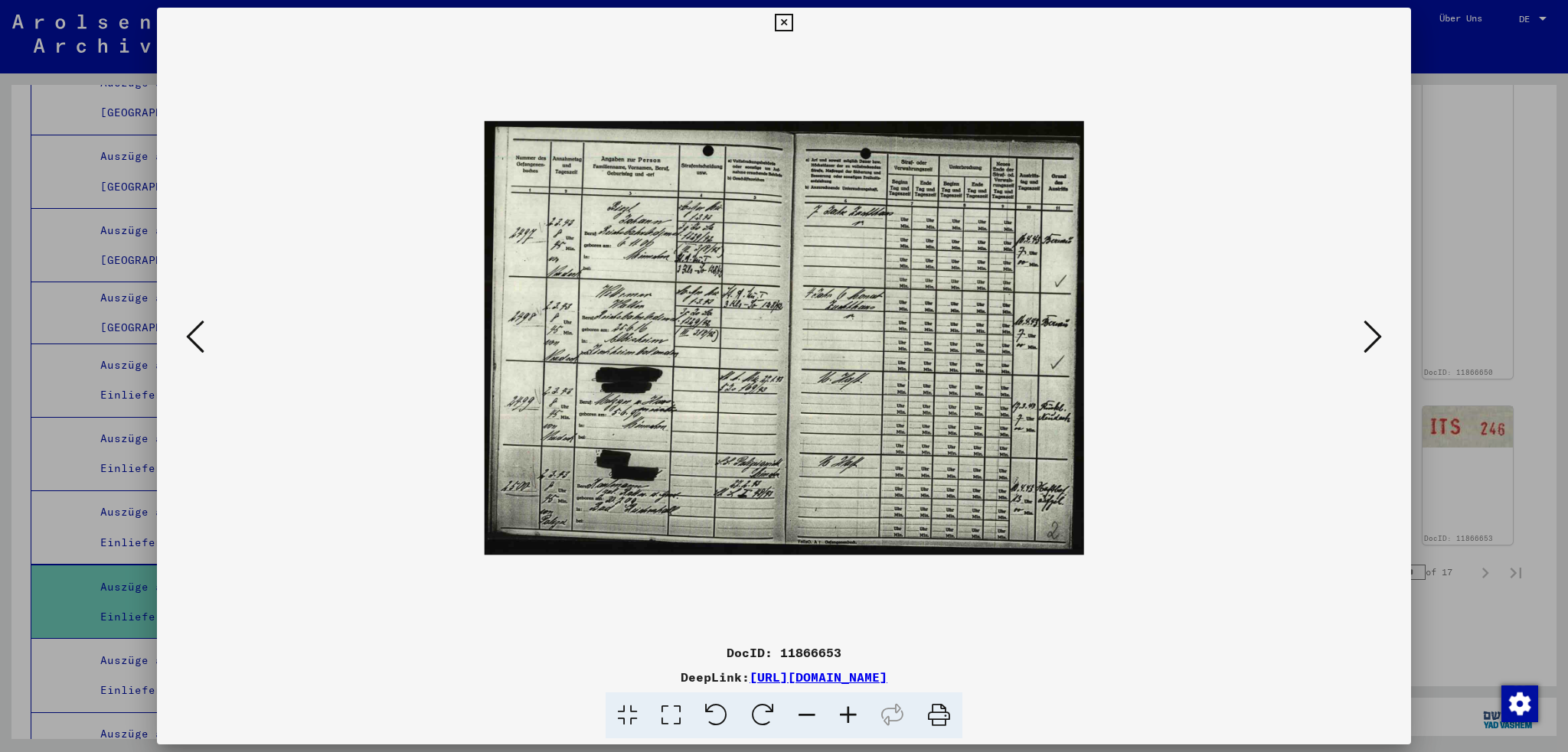
click at [777, 23] on icon at bounding box center [784, 23] width 17 height 18
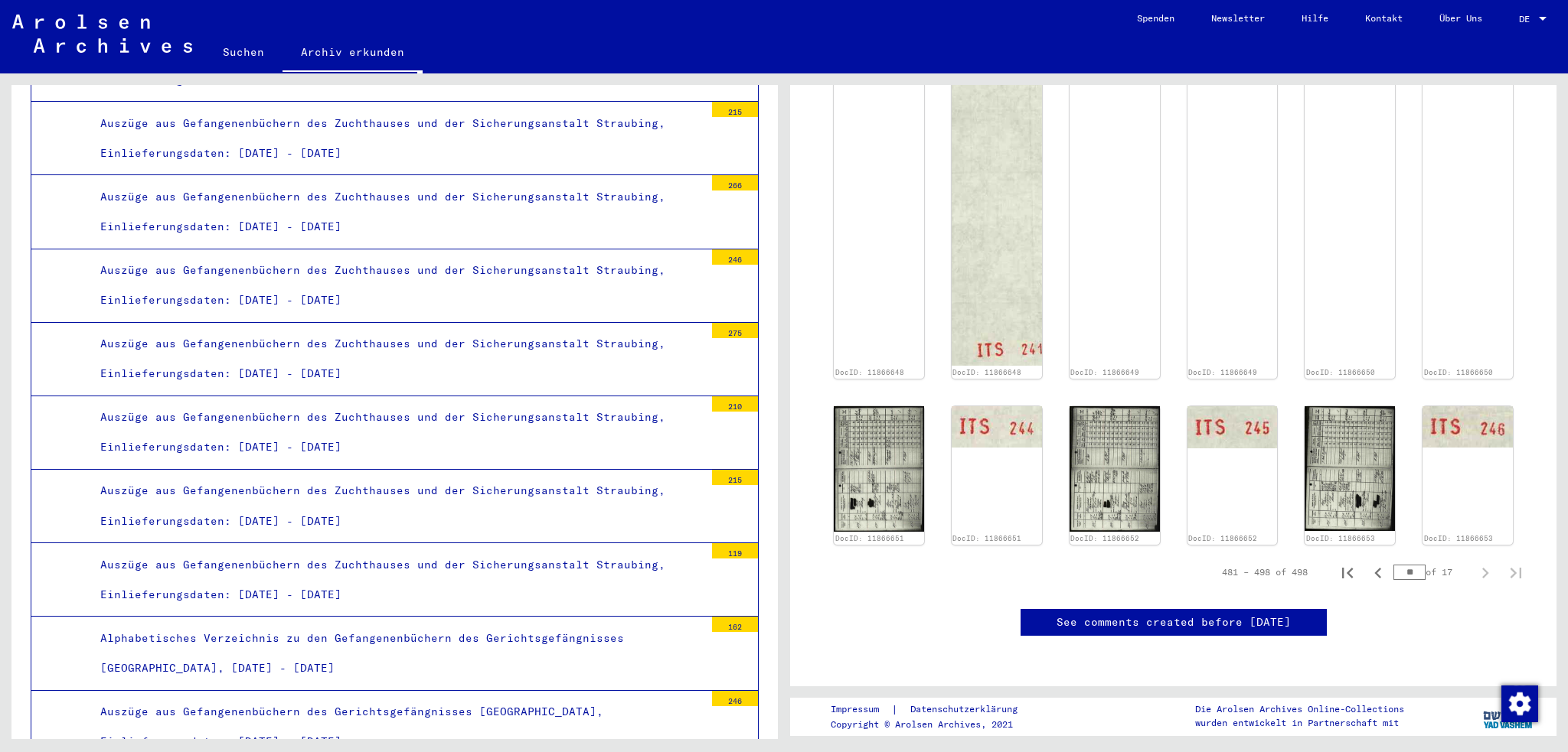
scroll to position [0, 0]
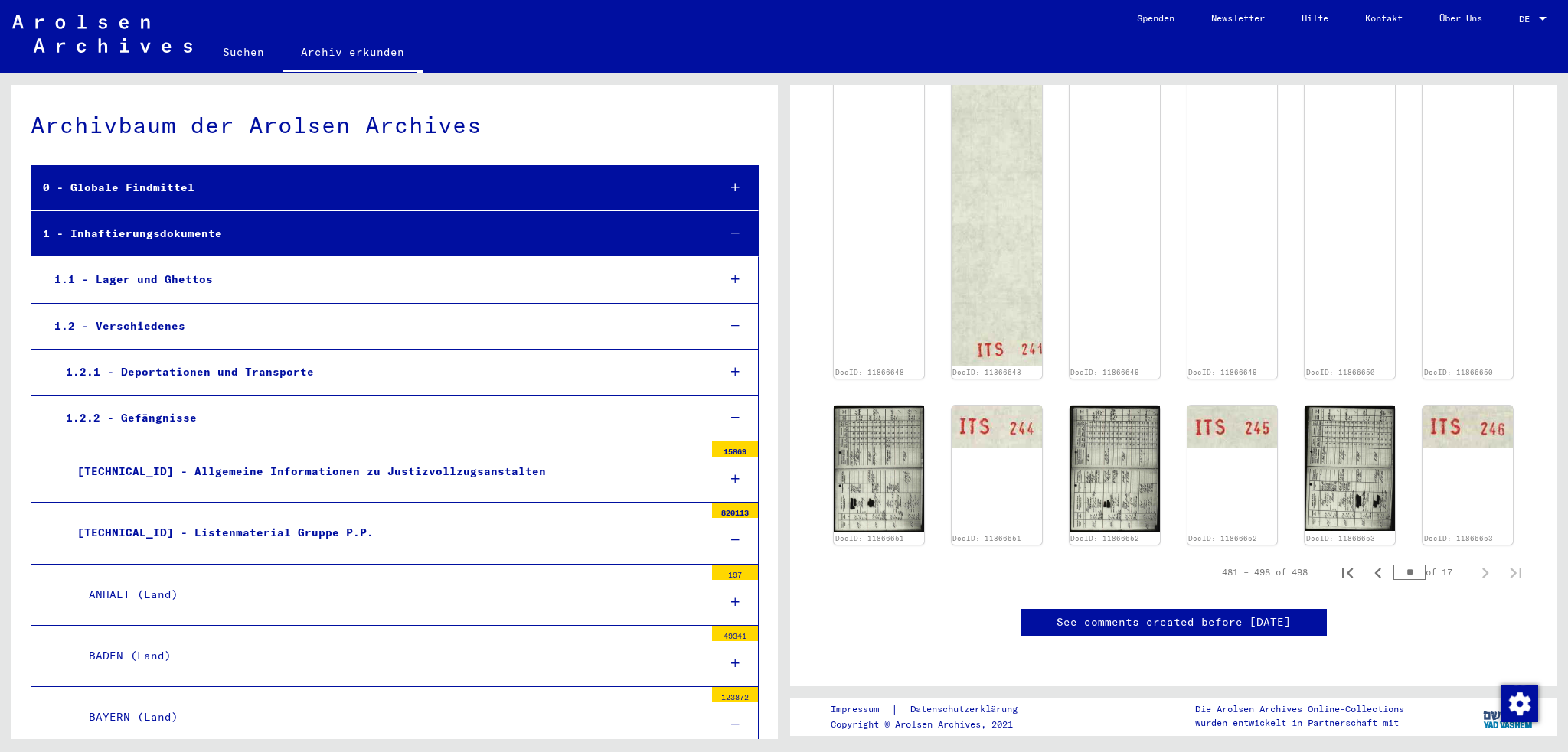
click at [152, 413] on div "1.2.2 - Gefängnisse" at bounding box center [379, 418] width 652 height 30
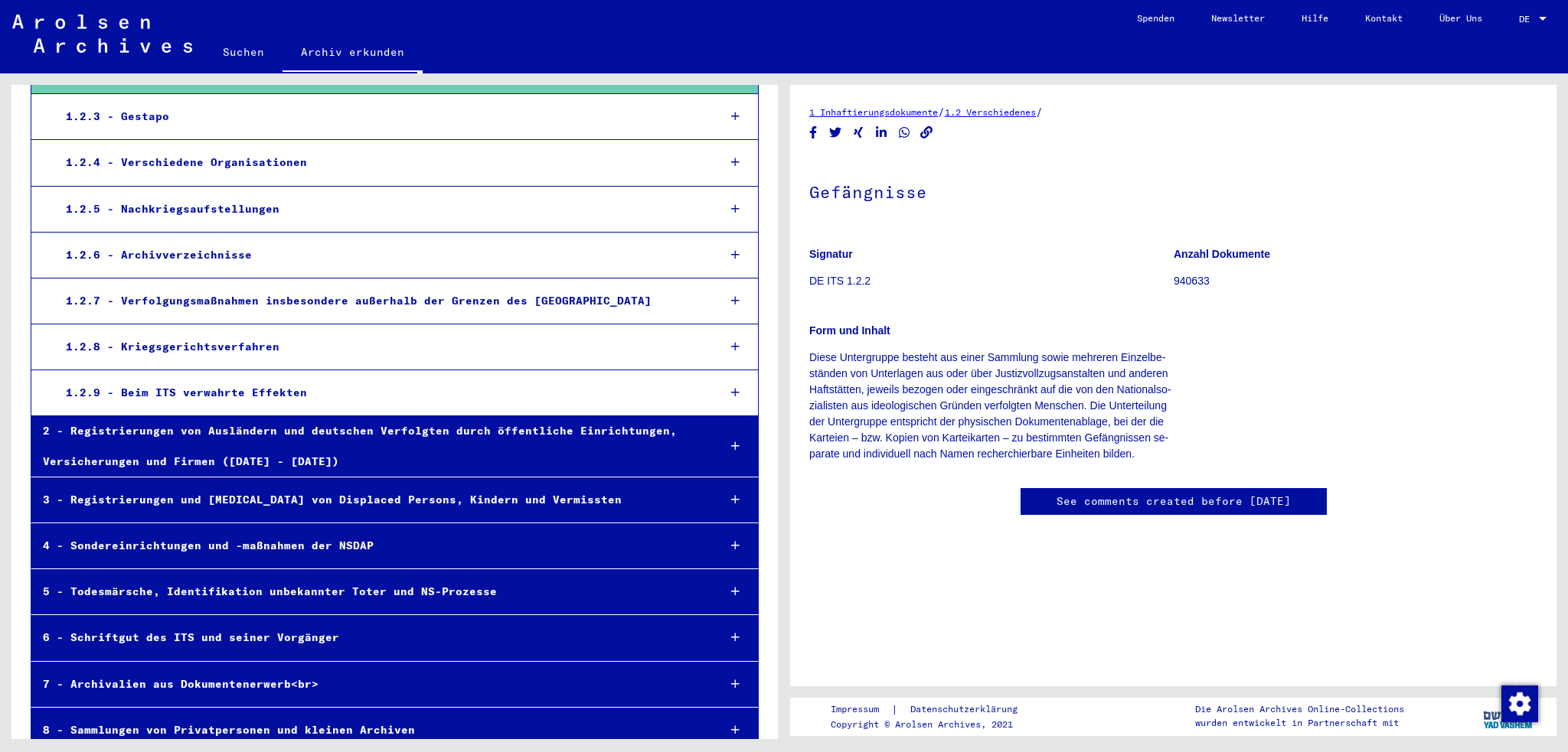
scroll to position [366, 0]
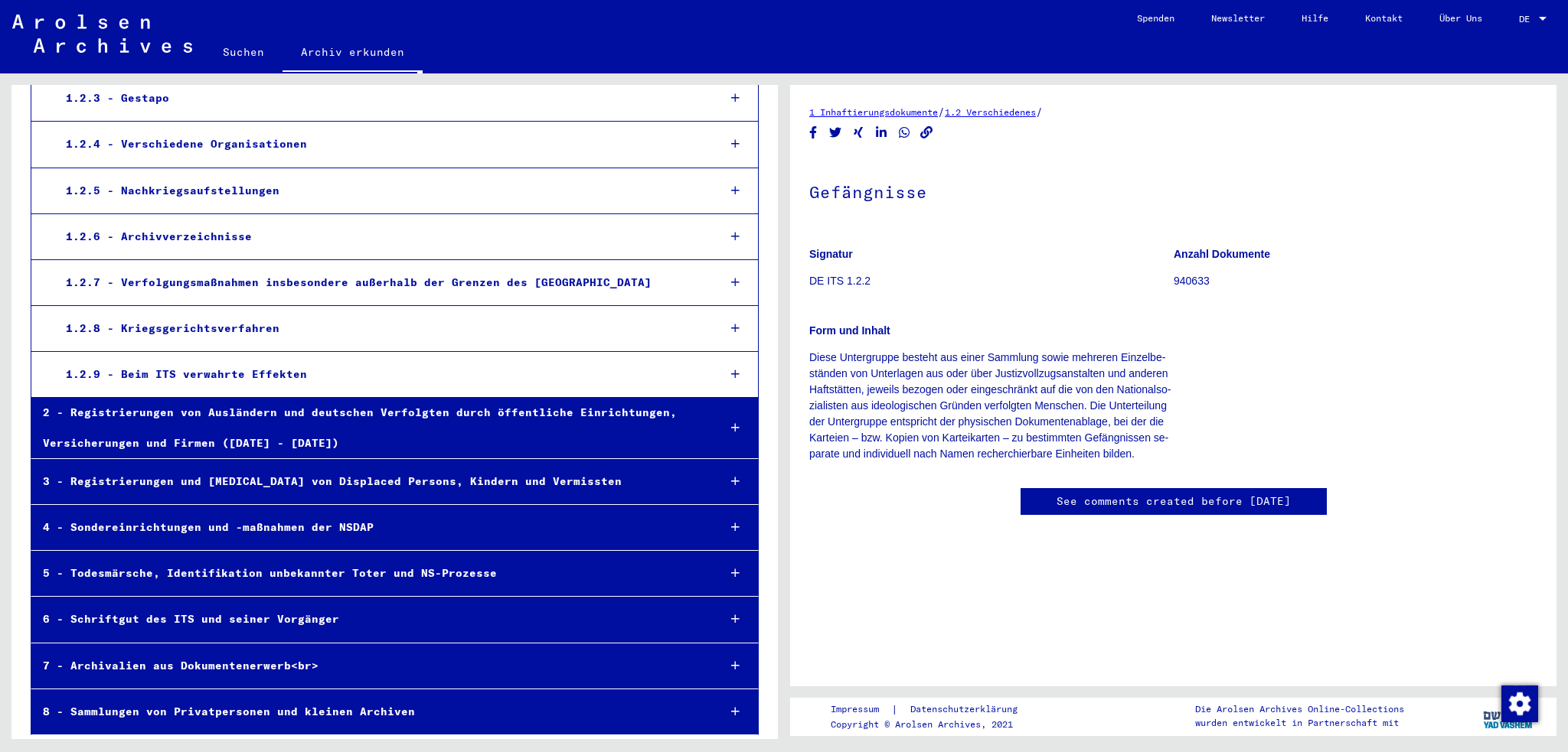
click at [319, 483] on div "3 - Registrierungen und [MEDICAL_DATA] von Displaced Persons, Kindern und Vermi…" at bounding box center [368, 482] width 675 height 30
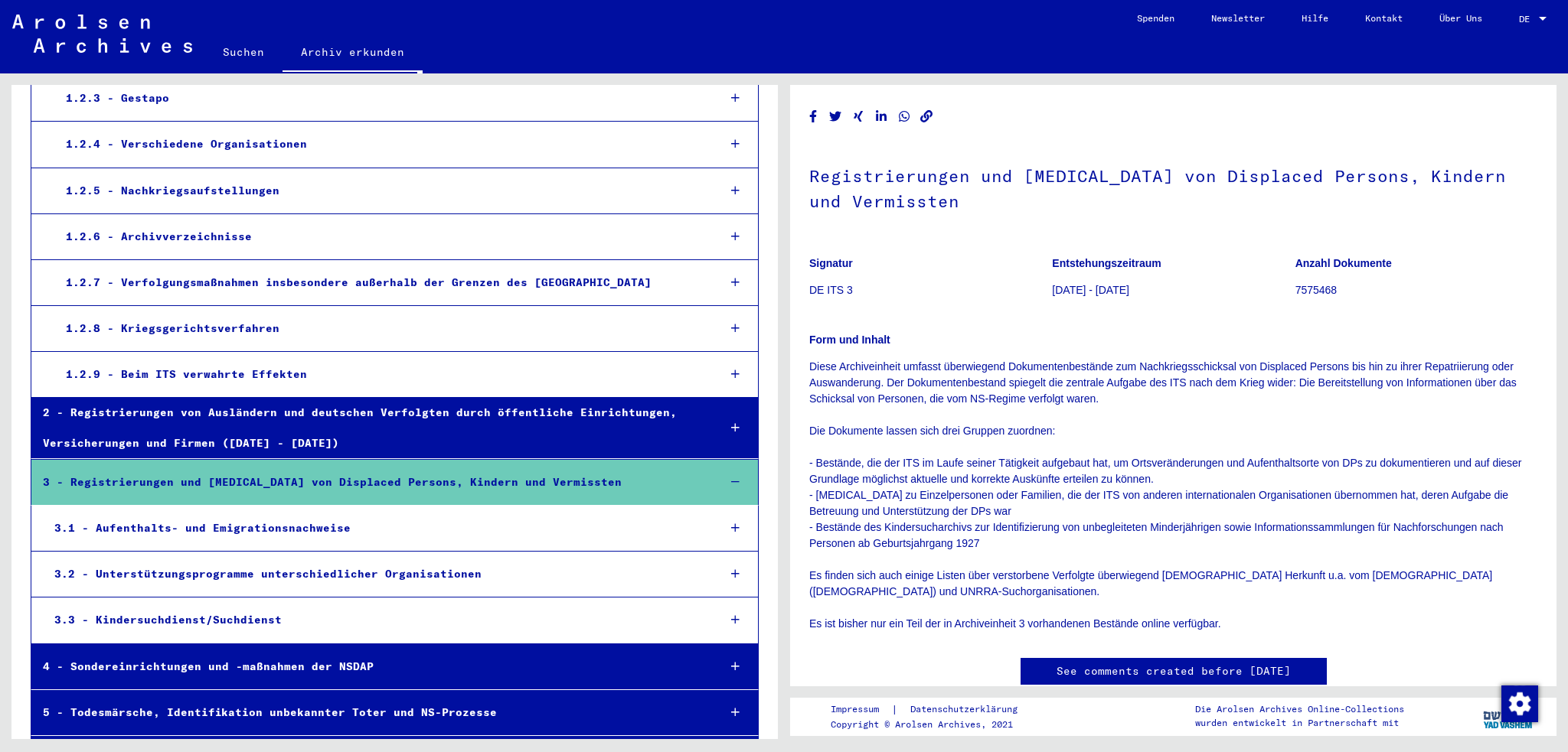
click at [276, 517] on div "3.1 - Aufenthalts- und Emigrationsnachweise" at bounding box center [374, 528] width 663 height 30
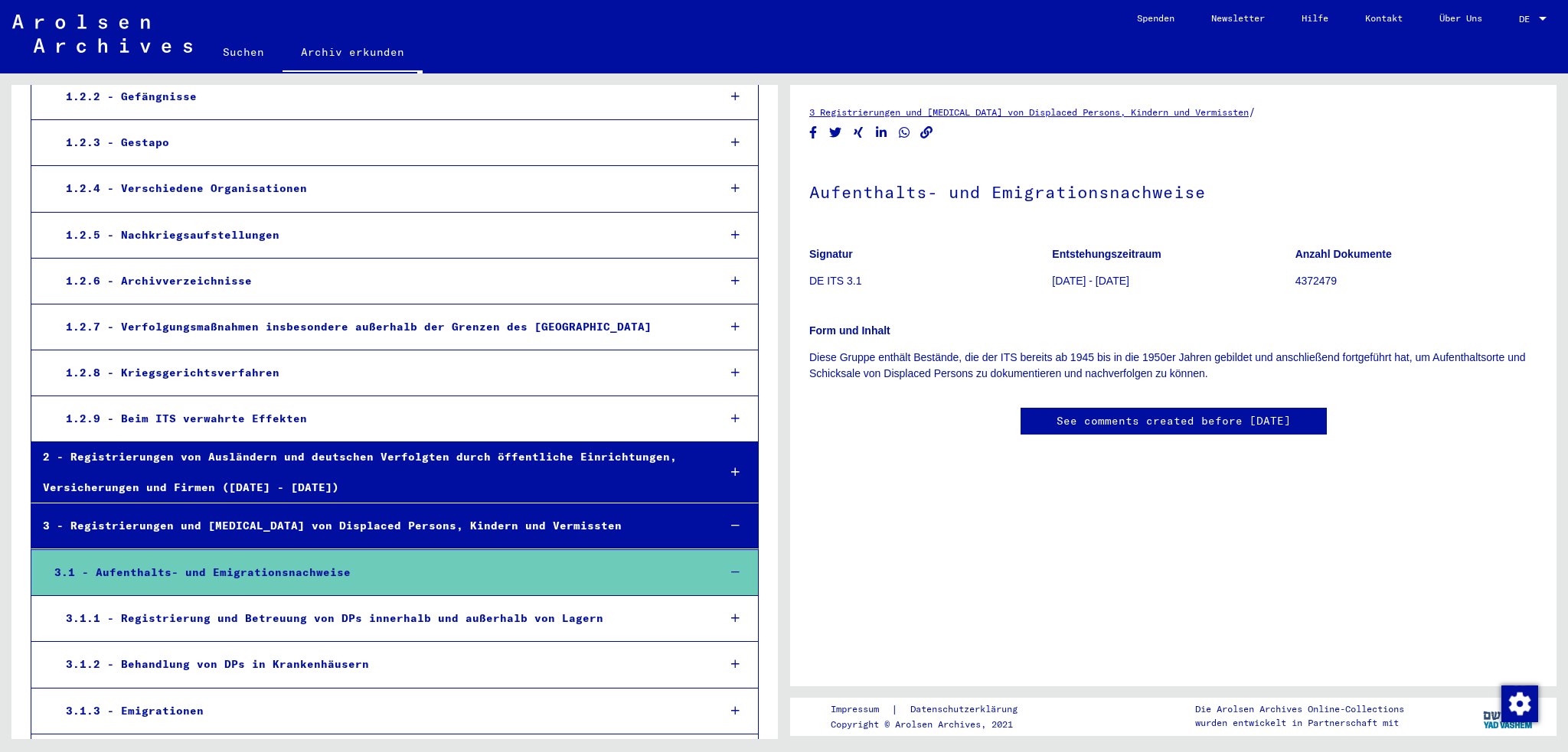
scroll to position [30, 0]
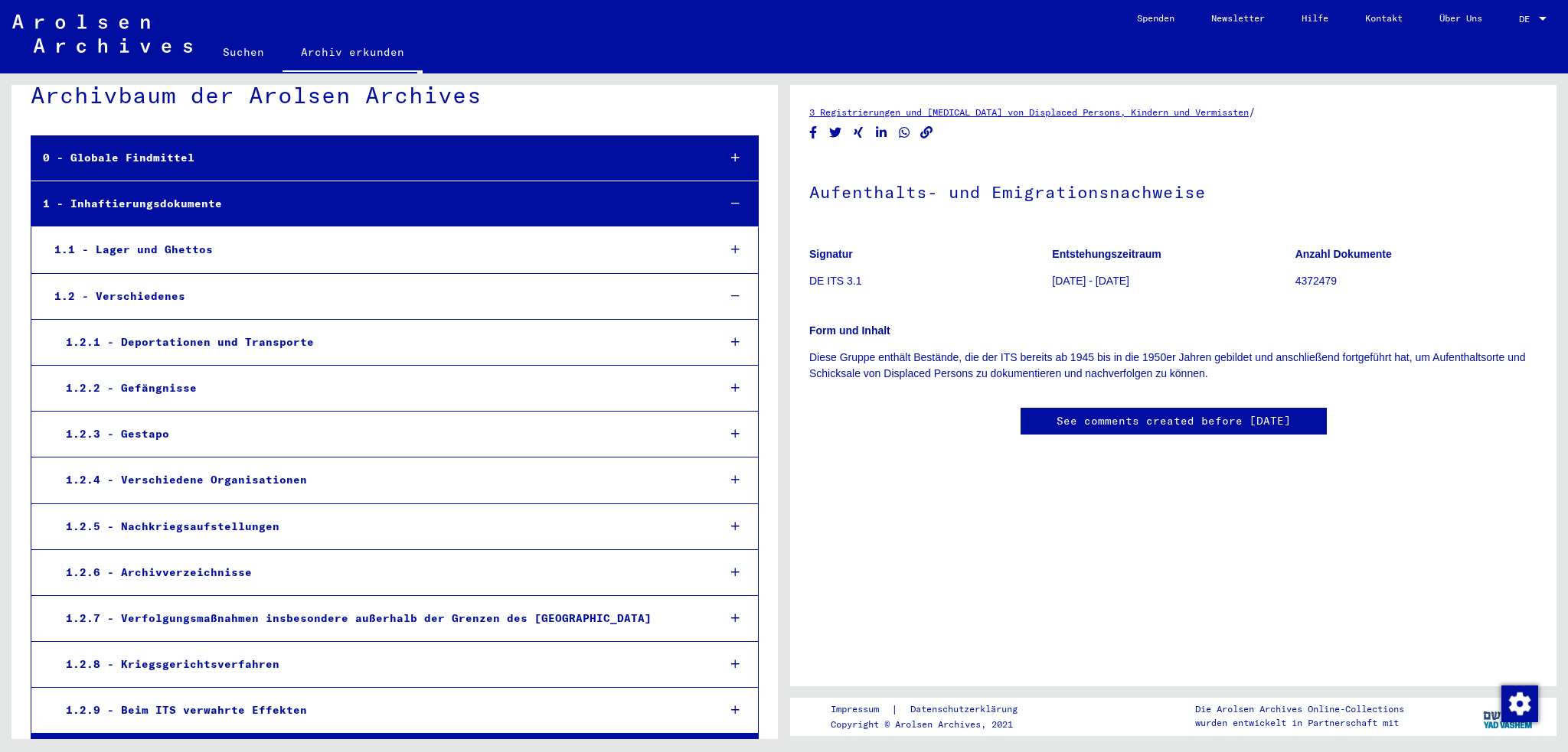
click at [205, 563] on div "1.2.6 - Archivverzeichnisse" at bounding box center [379, 573] width 652 height 30
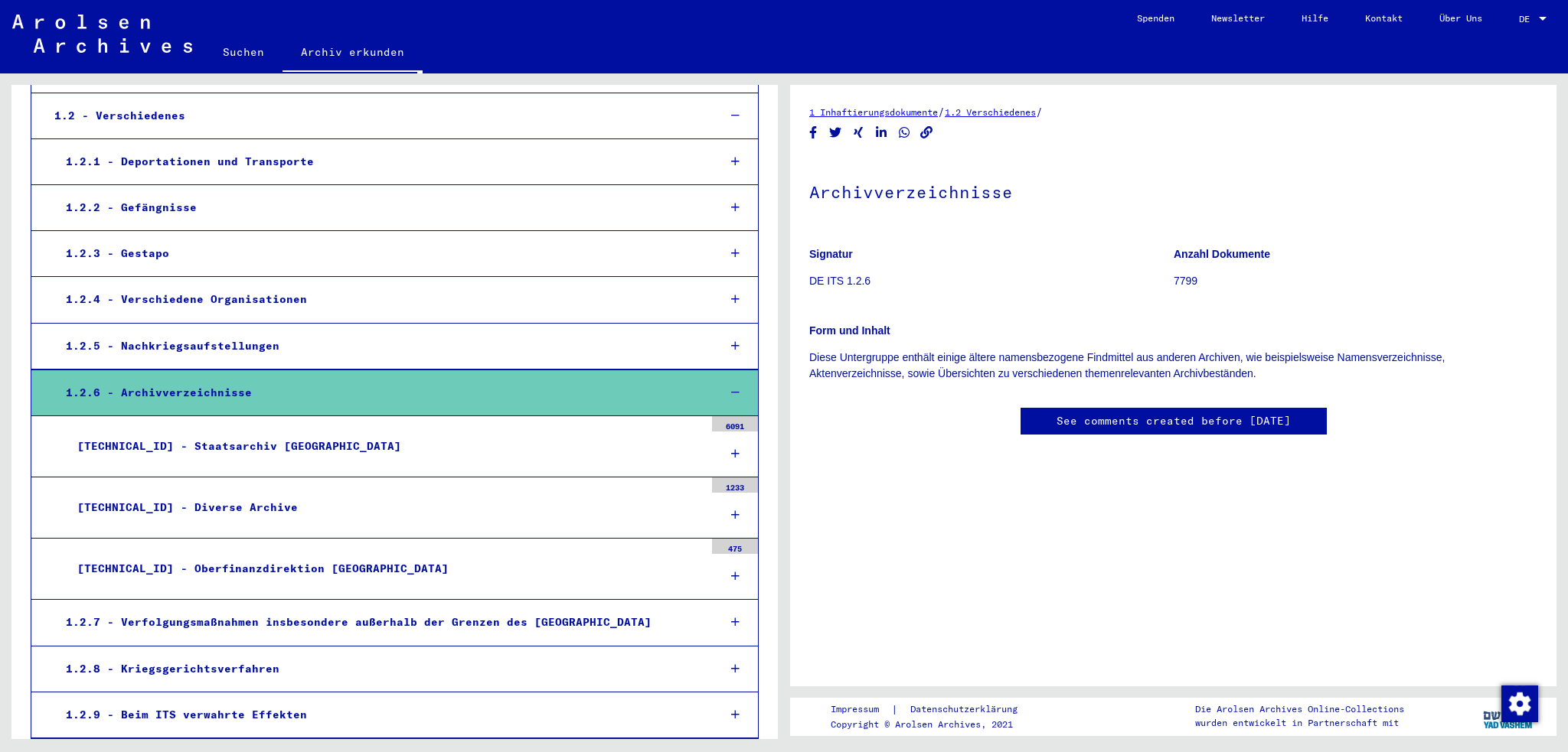
scroll to position [183, 0]
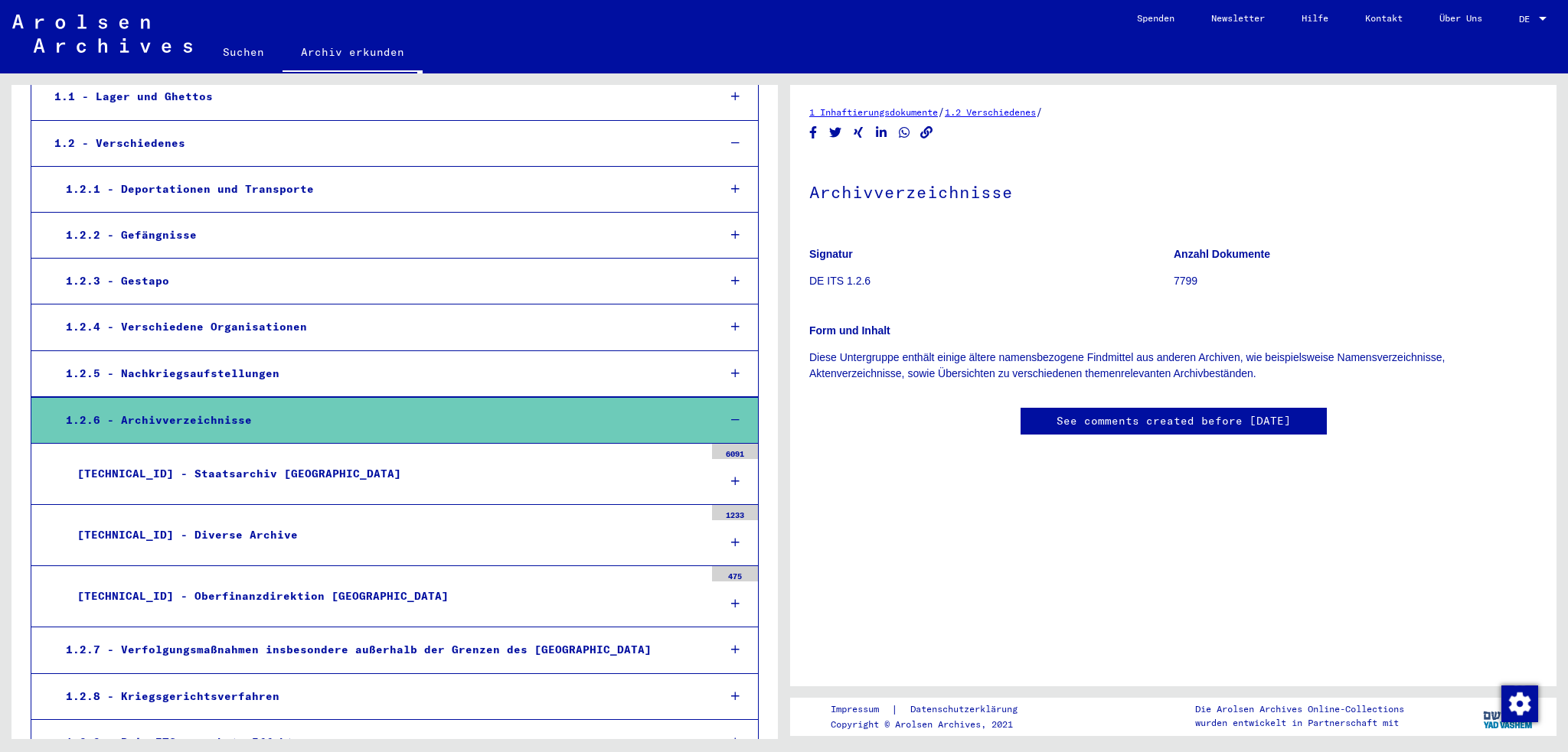
click at [1459, 15] on link "Über Uns" at bounding box center [1461, 18] width 80 height 37
